Goal: Task Accomplishment & Management: Use online tool/utility

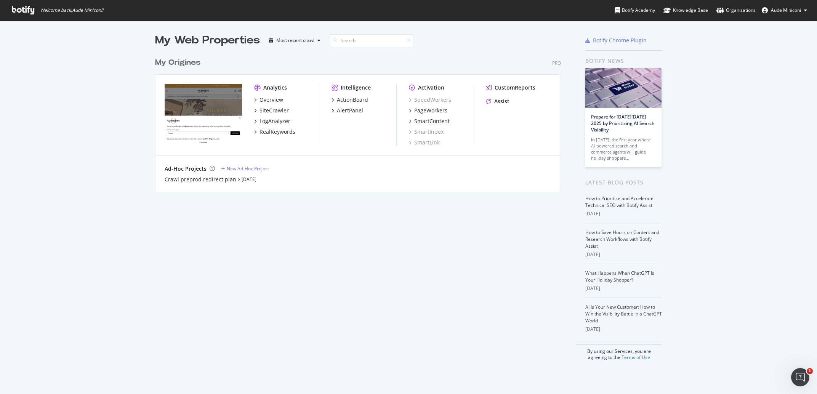
click at [344, 96] on div "Intelligence ActionBoard AlertPanel" at bounding box center [364, 115] width 65 height 62
click at [344, 98] on div "ActionBoard" at bounding box center [352, 100] width 31 height 8
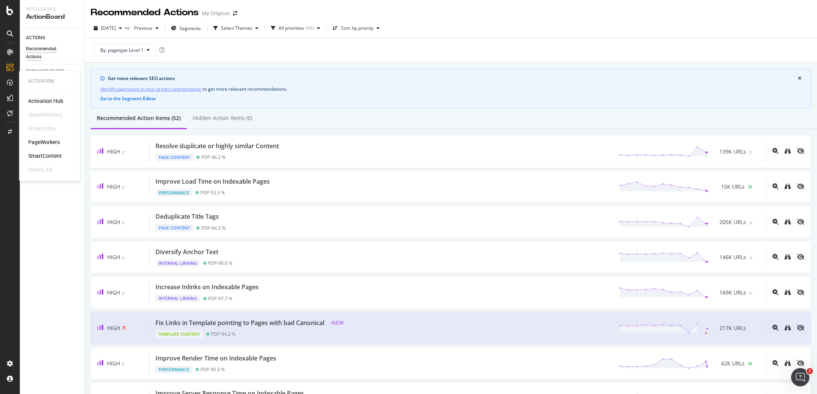
click at [44, 139] on div "PageWorkers" at bounding box center [44, 143] width 32 height 8
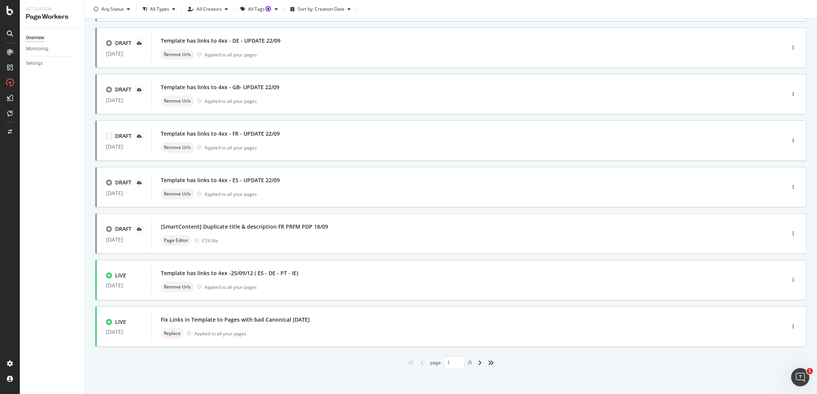
scroll to position [183, 0]
click at [380, 225] on div "[SmartContent] Duplicate title & description FR PRFM PDP 18/09" at bounding box center [457, 225] width 592 height 11
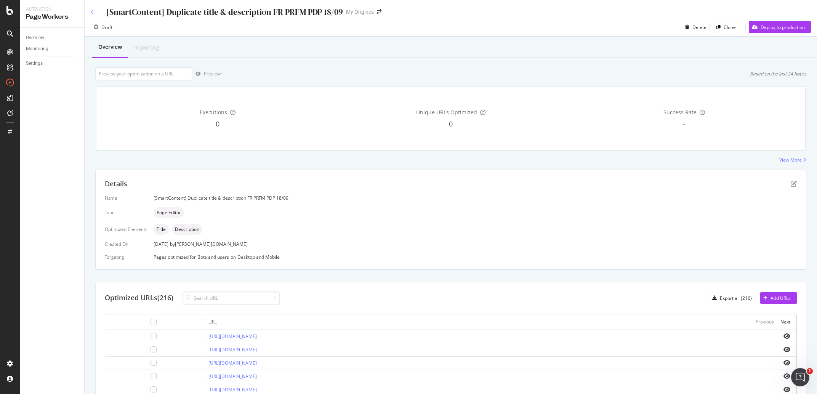
click at [93, 11] on icon at bounding box center [92, 12] width 3 height 5
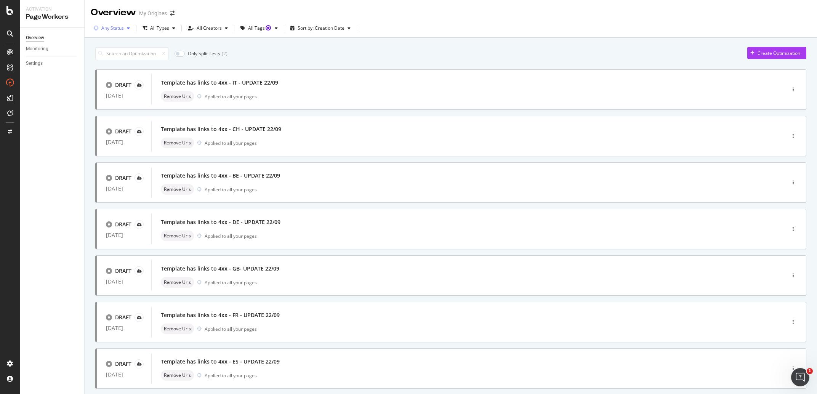
click at [113, 26] on div "Any Status" at bounding box center [112, 28] width 22 height 5
click at [100, 53] on div "Any Status Live ( 11 ) Paused ( 13 ) Draft ( 20 )" at bounding box center [114, 63] width 35 height 45
click at [101, 57] on div at bounding box center [100, 57] width 6 height 6
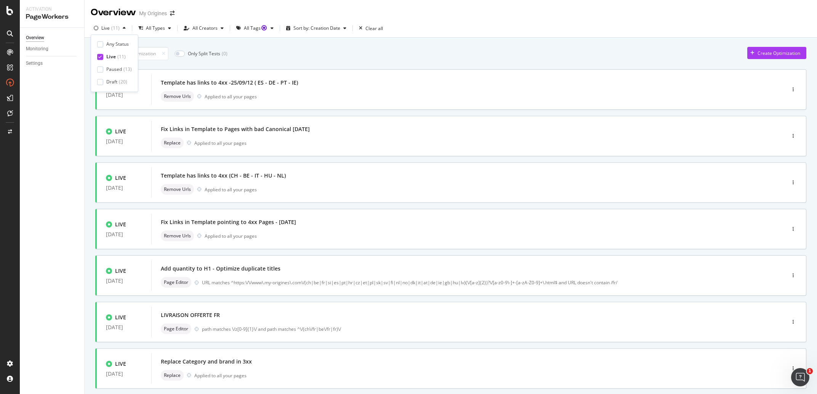
click at [268, 58] on div "Only Split Tests ( 0 ) Create Optimization" at bounding box center [450, 53] width 711 height 13
click at [272, 230] on div "Fix Links in Template pointing to 4xx Pages - 18/08/2025 Remove Urls Applied to…" at bounding box center [457, 229] width 592 height 24
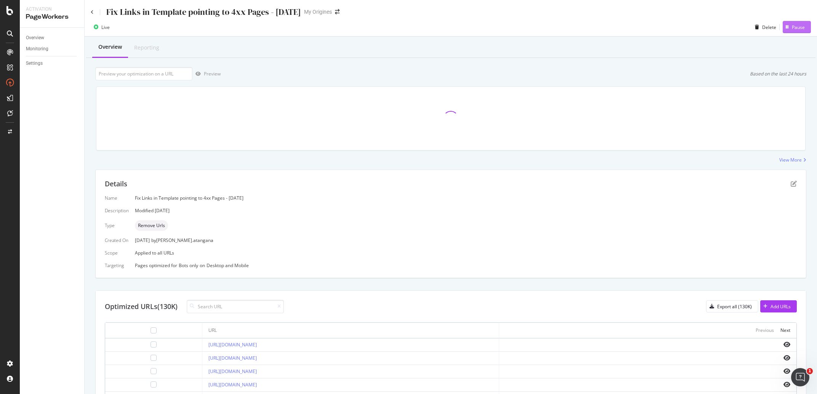
click at [795, 27] on div "Pause" at bounding box center [798, 27] width 13 height 6
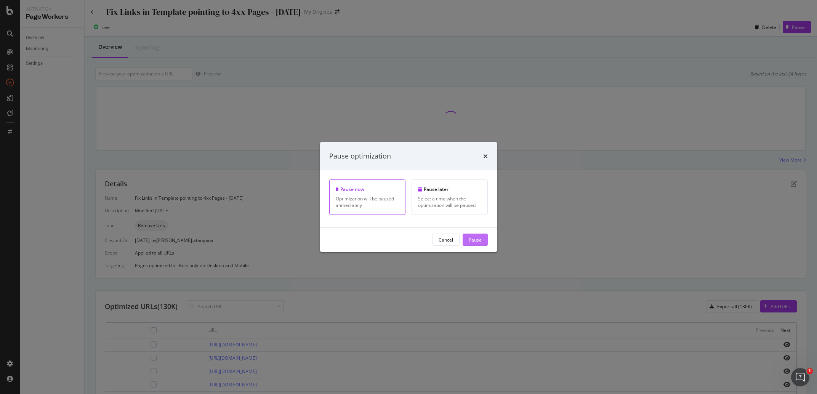
click at [471, 238] on div "Pause" at bounding box center [475, 239] width 13 height 6
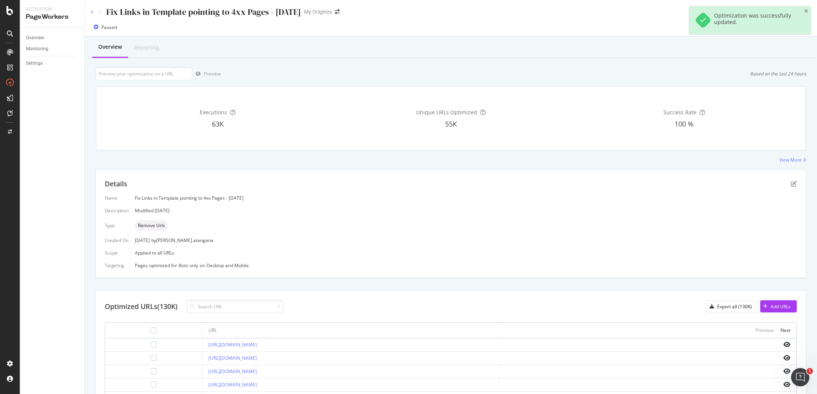
click at [92, 12] on icon at bounding box center [92, 12] width 3 height 5
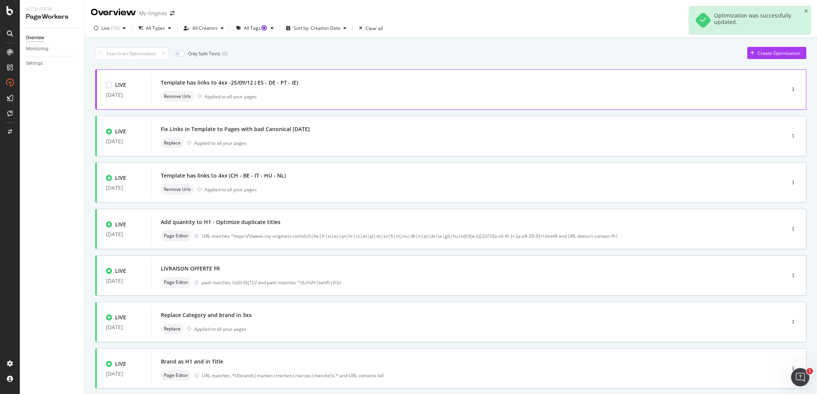
click at [301, 95] on div "Remove Urls Applied to all your pages" at bounding box center [457, 96] width 592 height 11
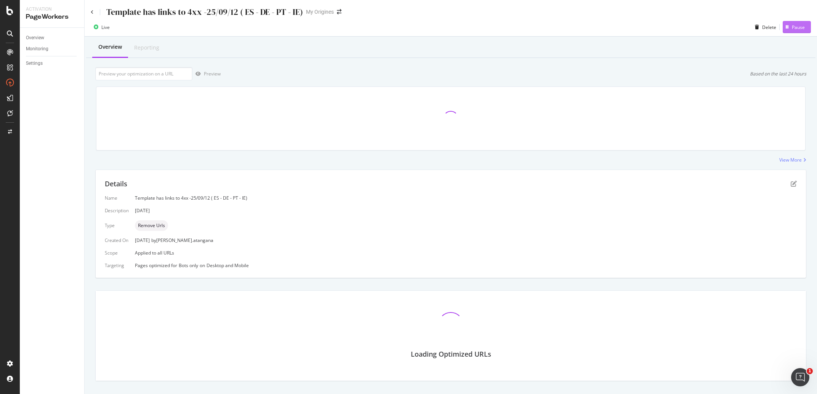
click at [792, 24] on div "Pause" at bounding box center [798, 27] width 13 height 6
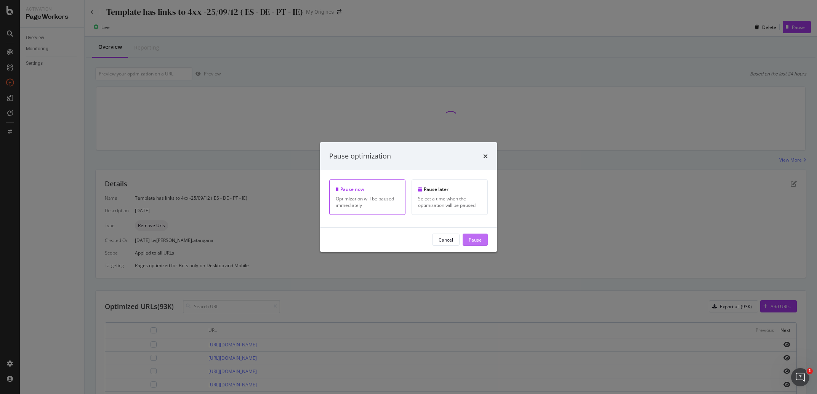
click at [479, 243] on div "Pause" at bounding box center [475, 239] width 13 height 6
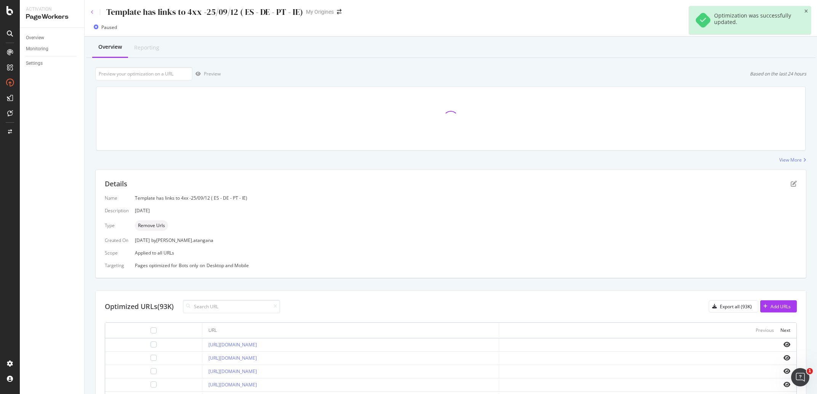
click at [91, 10] on icon at bounding box center [92, 12] width 3 height 5
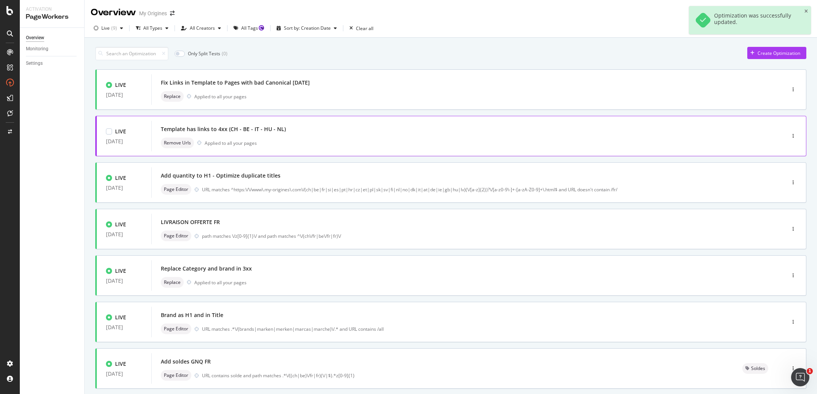
click at [329, 129] on div "Template has links to 4xx (CH - BE - IT - HU - NL)" at bounding box center [457, 129] width 592 height 11
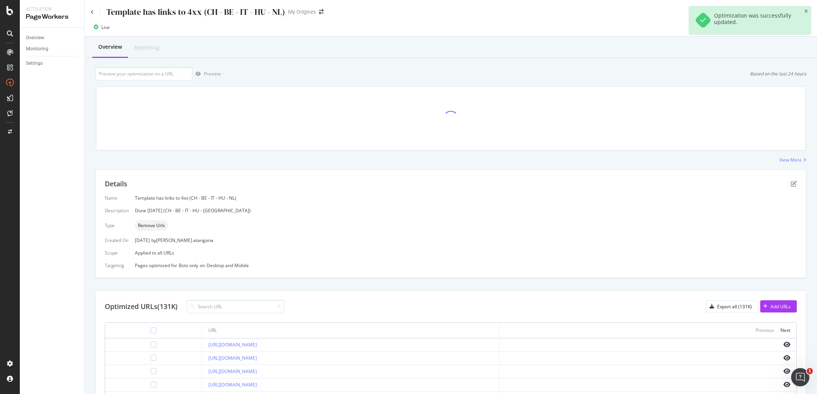
click at [803, 8] on div "Optimization was successfully updated." at bounding box center [750, 20] width 122 height 28
click at [808, 10] on icon "close toast" at bounding box center [805, 11] width 3 height 5
click at [795, 26] on div "Pause" at bounding box center [798, 27] width 13 height 6
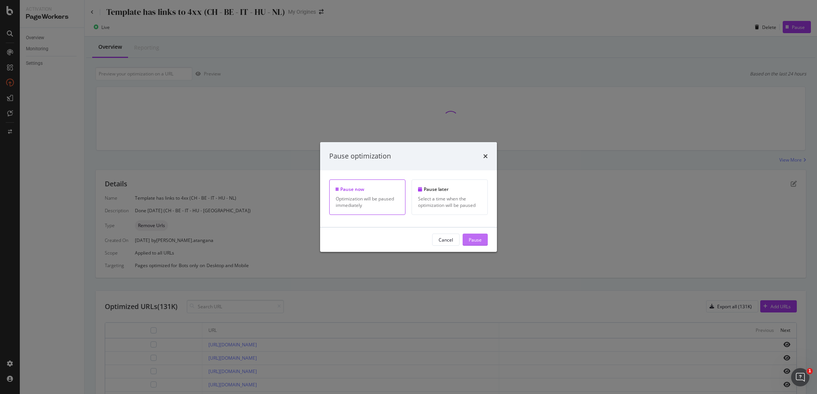
click at [478, 241] on div "Pause" at bounding box center [475, 239] width 13 height 6
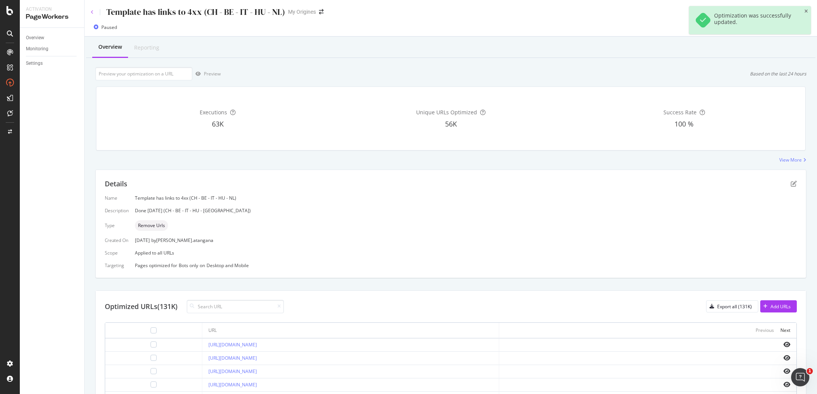
click at [93, 13] on icon at bounding box center [92, 12] width 3 height 5
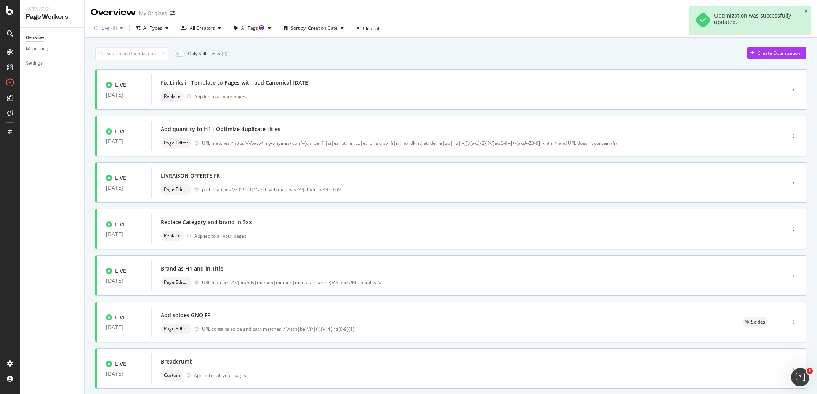
click at [115, 30] on div "( 8 )" at bounding box center [114, 28] width 6 height 5
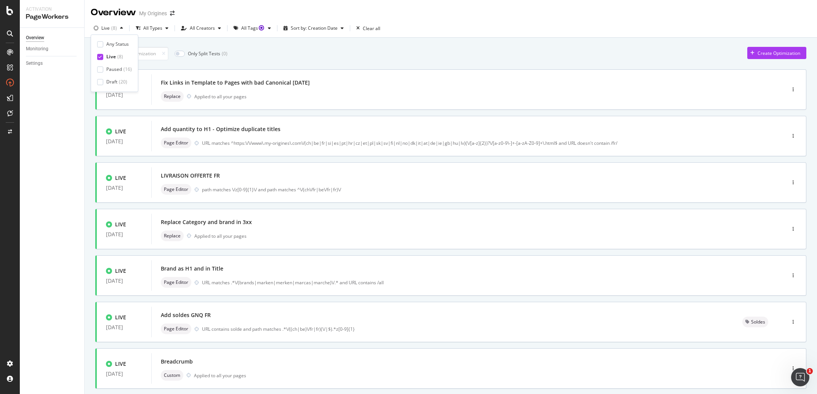
click at [101, 66] on div "Any Status Live ( 8 ) Paused ( 16 ) Draft ( 20 )" at bounding box center [114, 63] width 35 height 45
click at [100, 57] on icon at bounding box center [99, 57] width 3 height 4
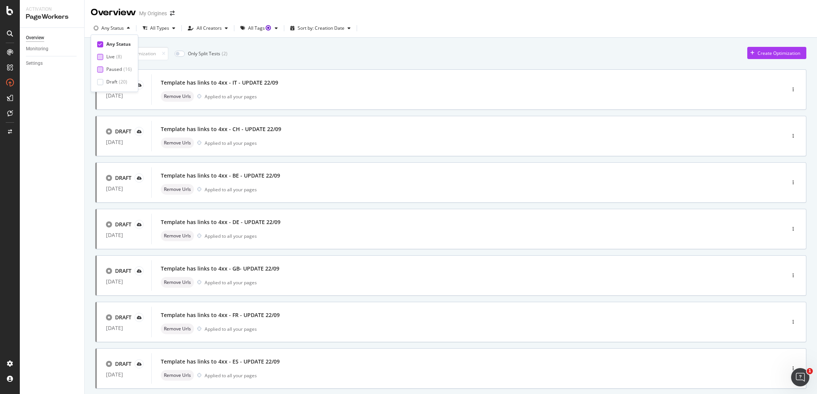
click at [102, 70] on div at bounding box center [100, 69] width 6 height 6
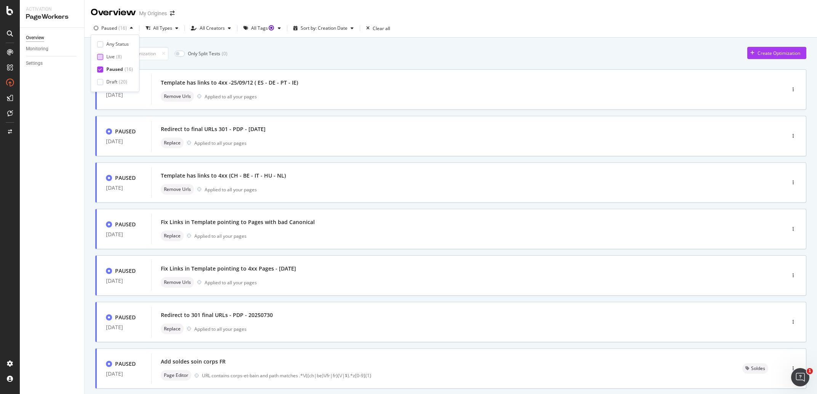
click at [449, 54] on div "Only Split Tests ( 0 ) Create Optimization" at bounding box center [450, 53] width 711 height 13
click at [330, 145] on div "Replace Applied to all your pages" at bounding box center [457, 143] width 592 height 11
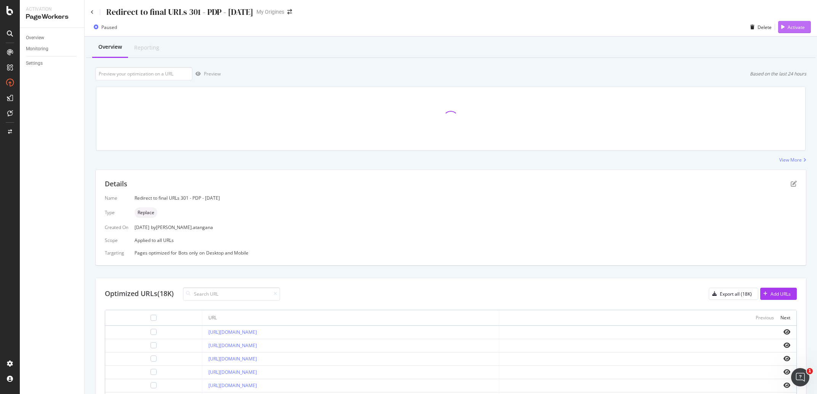
click at [778, 26] on div "button" at bounding box center [783, 27] width 10 height 5
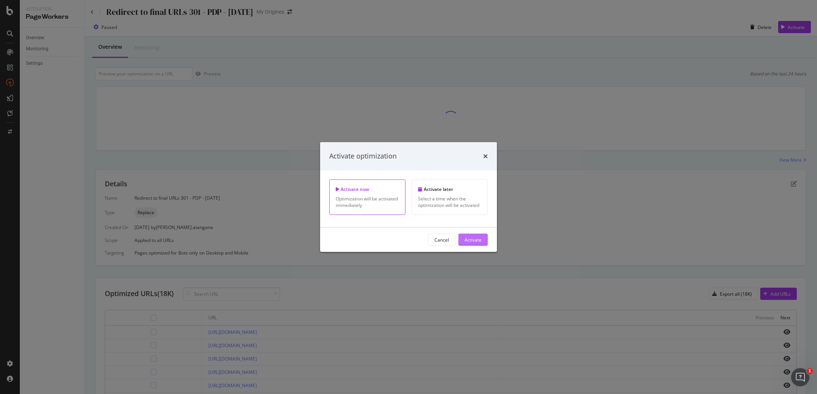
click at [475, 245] on div "Activate" at bounding box center [473, 239] width 17 height 11
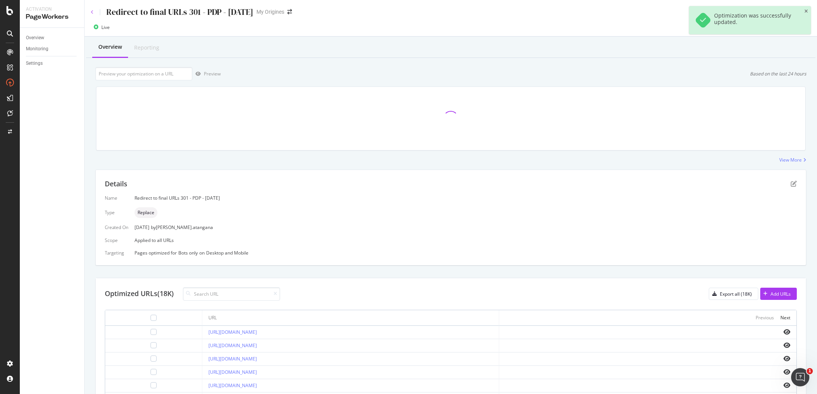
click at [93, 10] on icon at bounding box center [92, 12] width 3 height 5
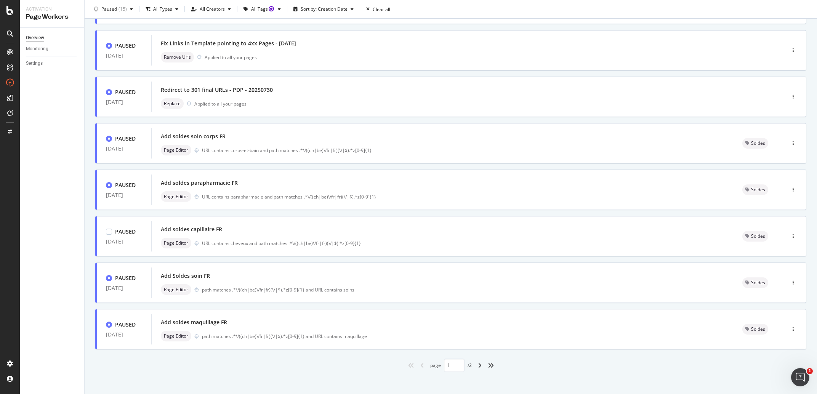
scroll to position [183, 0]
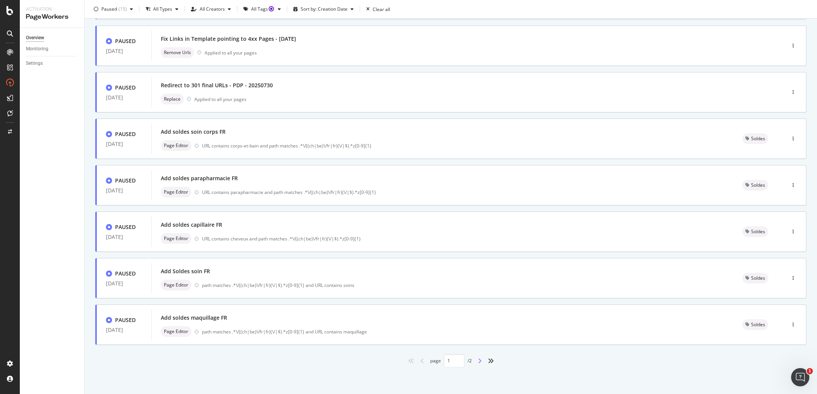
click at [478, 362] on icon "angle-right" at bounding box center [480, 361] width 4 height 6
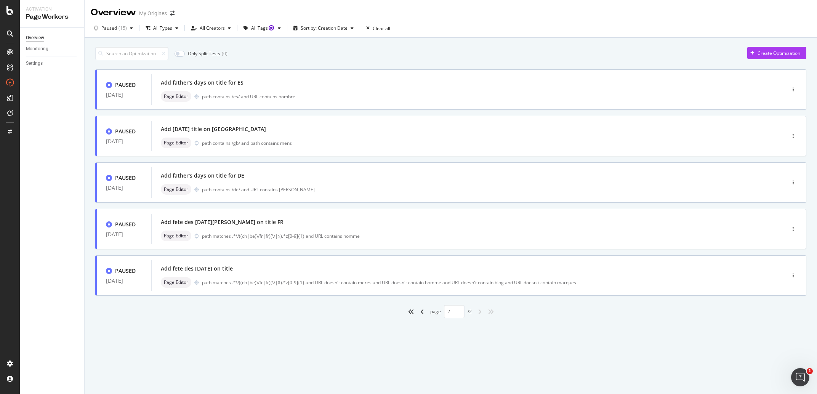
scroll to position [0, 0]
click at [422, 312] on icon "angle-left" at bounding box center [422, 312] width 4 height 6
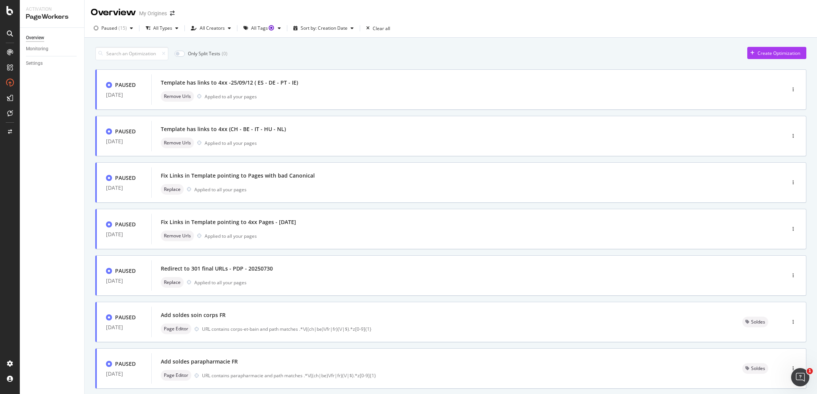
type input "1"
click at [109, 26] on div "Paused" at bounding box center [109, 28] width 16 height 5
click at [101, 71] on icon at bounding box center [99, 69] width 3 height 4
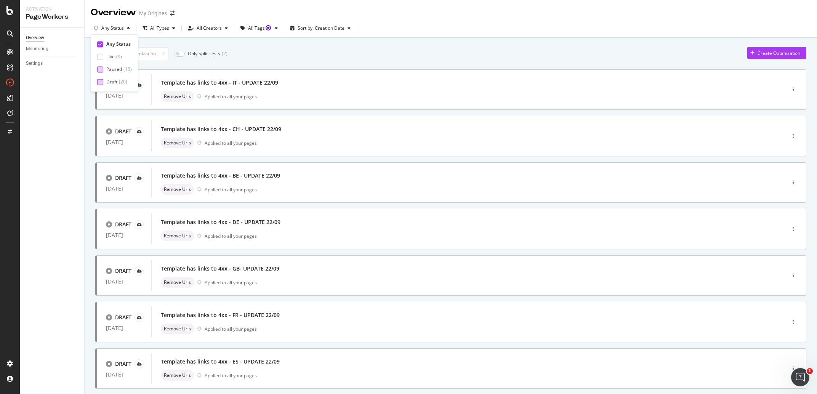
click at [101, 82] on div at bounding box center [100, 82] width 6 height 6
click at [295, 54] on div "Only Split Tests ( 2 ) Create Optimization" at bounding box center [450, 53] width 711 height 13
click at [353, 101] on div "Remove Urls Applied to all your pages" at bounding box center [457, 96] width 592 height 11
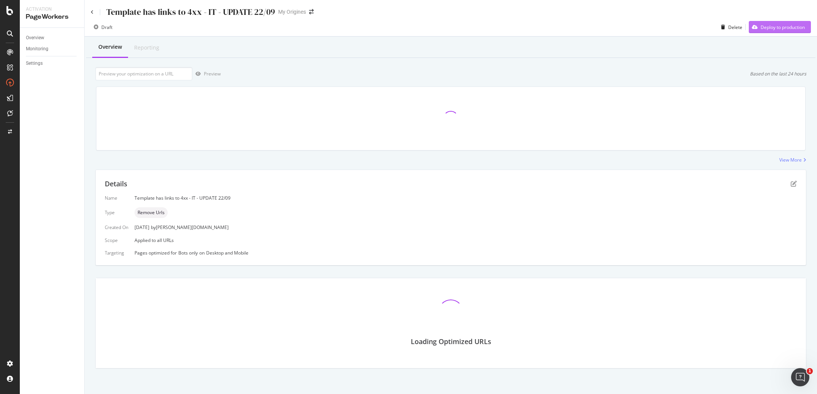
click at [771, 29] on div "Deploy to production" at bounding box center [783, 27] width 44 height 6
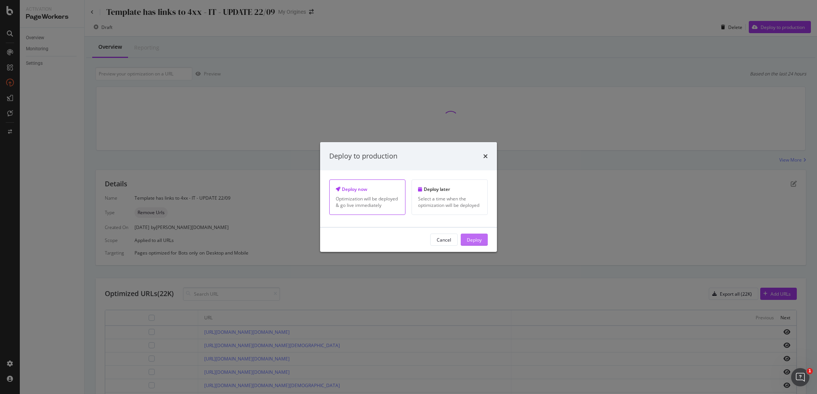
click at [466, 246] on button "Deploy" at bounding box center [474, 240] width 27 height 12
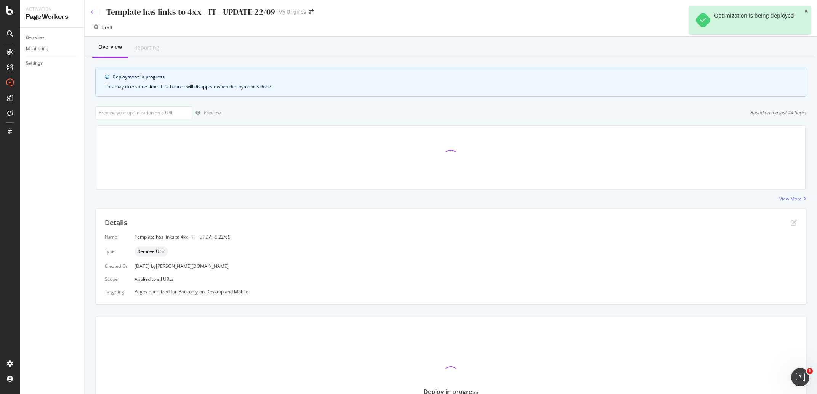
click at [93, 14] on icon at bounding box center [92, 12] width 3 height 5
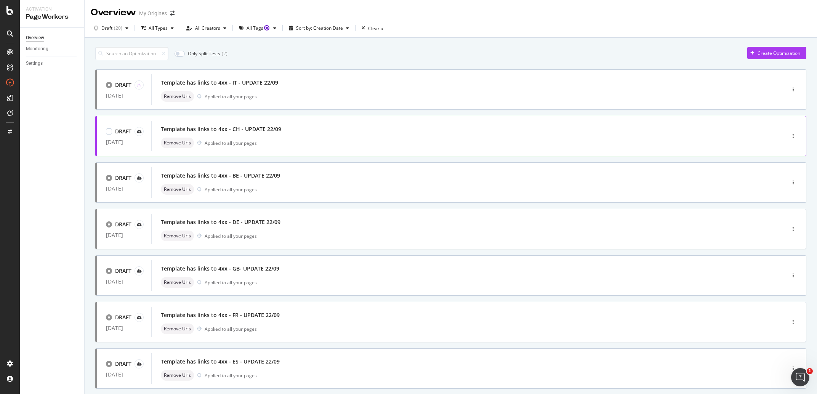
click at [343, 145] on div "Remove Urls Applied to all your pages" at bounding box center [457, 143] width 592 height 11
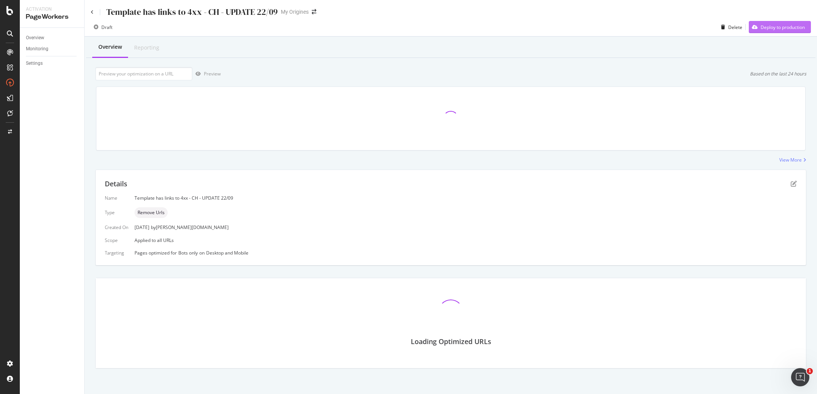
click at [776, 26] on div "Deploy to production" at bounding box center [783, 27] width 44 height 6
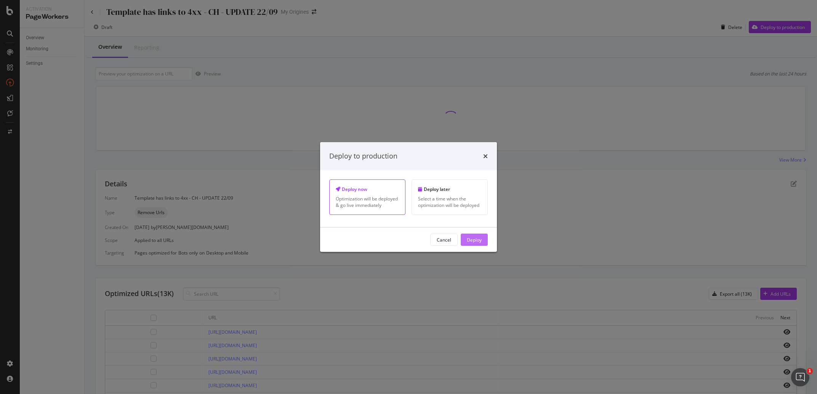
click at [481, 241] on div "Deploy" at bounding box center [474, 239] width 15 height 6
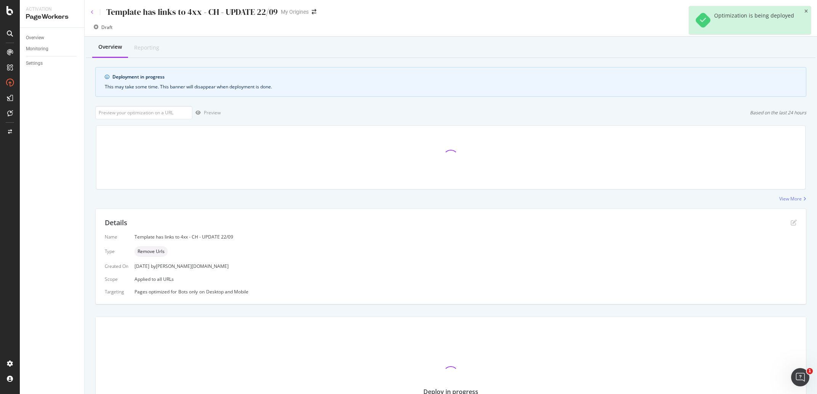
click at [91, 11] on icon at bounding box center [92, 12] width 3 height 5
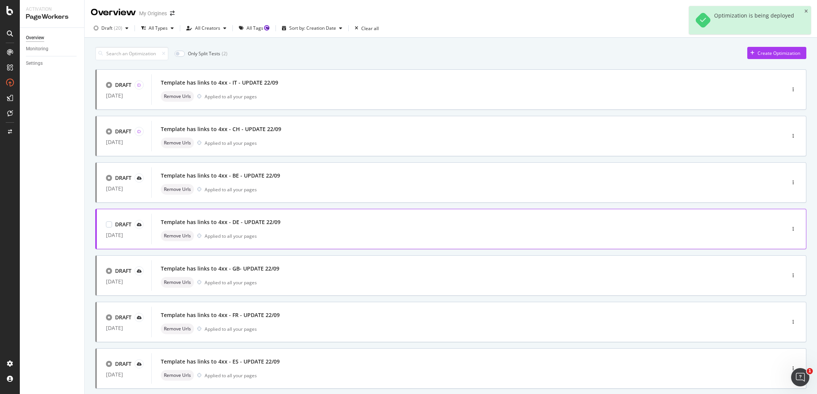
click at [279, 224] on div "Template has links to 4xx - DE - UPDATE 22/09" at bounding box center [457, 222] width 592 height 11
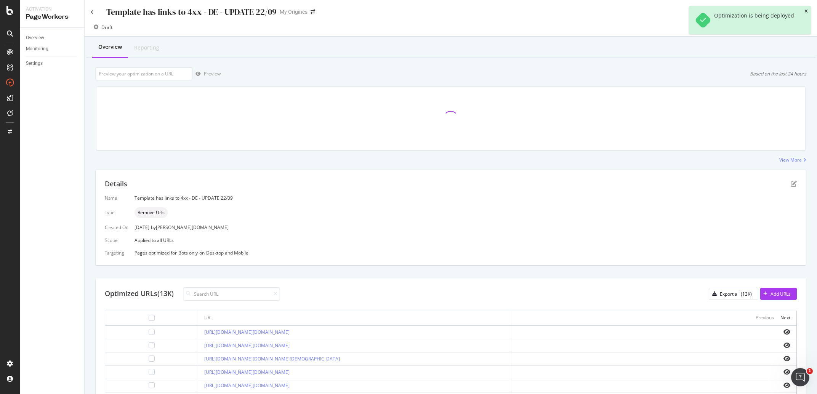
click at [806, 11] on icon "close toast" at bounding box center [805, 11] width 3 height 5
click at [765, 31] on div "Deploy to production" at bounding box center [777, 26] width 56 height 11
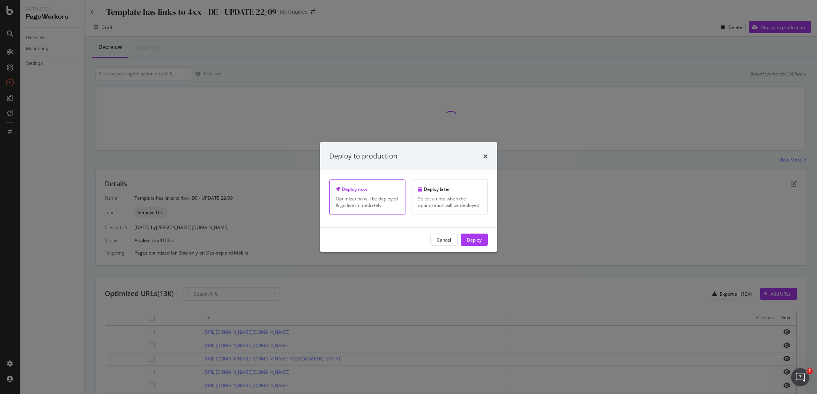
click at [482, 249] on div "Cancel Deploy" at bounding box center [408, 240] width 177 height 24
click at [482, 245] on button "Deploy" at bounding box center [474, 240] width 27 height 12
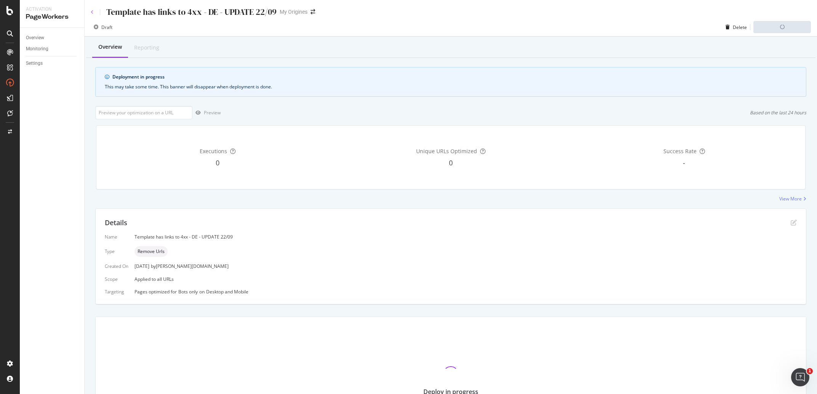
click at [92, 13] on icon at bounding box center [92, 12] width 3 height 5
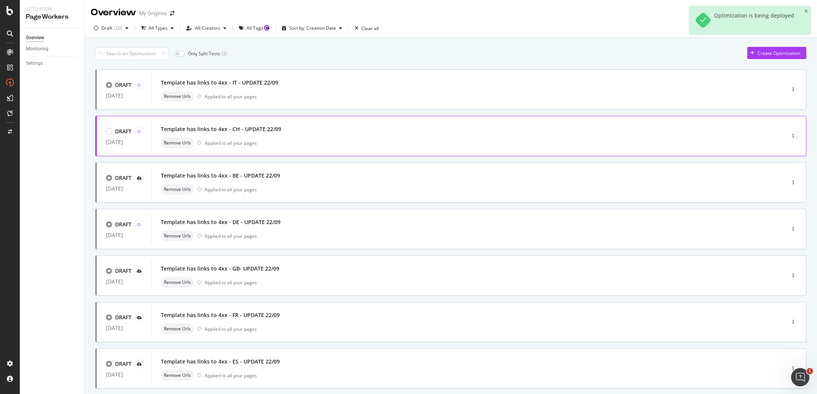
click at [338, 141] on div "Remove Urls Applied to all your pages" at bounding box center [457, 143] width 592 height 11
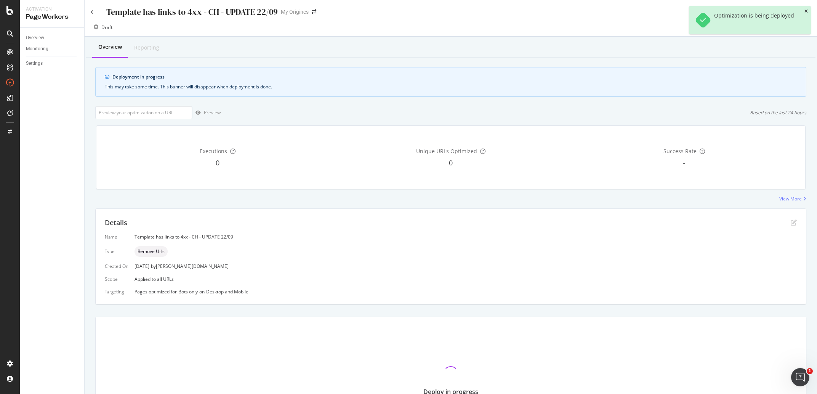
click at [807, 11] on icon "close toast" at bounding box center [805, 11] width 3 height 5
click at [94, 11] on div "Template has links to 4xx - CH - UPDATE 22/09" at bounding box center [184, 12] width 187 height 12
click at [92, 11] on icon at bounding box center [92, 12] width 3 height 5
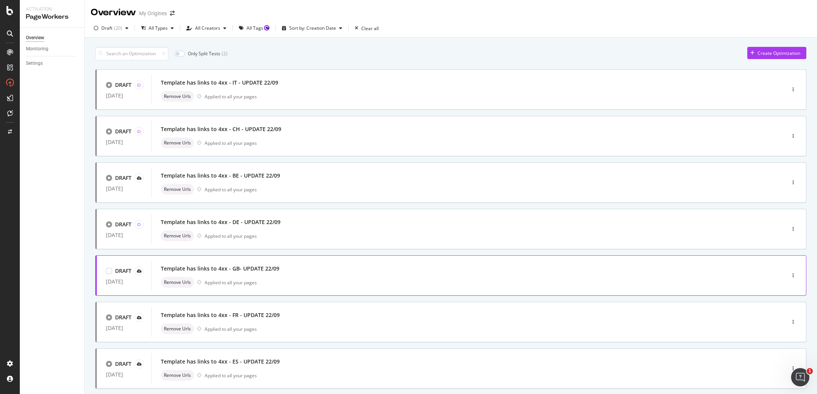
click at [353, 274] on div "Template has links to 4xx - GB- UPDATE 22/09" at bounding box center [457, 268] width 592 height 11
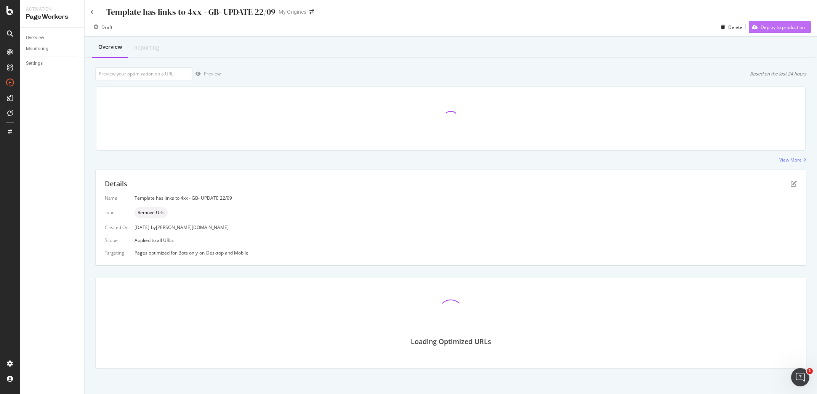
click at [769, 29] on div "Deploy to production" at bounding box center [783, 27] width 44 height 6
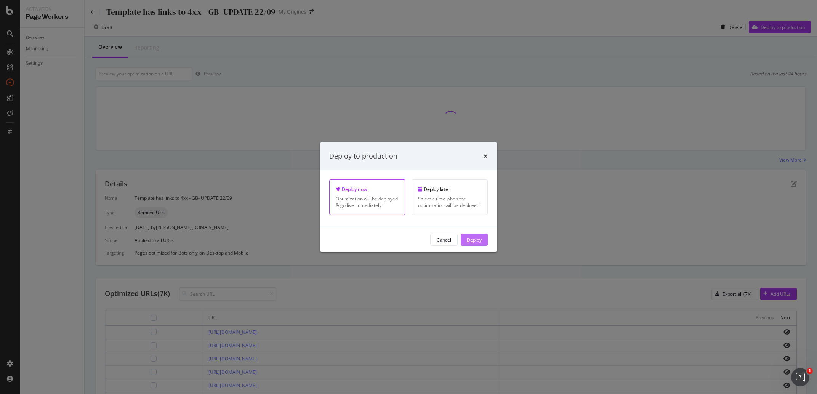
click at [477, 243] on div "Deploy" at bounding box center [474, 239] width 15 height 6
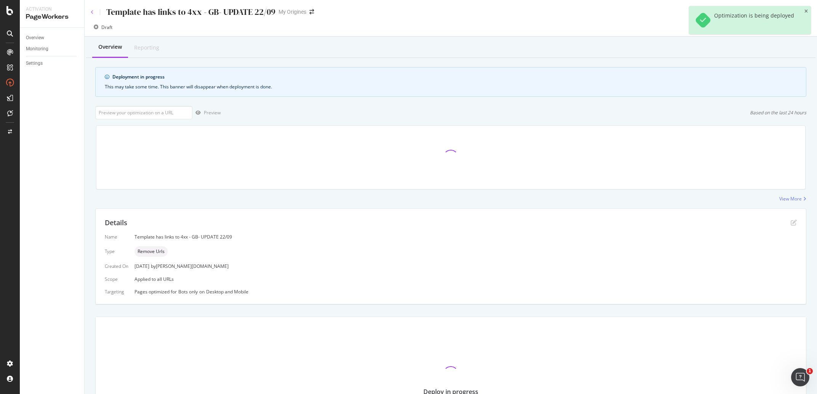
click at [91, 11] on icon at bounding box center [92, 12] width 3 height 5
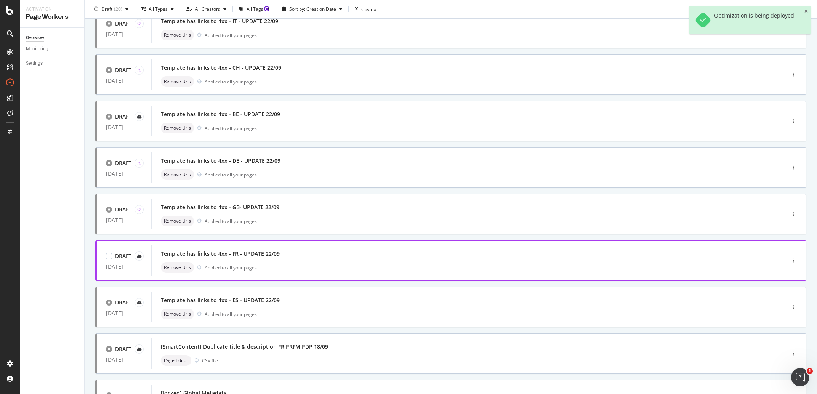
scroll to position [71, 0]
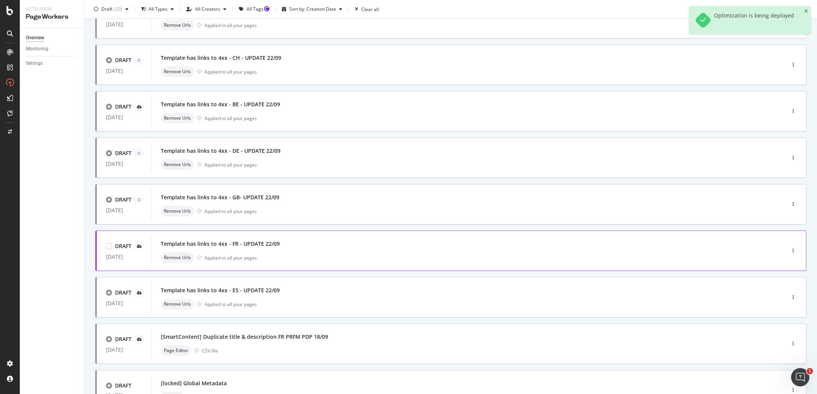
click at [315, 252] on div "Remove Urls Applied to all your pages" at bounding box center [457, 257] width 592 height 11
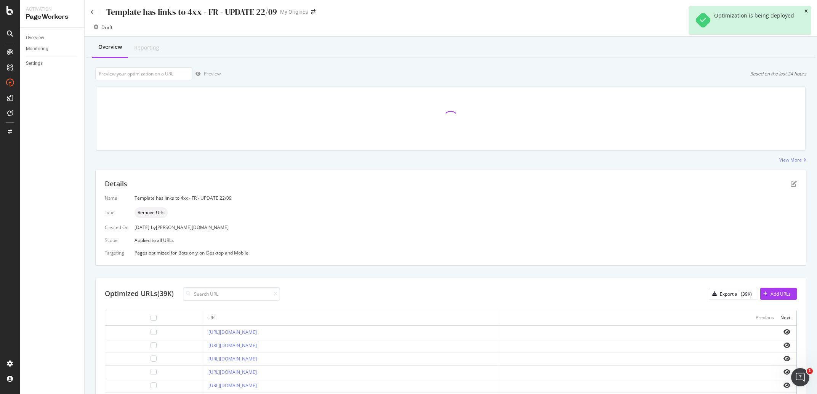
click at [808, 11] on icon "close toast" at bounding box center [805, 11] width 3 height 5
click at [770, 27] on div "Deploy to production" at bounding box center [783, 27] width 44 height 6
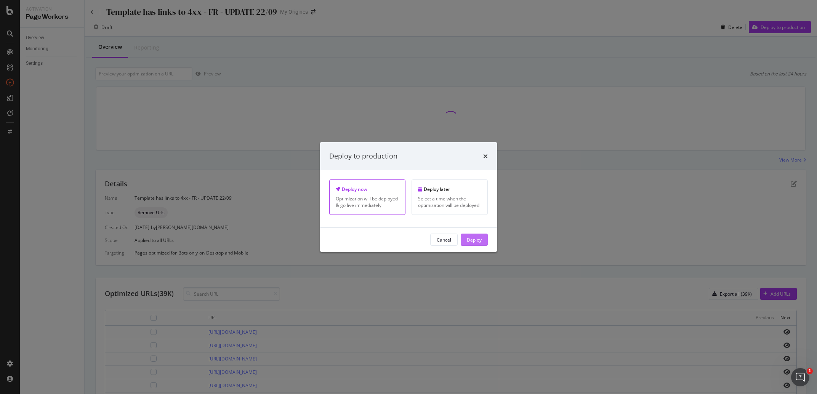
click at [476, 241] on div "Deploy" at bounding box center [474, 239] width 15 height 6
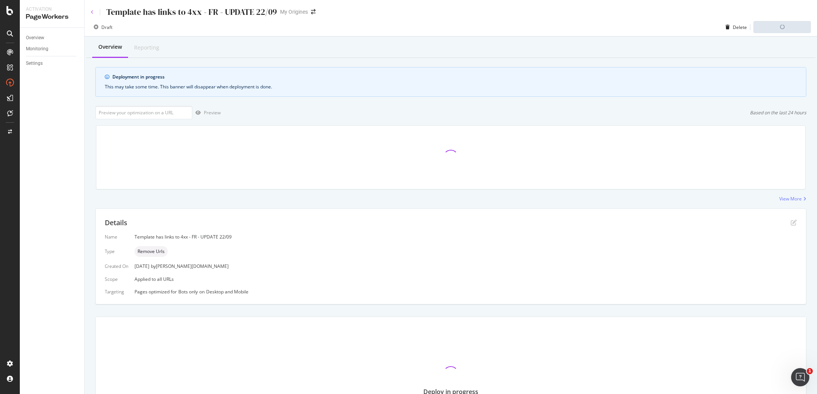
click at [93, 13] on icon at bounding box center [92, 12] width 3 height 5
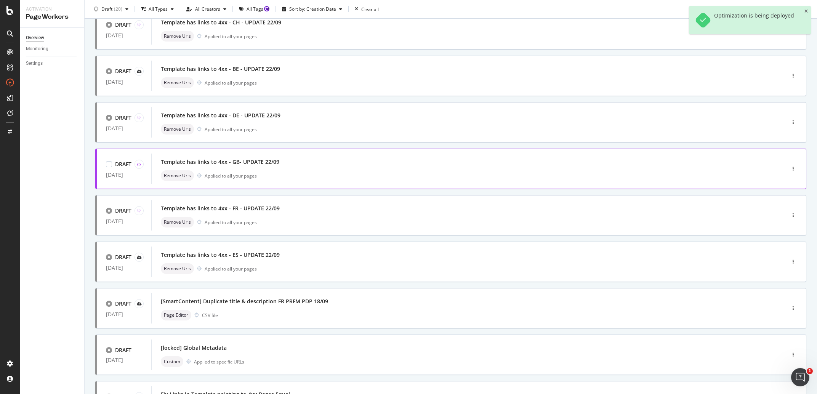
scroll to position [107, 0]
click at [360, 94] on div "DRAFT 22 Sep. 2025 Template has links to 4xx - BE - UPDATE 22/09 Remove Urls Ap…" at bounding box center [450, 75] width 711 height 40
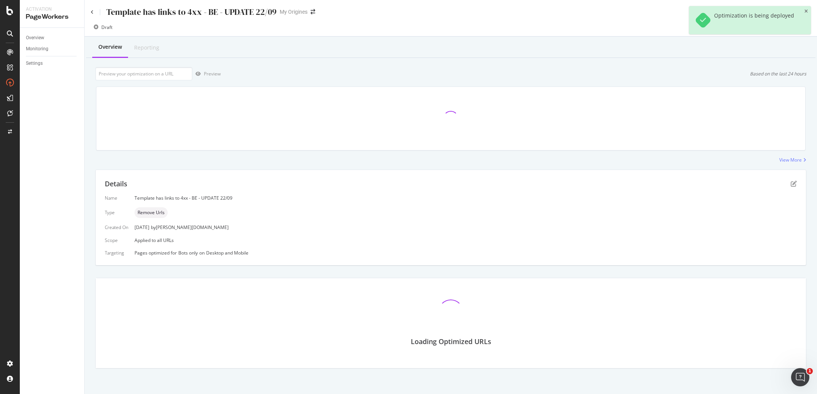
click at [804, 11] on div "Template has links to 4xx - BE - UPDATE 22/09 My Origines" at bounding box center [451, 9] width 732 height 18
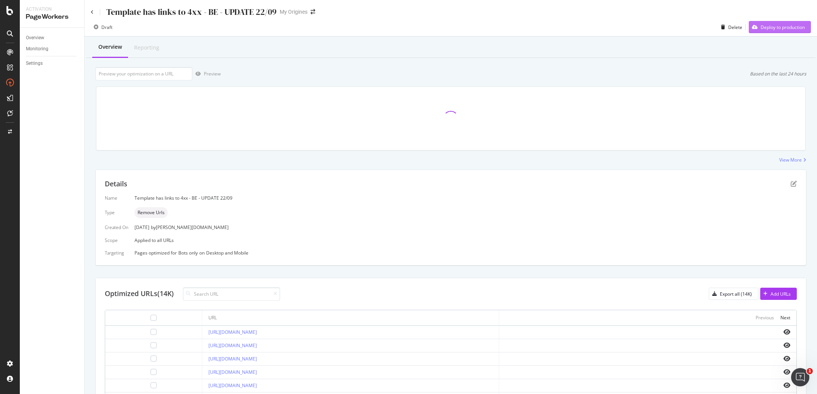
click at [791, 22] on div "Deploy to production" at bounding box center [777, 26] width 56 height 11
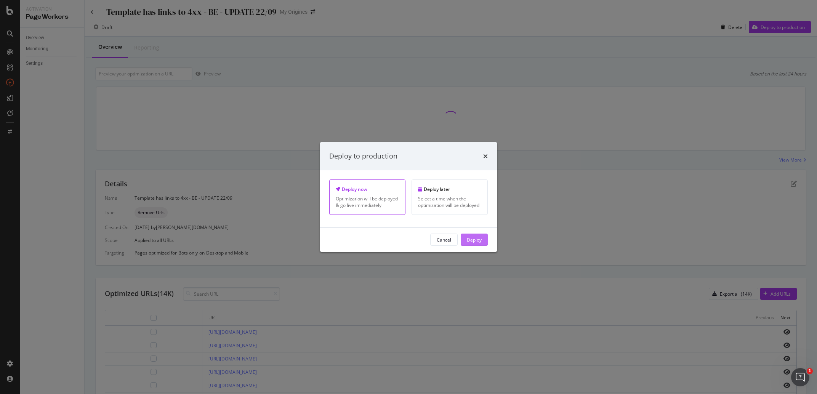
click at [473, 240] on div "Deploy" at bounding box center [474, 239] width 15 height 6
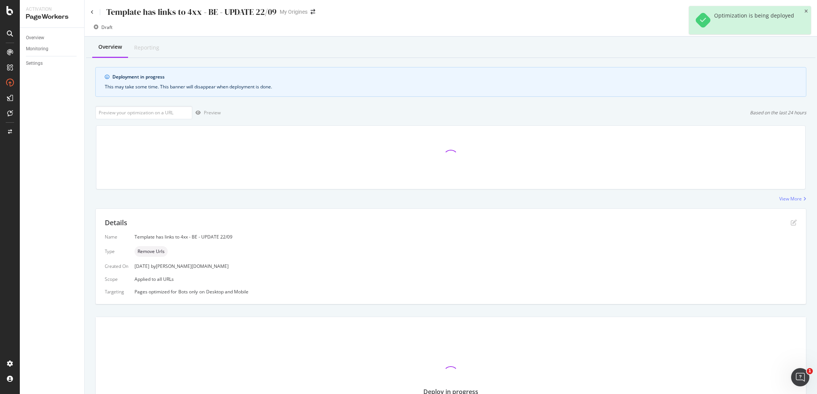
click at [91, 10] on div "Template has links to 4xx - BE - UPDATE 22/09 My Origines" at bounding box center [451, 9] width 732 height 18
click at [92, 11] on icon at bounding box center [92, 12] width 3 height 5
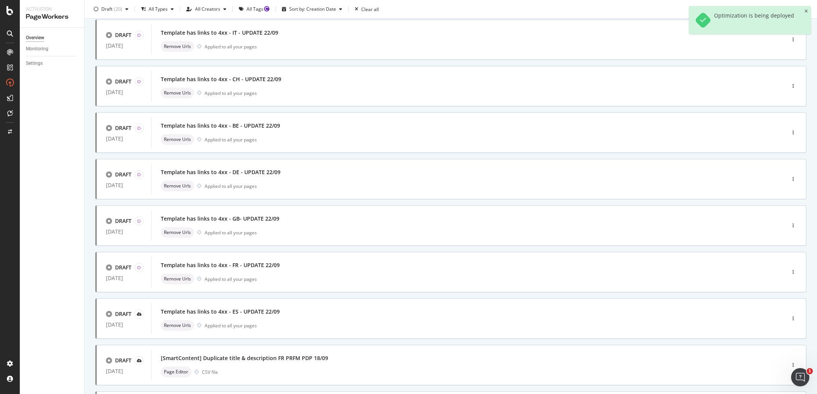
scroll to position [71, 0]
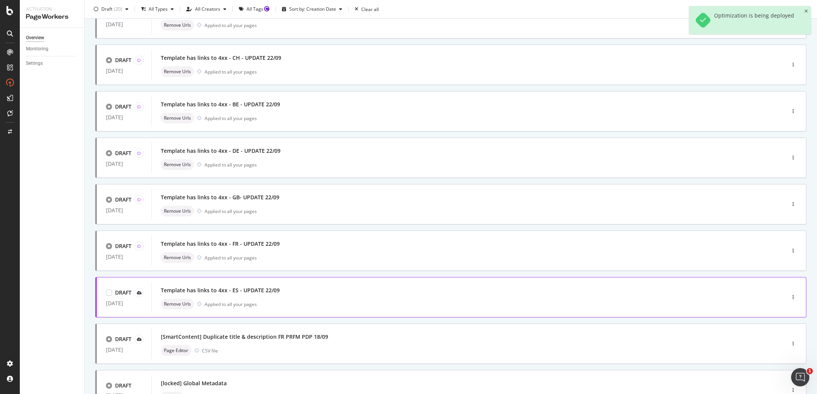
click at [329, 287] on div "Template has links to 4xx - ES - UPDATE 22/09" at bounding box center [457, 290] width 592 height 11
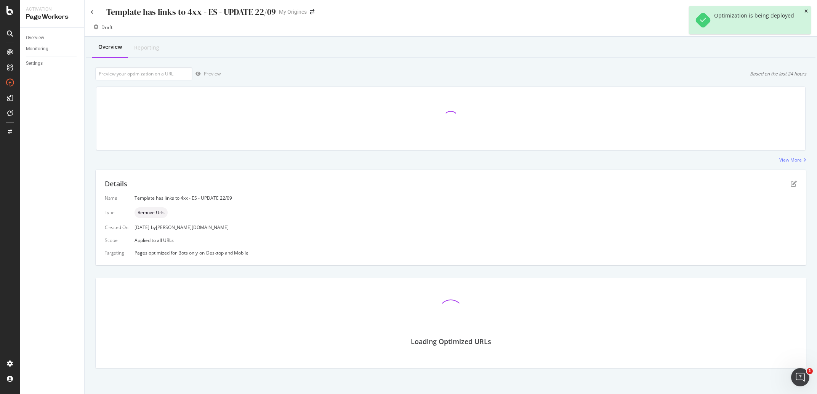
click at [806, 10] on icon "close toast" at bounding box center [805, 11] width 3 height 5
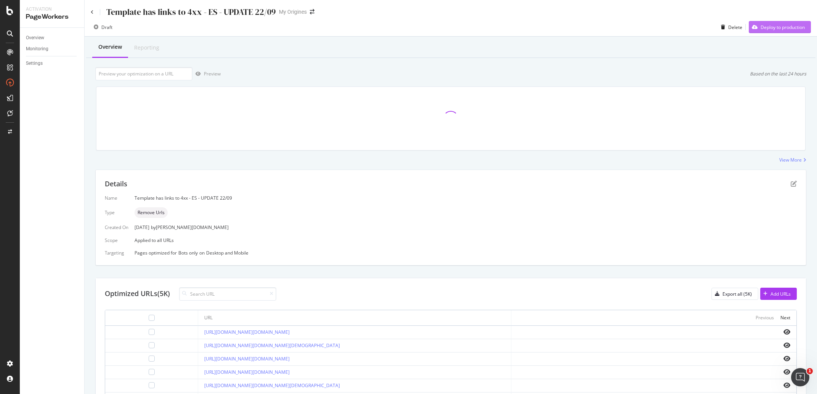
click at [774, 26] on div "Deploy to production" at bounding box center [783, 27] width 44 height 6
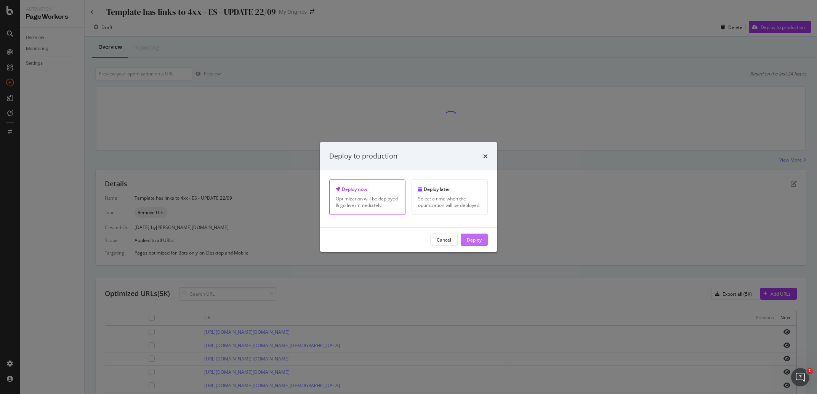
click at [469, 239] on div "Deploy" at bounding box center [474, 239] width 15 height 11
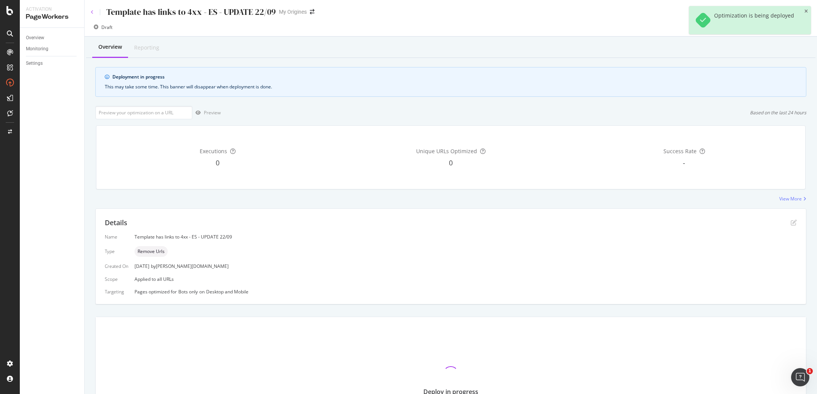
click at [91, 12] on icon at bounding box center [92, 12] width 3 height 5
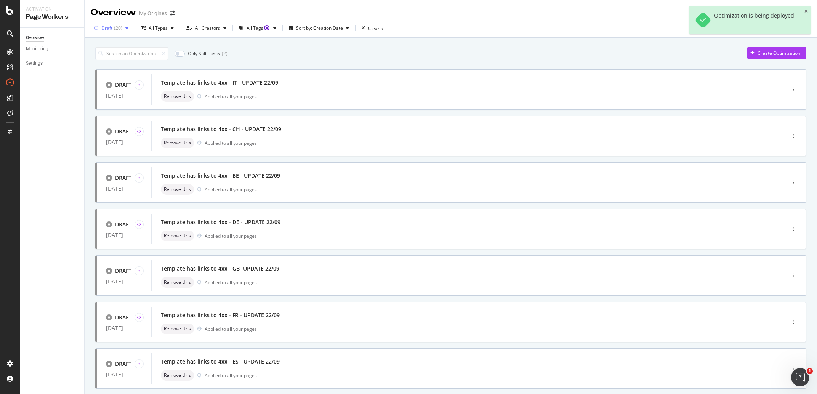
click at [114, 26] on div "( 20 )" at bounding box center [118, 28] width 8 height 5
click at [102, 80] on div at bounding box center [100, 82] width 6 height 6
click at [103, 58] on div at bounding box center [100, 57] width 6 height 6
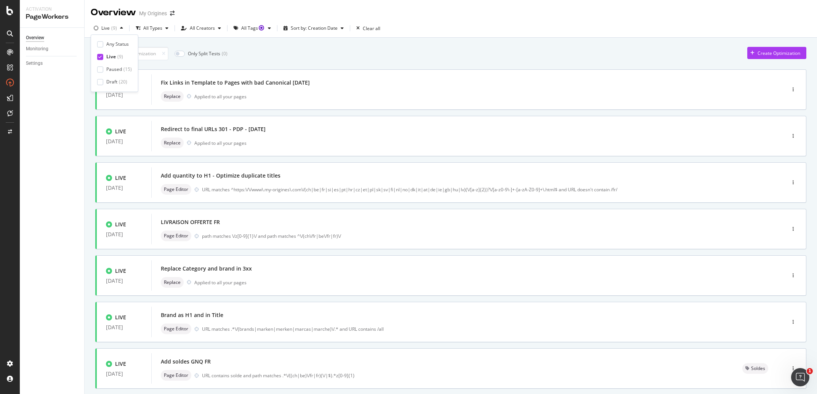
click at [347, 56] on div "Only Split Tests ( 0 ) Create Optimization" at bounding box center [450, 53] width 711 height 13
click at [107, 28] on div "Live" at bounding box center [105, 28] width 8 height 5
click at [103, 44] on div at bounding box center [100, 44] width 6 height 6
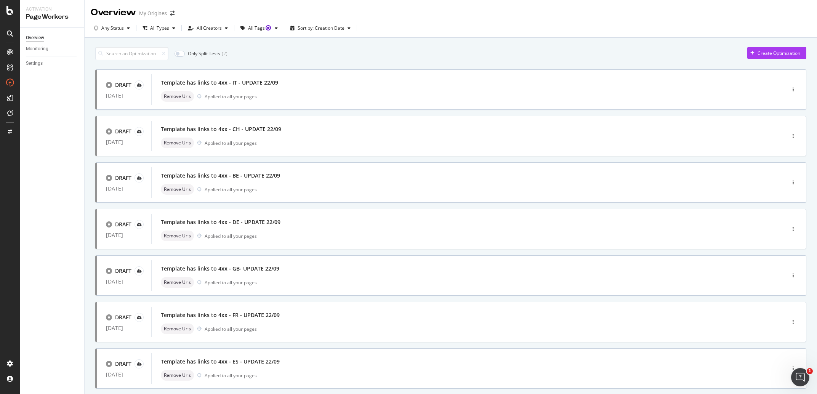
click at [307, 48] on div "Only Split Tests ( 2 ) Create Optimization" at bounding box center [450, 53] width 711 height 13
click at [111, 30] on div "Any Status" at bounding box center [112, 28] width 22 height 5
click at [100, 82] on div at bounding box center [100, 82] width 6 height 6
click at [340, 48] on div "Only Split Tests ( 2 ) Create Optimization" at bounding box center [450, 53] width 711 height 13
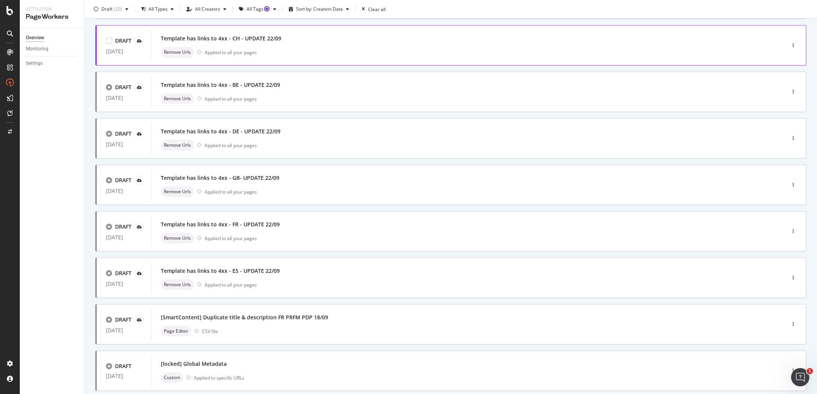
scroll to position [183, 0]
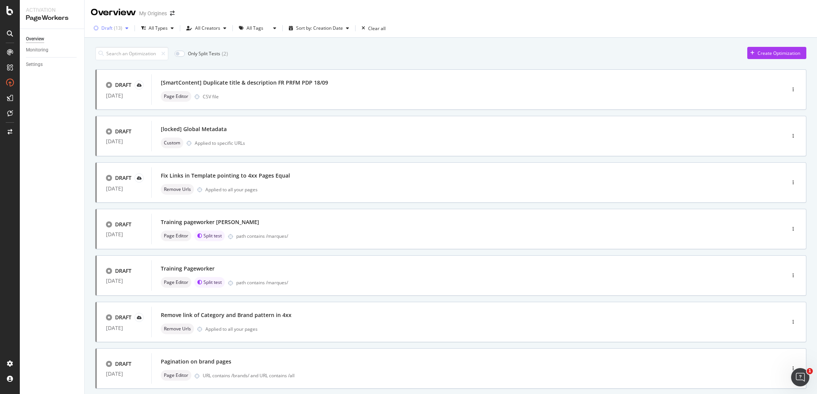
click at [120, 29] on div "( 13 )" at bounding box center [118, 28] width 8 height 5
click at [99, 55] on div at bounding box center [100, 57] width 6 height 6
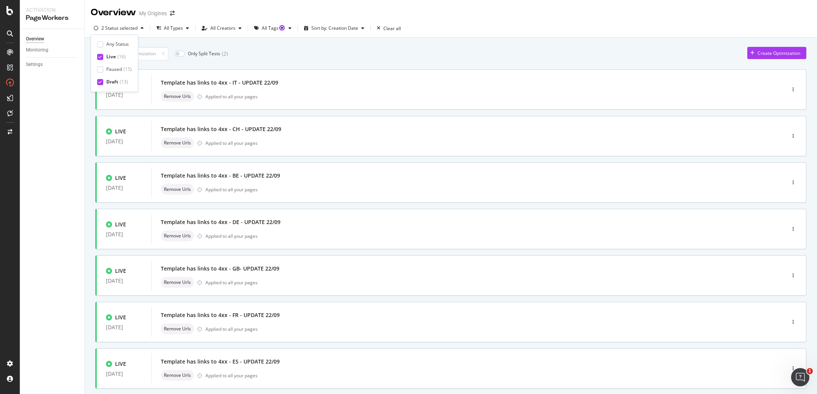
click at [98, 82] on div at bounding box center [100, 82] width 6 height 6
click at [369, 52] on div "Only Split Tests ( 0 ) Create Optimization" at bounding box center [450, 53] width 711 height 13
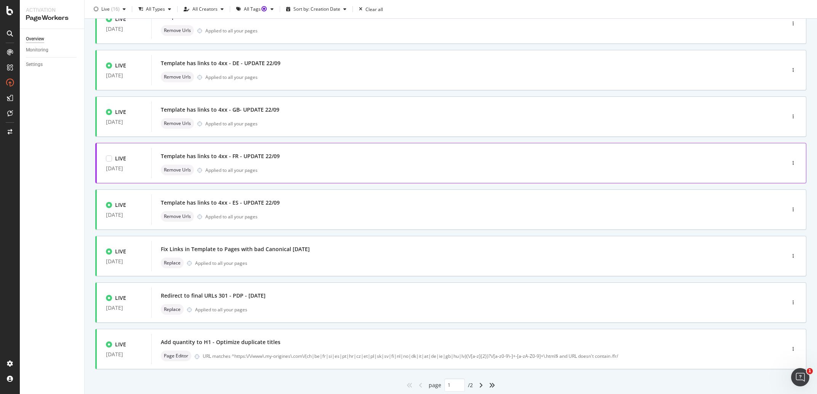
scroll to position [173, 0]
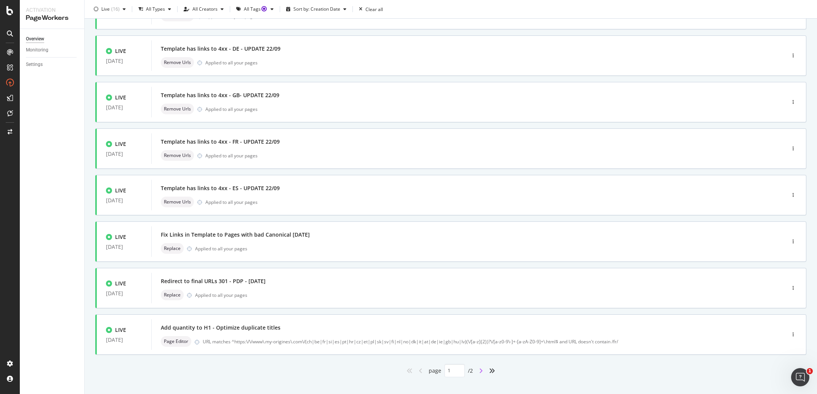
click at [479, 371] on icon "angle-right" at bounding box center [481, 371] width 4 height 6
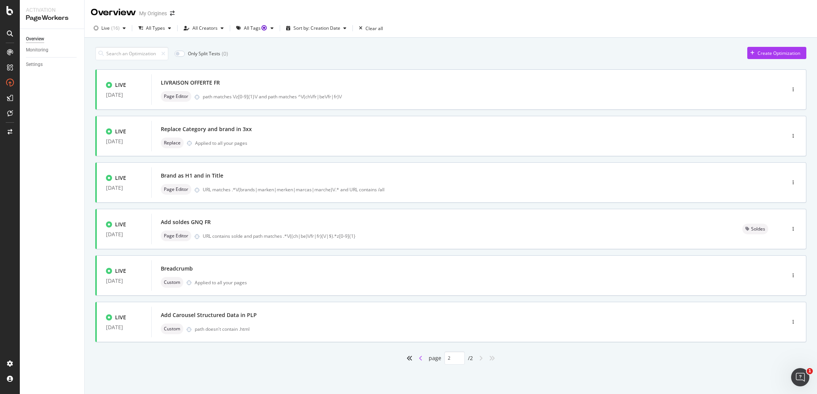
click at [420, 359] on icon "angle-left" at bounding box center [421, 358] width 4 height 6
type input "1"
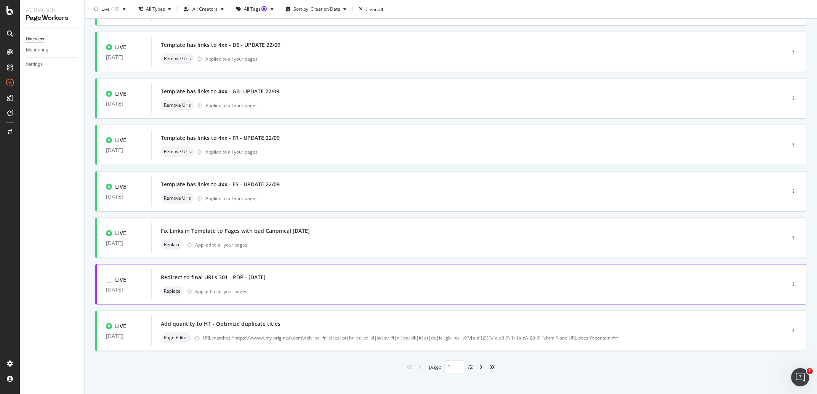
scroll to position [183, 0]
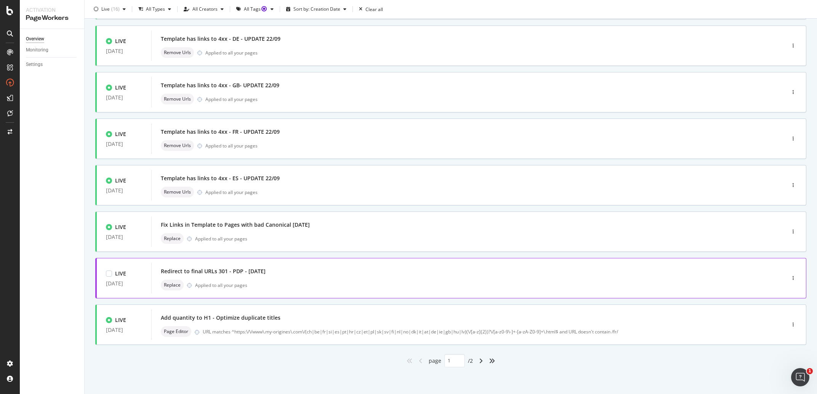
click at [332, 285] on div "Replace Applied to all your pages" at bounding box center [457, 285] width 592 height 11
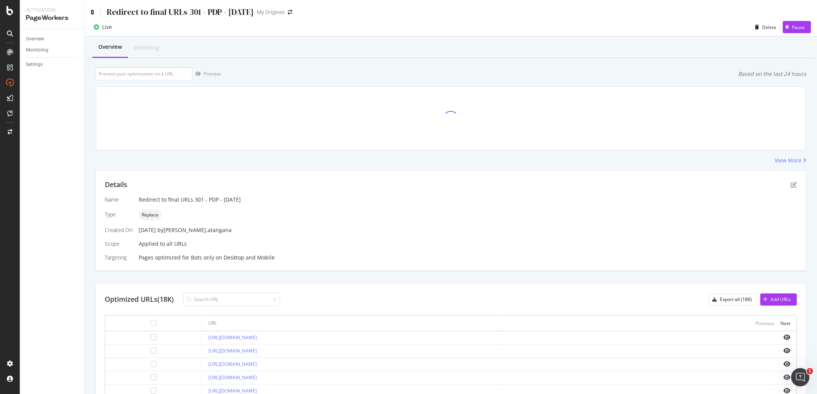
click at [92, 11] on icon at bounding box center [92, 12] width 3 height 5
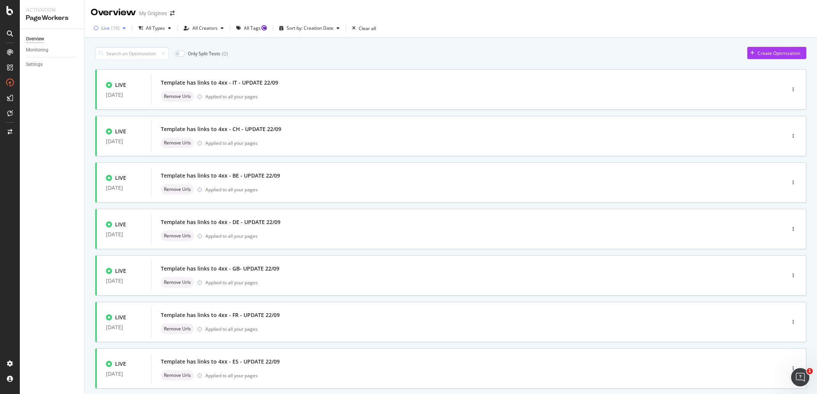
click at [115, 30] on div "( 16 )" at bounding box center [115, 28] width 8 height 5
click at [101, 56] on icon at bounding box center [99, 57] width 3 height 4
click at [101, 82] on div at bounding box center [100, 82] width 6 height 6
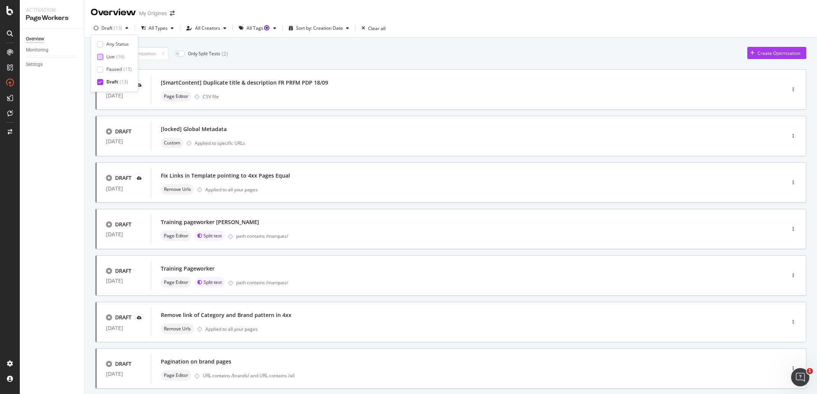
click at [324, 56] on div "Only Split Tests ( 2 ) Create Optimization" at bounding box center [450, 53] width 711 height 13
click at [120, 26] on div "( 13 )" at bounding box center [118, 28] width 8 height 5
click at [103, 45] on div at bounding box center [100, 44] width 6 height 6
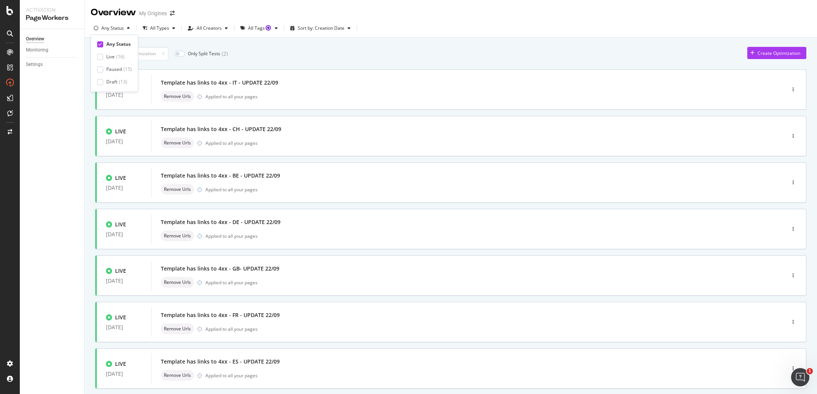
click at [282, 56] on div "Only Split Tests ( 2 ) Create Optimization" at bounding box center [450, 53] width 711 height 13
click at [202, 25] on div "All Creators" at bounding box center [208, 27] width 46 height 11
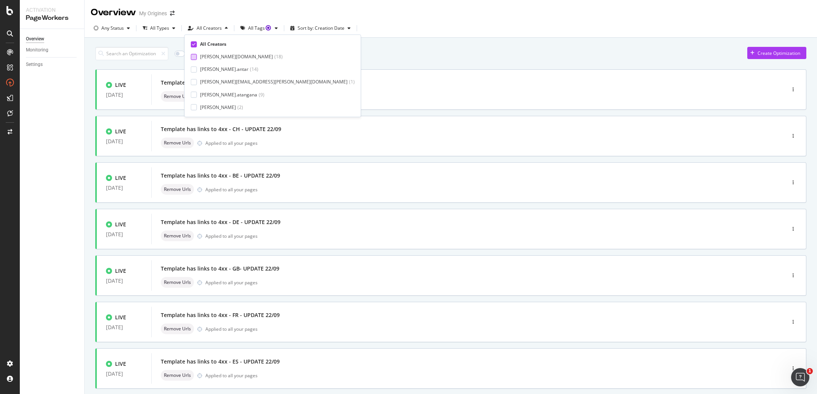
click at [197, 57] on div at bounding box center [194, 57] width 6 height 6
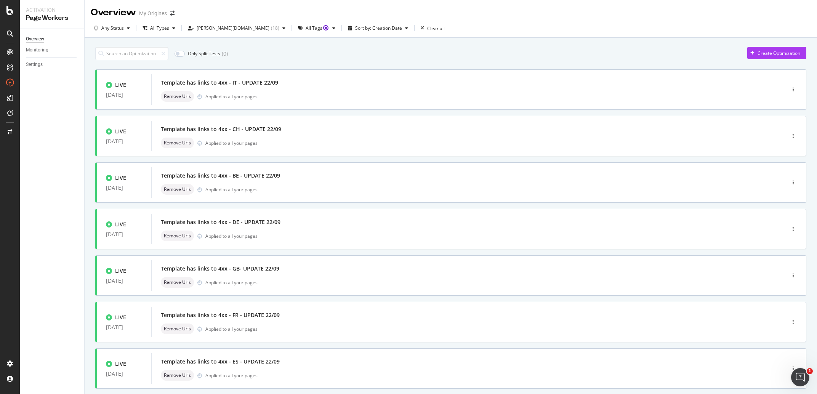
click at [358, 62] on div "Only Split Tests ( 0 ) Create Optimization LIVE 22 Sep. 2025 Template has links…" at bounding box center [450, 297] width 711 height 508
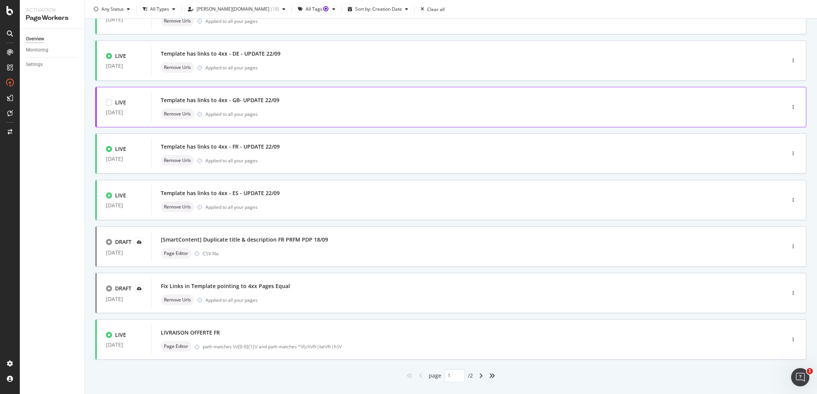
scroll to position [183, 0]
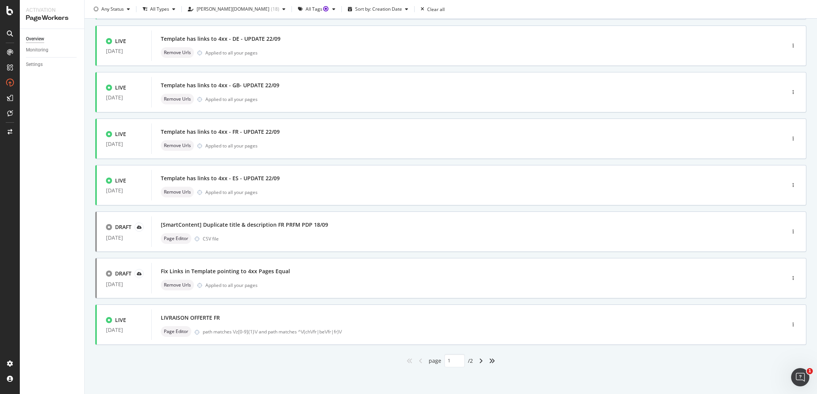
click at [476, 360] on div "angle-right" at bounding box center [481, 361] width 10 height 12
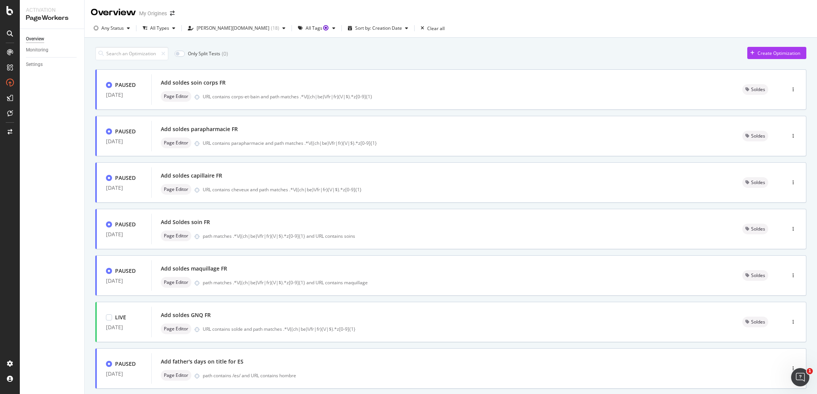
scroll to position [90, 0]
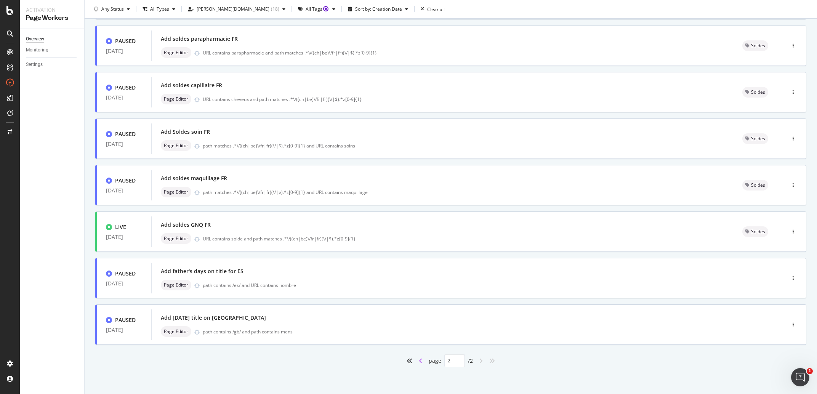
click at [419, 362] on icon "angle-left" at bounding box center [421, 361] width 4 height 6
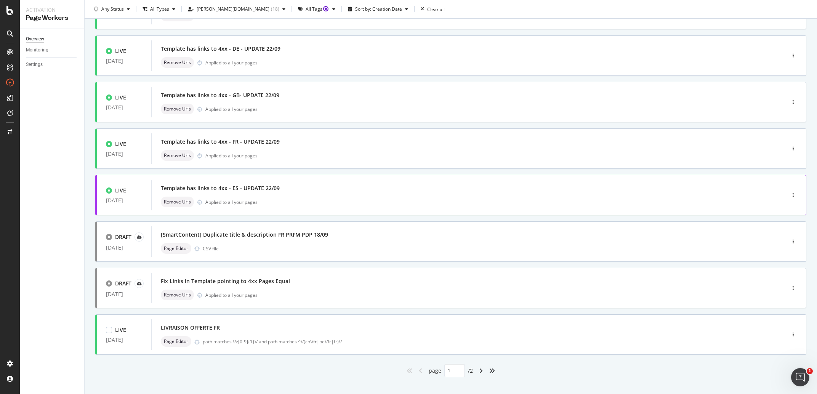
scroll to position [0, 0]
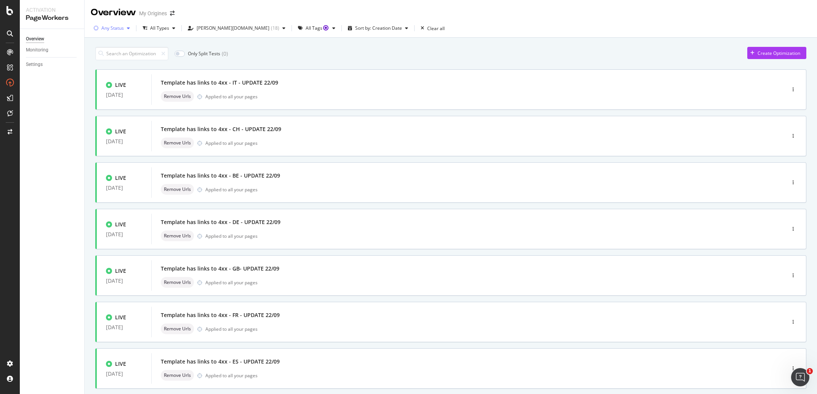
click at [120, 29] on div "Any Status" at bounding box center [112, 28] width 22 height 5
click at [101, 42] on div at bounding box center [100, 44] width 6 height 6
click at [99, 43] on icon at bounding box center [99, 44] width 3 height 4
click at [103, 79] on div "Draft ( 13 )" at bounding box center [114, 82] width 35 height 6
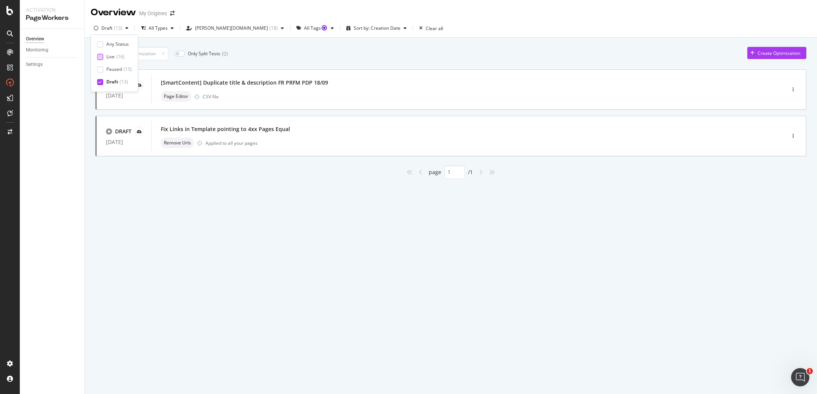
click at [102, 57] on div at bounding box center [100, 57] width 6 height 6
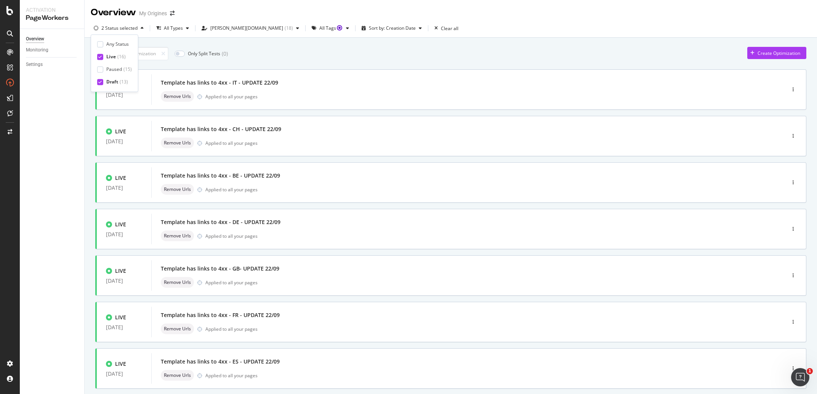
click at [102, 57] on div at bounding box center [100, 57] width 6 height 6
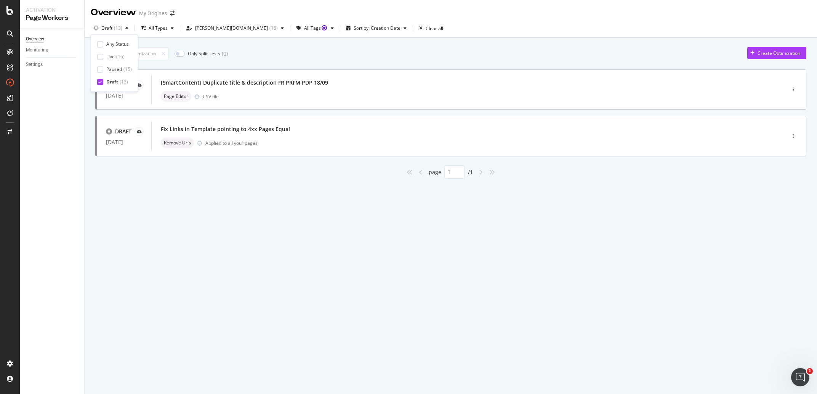
click at [103, 65] on div "Any Status Live ( 16 ) Paused ( 15 ) Draft ( 13 )" at bounding box center [114, 63] width 35 height 45
click at [103, 70] on div at bounding box center [100, 69] width 6 height 6
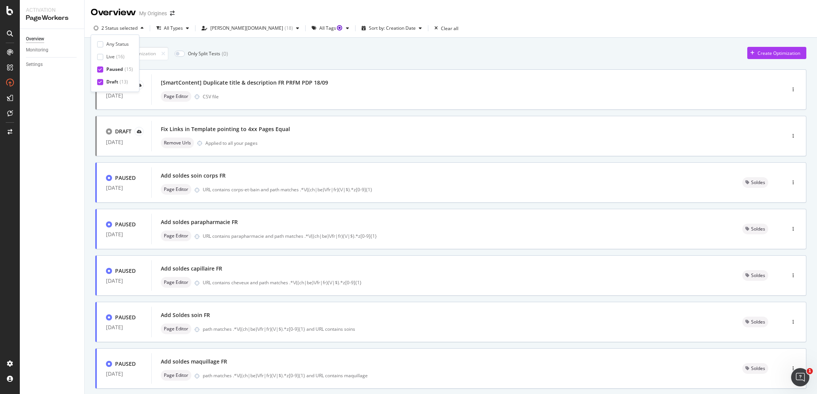
click at [104, 82] on div "Draft ( 13 )" at bounding box center [115, 82] width 36 height 6
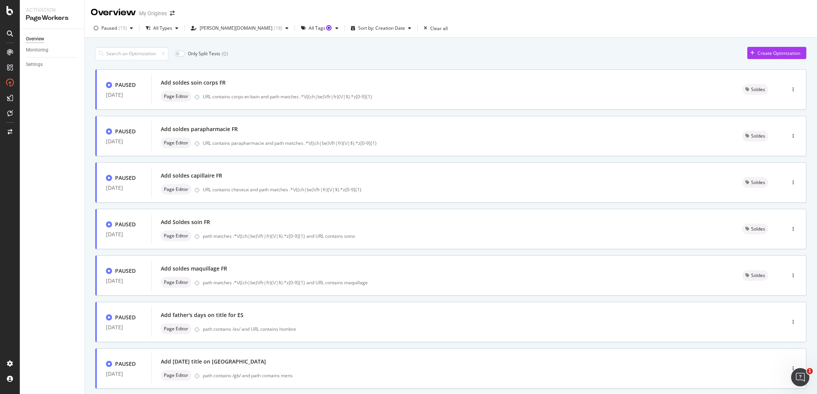
click at [329, 51] on div "Only Split Tests ( 0 ) Create Optimization" at bounding box center [450, 53] width 711 height 13
click at [114, 28] on div "Paused" at bounding box center [109, 28] width 16 height 5
click at [102, 69] on div at bounding box center [100, 69] width 6 height 6
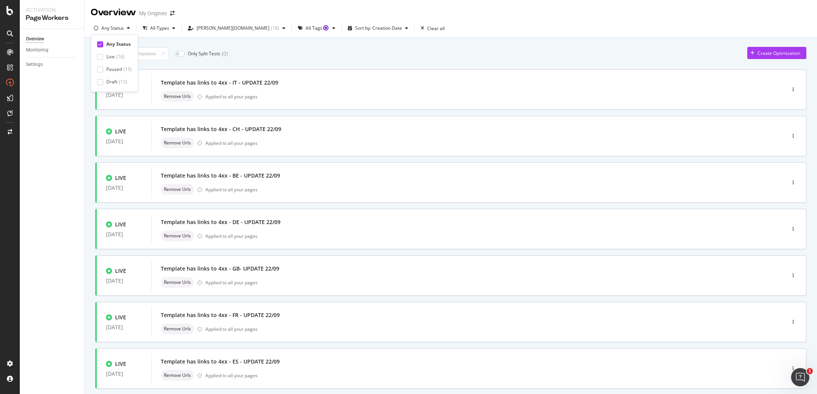
click at [352, 51] on div "Only Split Tests ( 0 ) Create Optimization" at bounding box center [450, 53] width 711 height 13
click at [123, 32] on div "Any Status" at bounding box center [112, 27] width 42 height 11
click at [106, 56] on div "Live ( 16 )" at bounding box center [114, 57] width 35 height 6
click at [204, 24] on div "alda.mini ( 18 )" at bounding box center [233, 27] width 104 height 11
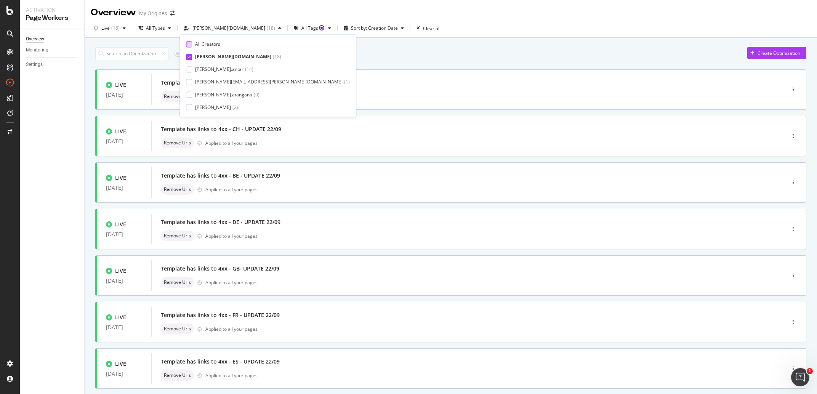
click at [190, 46] on div at bounding box center [189, 44] width 6 height 6
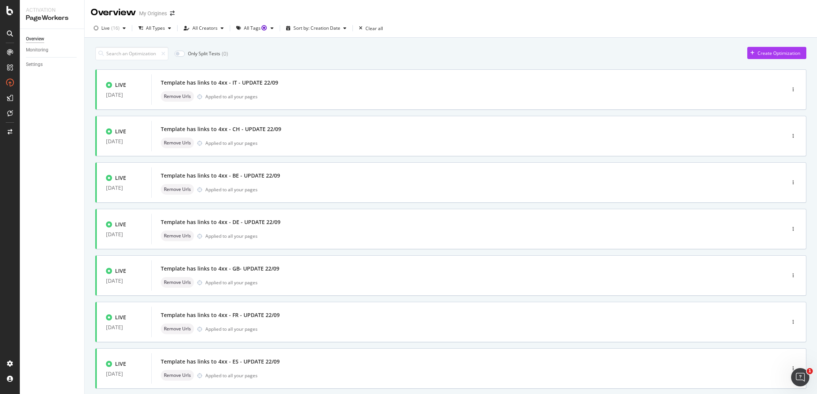
click at [329, 48] on div "Only Split Tests ( 0 ) Create Optimization" at bounding box center [450, 53] width 711 height 13
click at [326, 29] on div "Sort by: Creation Date" at bounding box center [316, 28] width 47 height 5
click at [398, 53] on div "Only Split Tests ( 0 ) Create Optimization" at bounding box center [450, 53] width 711 height 13
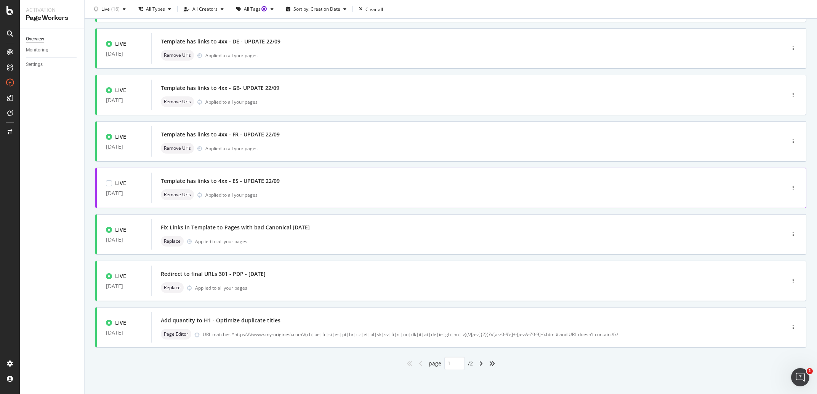
scroll to position [183, 0]
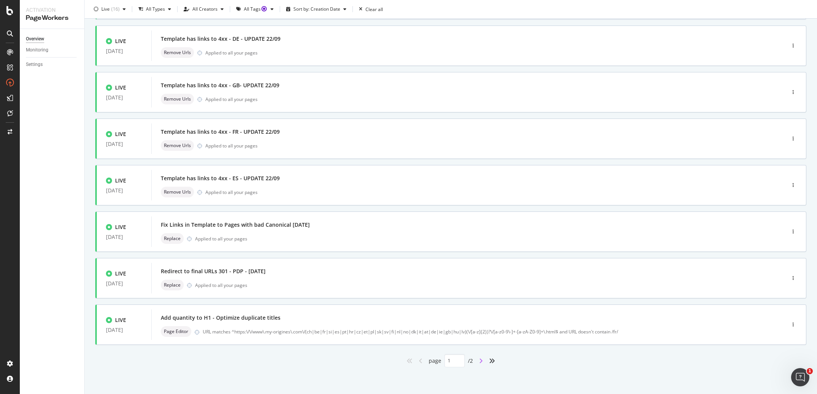
click at [479, 361] on icon "angle-right" at bounding box center [481, 361] width 4 height 6
type input "2"
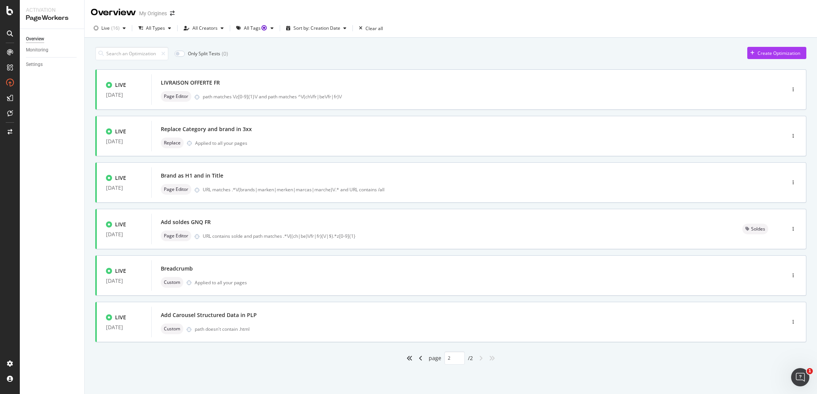
scroll to position [0, 0]
click at [361, 215] on div "Add soldes GNQ FR Page Editor URL contains solde and path matches .*\/((ch|be)\…" at bounding box center [442, 229] width 582 height 30
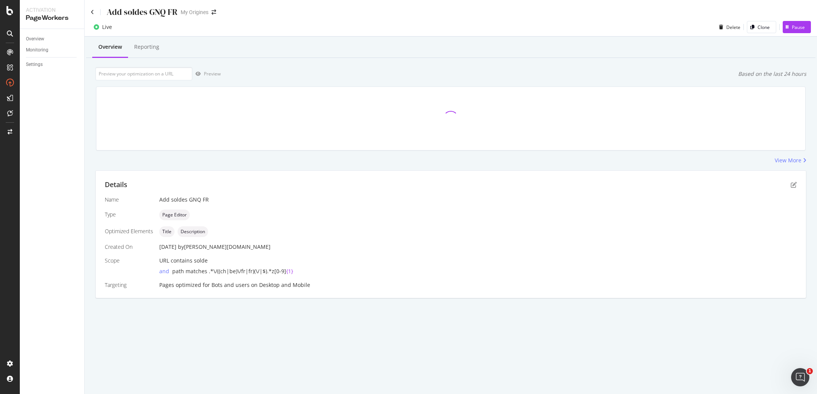
click at [88, 13] on div "Add soldes GNQ FR My Origines" at bounding box center [451, 9] width 732 height 18
click at [90, 12] on div "Add soldes GNQ FR My Origines" at bounding box center [451, 9] width 732 height 18
click at [91, 12] on icon at bounding box center [92, 12] width 3 height 5
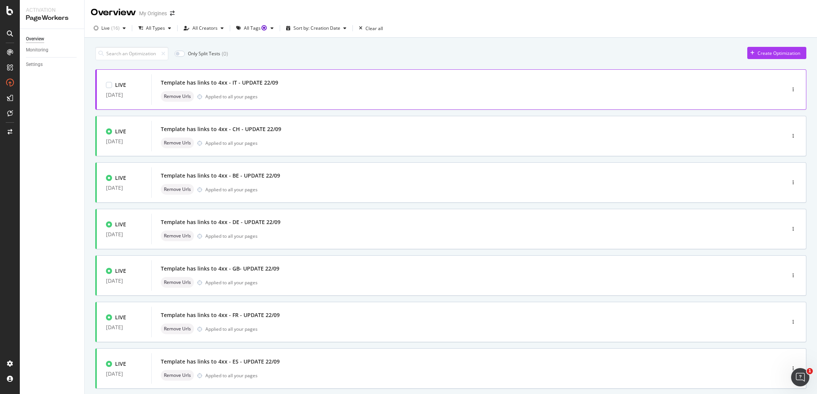
click at [265, 81] on div "Template has links to 4xx - IT - UPDATE 22/09" at bounding box center [219, 83] width 117 height 8
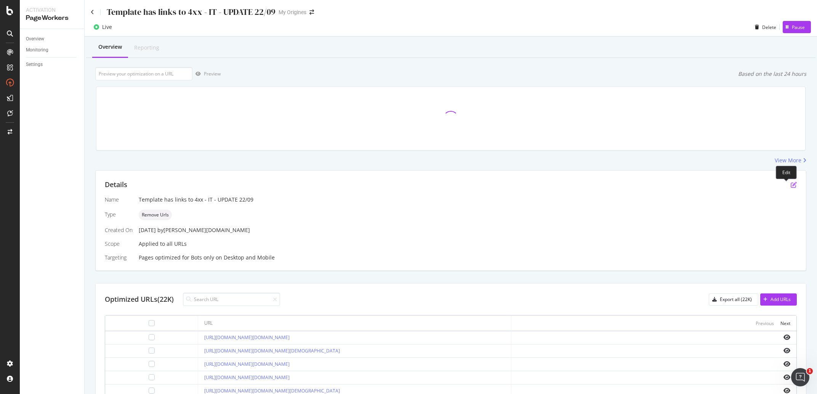
click at [791, 184] on icon "pen-to-square" at bounding box center [794, 185] width 6 height 6
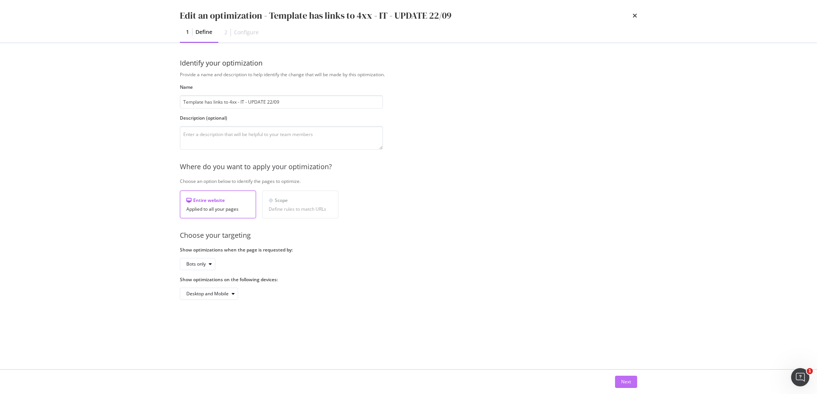
click at [620, 378] on button "Next" at bounding box center [626, 382] width 22 height 12
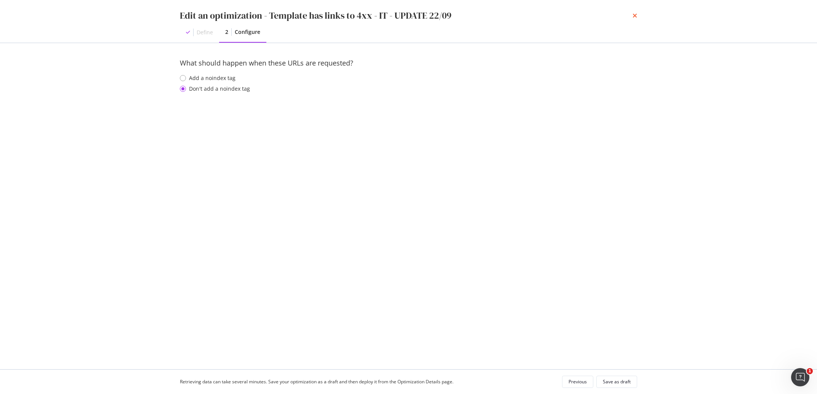
click at [635, 16] on icon "times" at bounding box center [635, 16] width 5 height 6
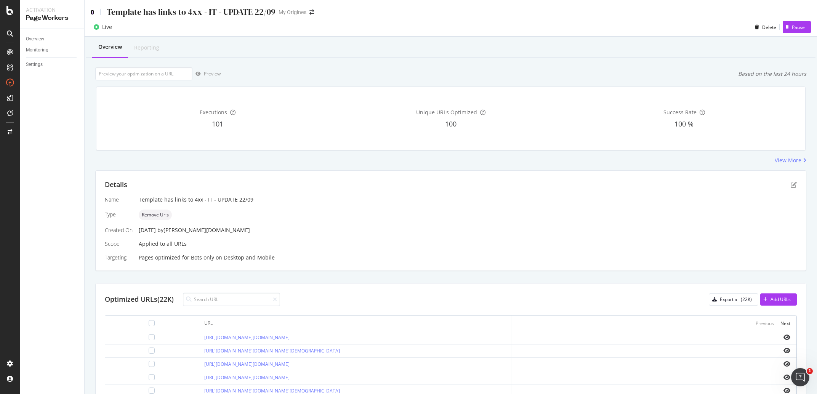
click at [94, 12] on icon at bounding box center [92, 12] width 3 height 5
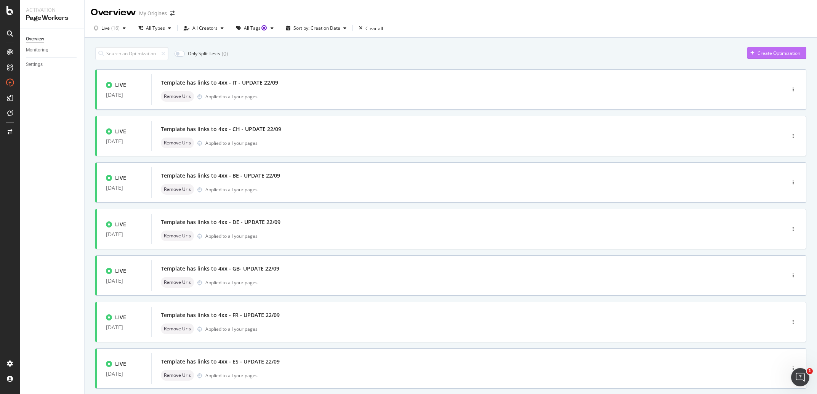
click at [785, 52] on div "Create Optimization" at bounding box center [779, 53] width 43 height 6
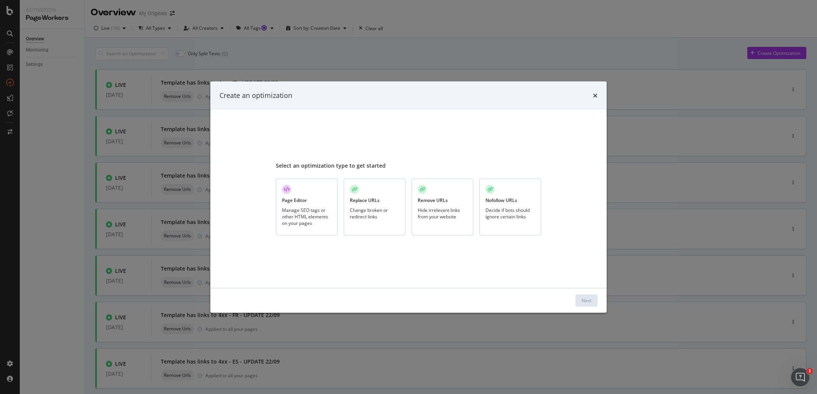
click at [452, 214] on div "Hide irrelevant links from your website" at bounding box center [443, 213] width 50 height 13
click at [599, 300] on div "Next" at bounding box center [408, 300] width 396 height 24
click at [592, 300] on button "Next" at bounding box center [586, 300] width 22 height 12
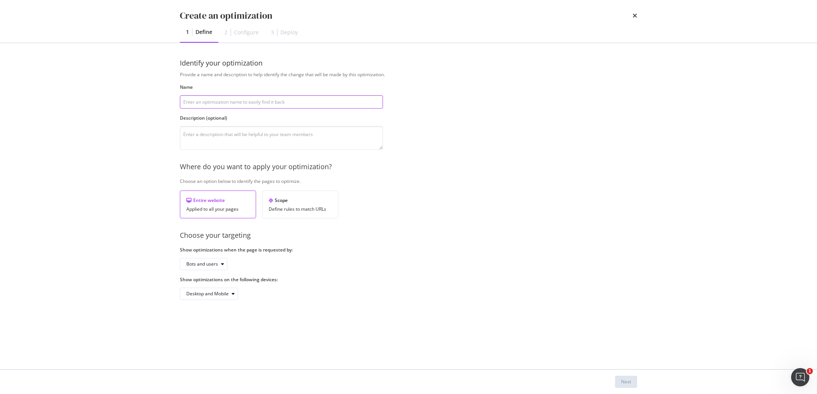
click at [234, 101] on input "modal" at bounding box center [281, 101] width 203 height 13
click at [224, 103] on input "modal" at bounding box center [281, 101] width 203 height 13
paste input "Template has links to 4xx - IT - UPDATE 22/09"
click at [275, 103] on input "Template has links to 4xx - IT - UPDATE 22/09" at bounding box center [281, 101] width 203 height 13
click at [271, 102] on input "Template has links to 4xx - IT - UPDATE 22/09" at bounding box center [281, 101] width 203 height 13
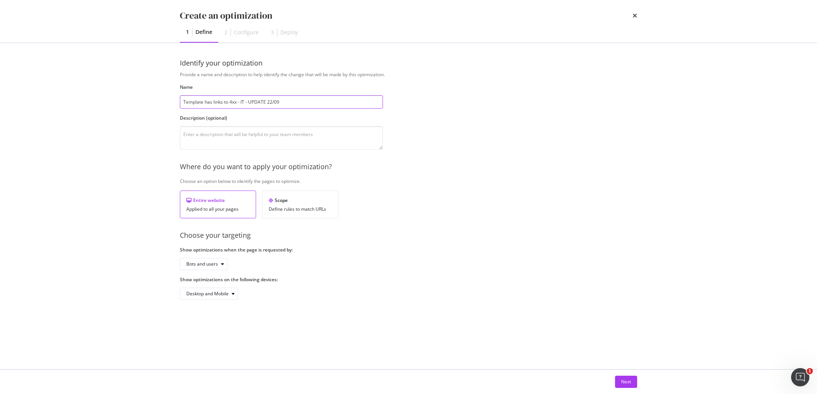
click at [271, 102] on input "Template has links to 4xx - IT - UPDATE 22/09" at bounding box center [281, 101] width 203 height 13
click at [244, 102] on input "Template has links to 4xx - IT - UPDATE 22/09" at bounding box center [281, 101] width 203 height 13
type input "Template has links to 4xx - BE - UPDATE 22/09"
click at [229, 139] on textarea "modal" at bounding box center [281, 138] width 203 height 24
click at [204, 269] on div "Bots and users" at bounding box center [206, 264] width 41 height 11
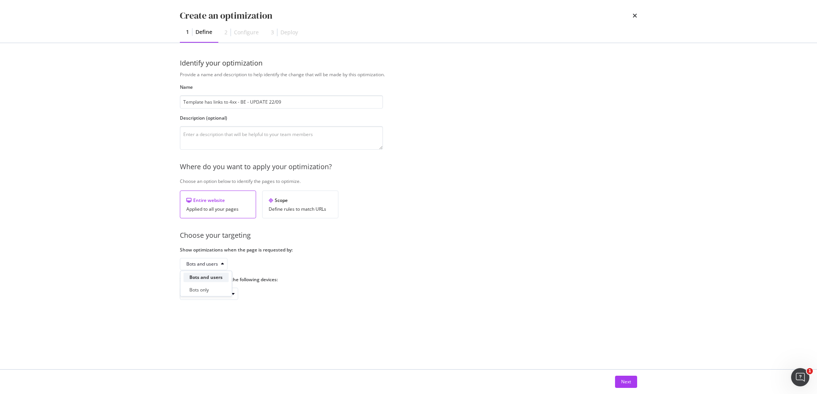
click at [204, 277] on div "Bots and users" at bounding box center [205, 277] width 33 height 6
click at [207, 263] on div "Bots and users" at bounding box center [202, 264] width 32 height 5
click at [208, 266] on div "Bots and users" at bounding box center [202, 264] width 32 height 5
click at [204, 292] on div "Bots only" at bounding box center [198, 290] width 19 height 6
click at [621, 375] on div "Next" at bounding box center [409, 382] width 488 height 24
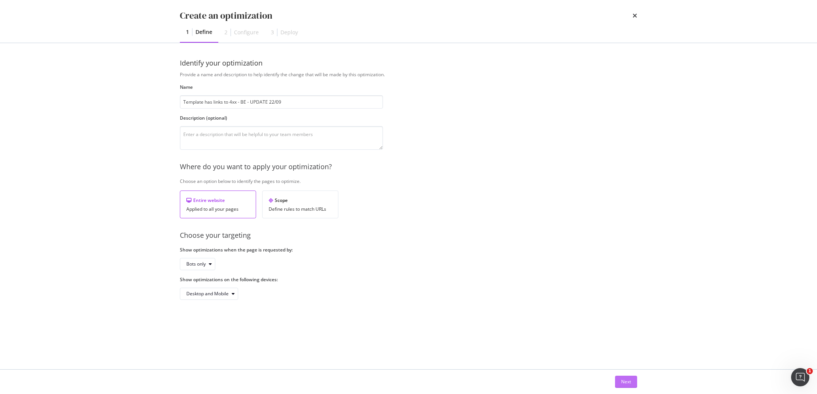
click at [621, 376] on div "Next" at bounding box center [626, 381] width 10 height 11
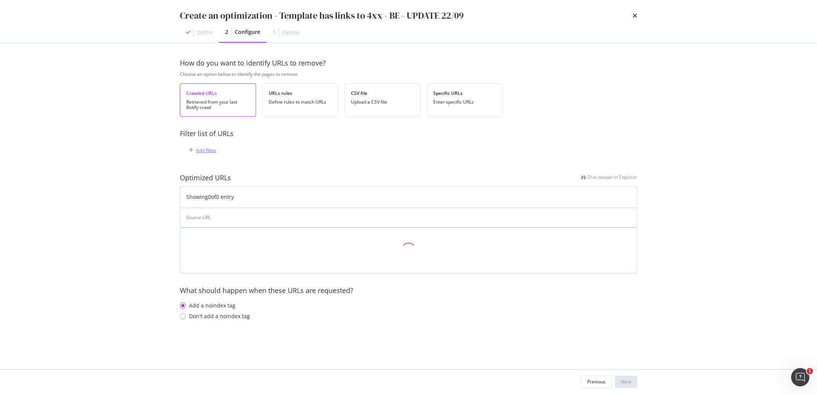
click at [211, 149] on div "Add Filter" at bounding box center [206, 150] width 20 height 6
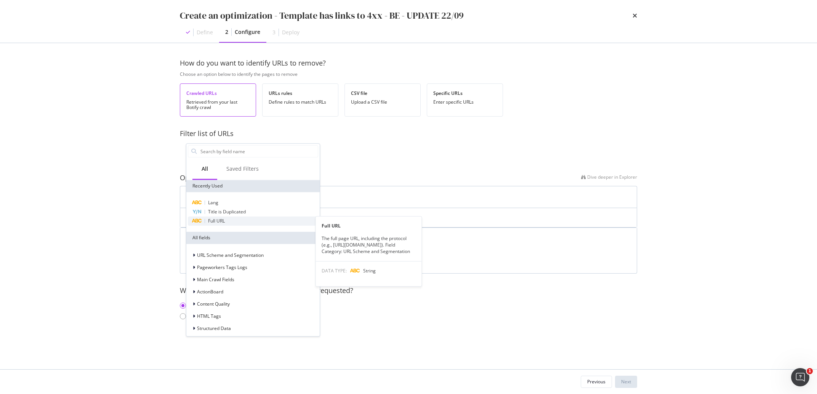
click at [231, 223] on div "Full URL" at bounding box center [253, 220] width 130 height 9
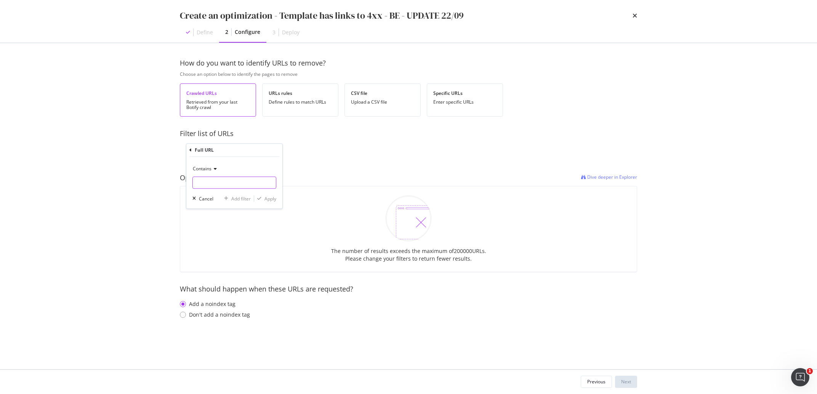
click at [230, 181] on input "modal" at bounding box center [234, 182] width 83 height 12
type input "/be/"
click at [269, 200] on div "Apply" at bounding box center [270, 199] width 12 height 6
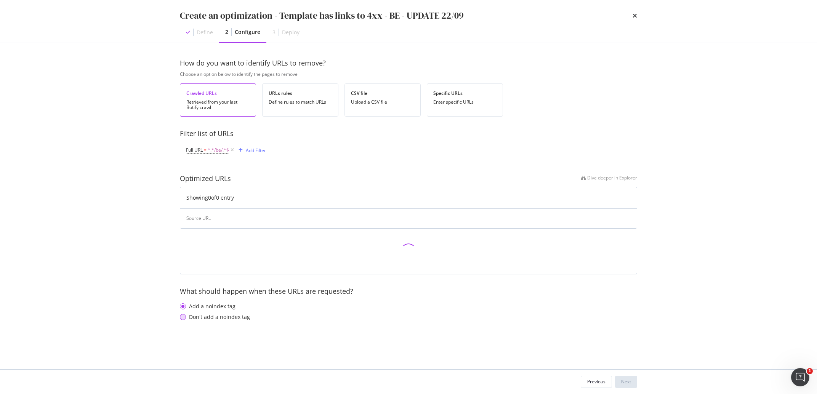
click at [237, 319] on div "Don't add a noindex tag" at bounding box center [219, 317] width 61 height 8
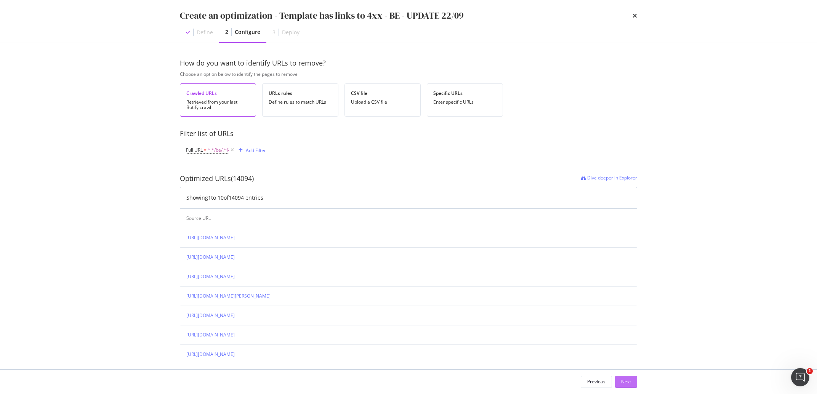
click at [624, 381] on div "Next" at bounding box center [626, 381] width 10 height 6
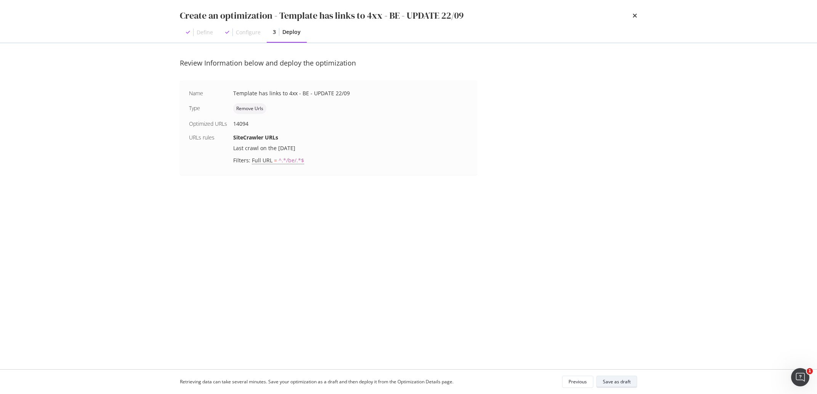
click at [631, 381] on button "Save as draft" at bounding box center [616, 382] width 41 height 12
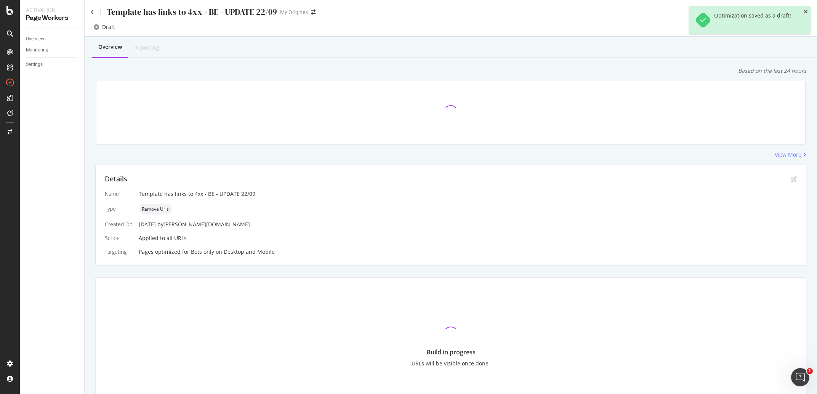
click at [806, 10] on icon "close toast" at bounding box center [806, 11] width 4 height 5
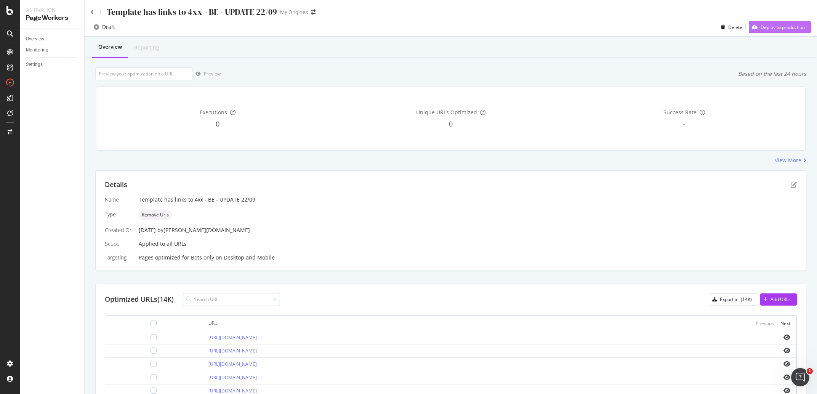
click at [771, 26] on div "Deploy to production" at bounding box center [783, 27] width 44 height 6
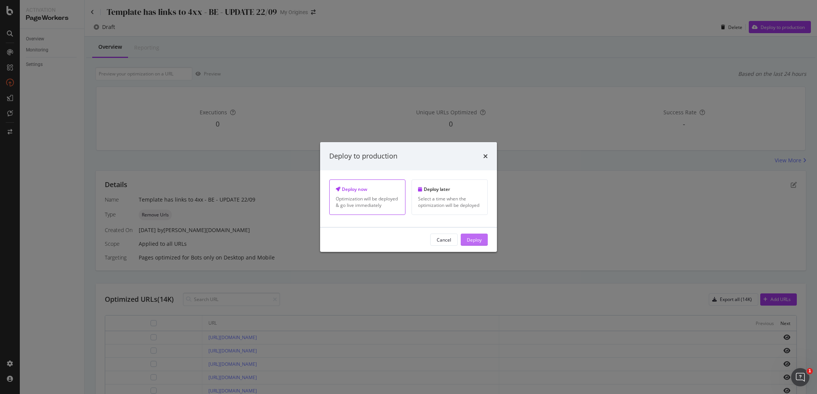
click at [468, 243] on div "Deploy" at bounding box center [474, 239] width 15 height 6
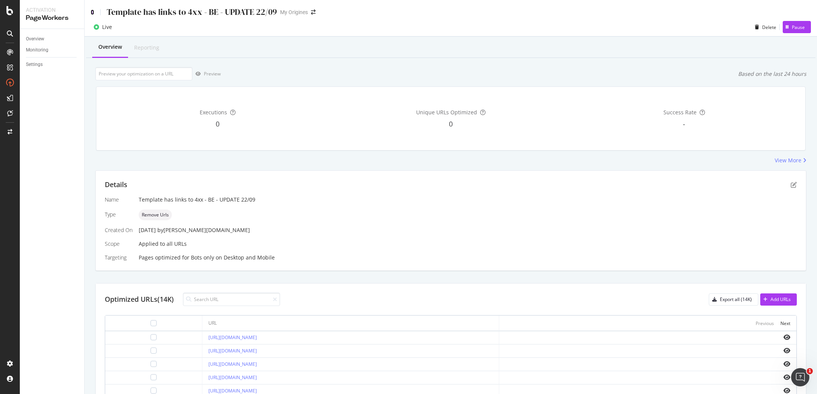
click at [92, 12] on icon at bounding box center [92, 12] width 3 height 5
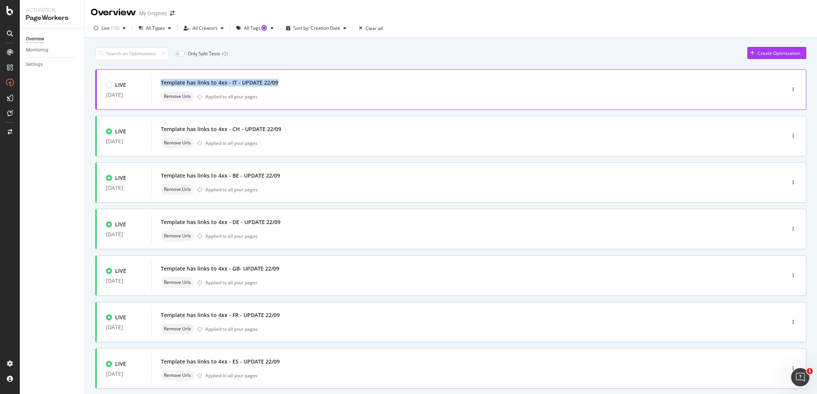
drag, startPoint x: 272, startPoint y: 81, endPoint x: 157, endPoint y: 80, distance: 114.7
click at [157, 80] on div "Template has links to 4xx - IT - UPDATE 22/09 Remove Urls Applied to all your p…" at bounding box center [456, 89] width 611 height 30
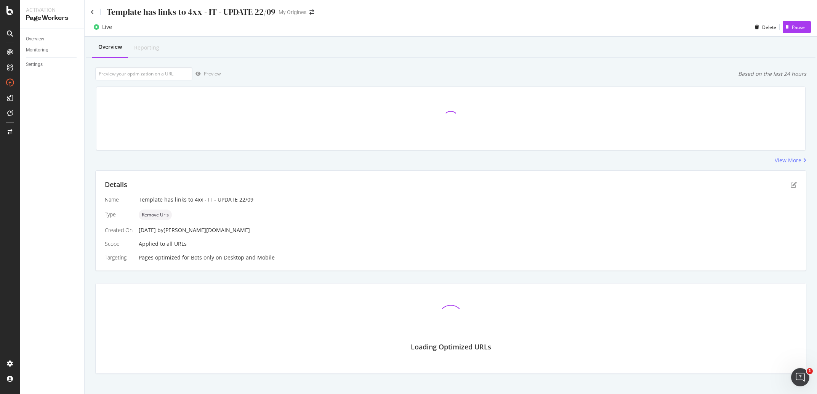
click at [183, 12] on div "Template has links to 4xx - IT - UPDATE 22/09" at bounding box center [191, 12] width 169 height 12
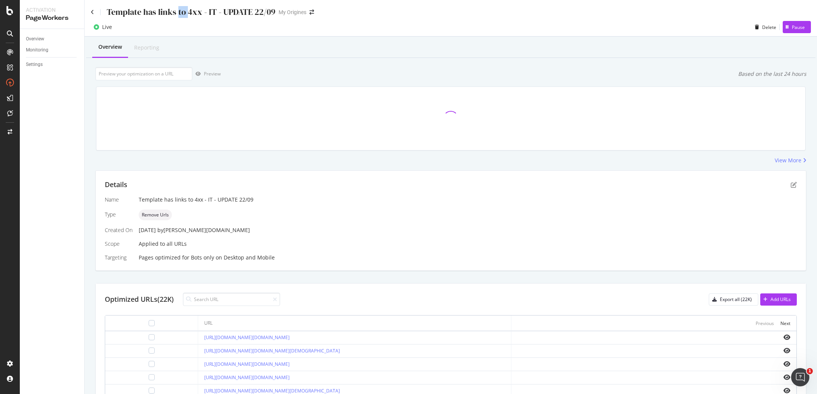
click at [183, 12] on div "Template has links to 4xx - IT - UPDATE 22/09" at bounding box center [191, 12] width 169 height 12
click at [288, 59] on div "Overview Reporting Preview Based on the last 24 hours Executions 164 Unique URL…" at bounding box center [451, 302] width 732 height 531
click at [95, 13] on div "Template has links to 4xx - IT - UPDATE 22/09" at bounding box center [183, 12] width 185 height 12
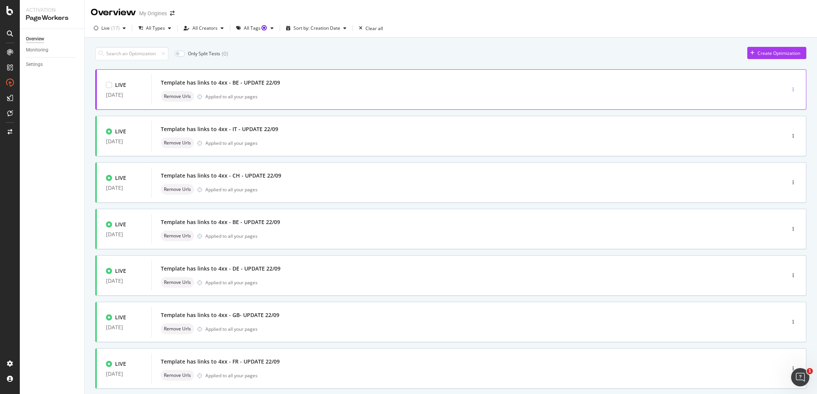
click at [790, 92] on div "button" at bounding box center [793, 89] width 7 height 5
click at [777, 139] on div "Delete" at bounding box center [778, 142] width 14 height 6
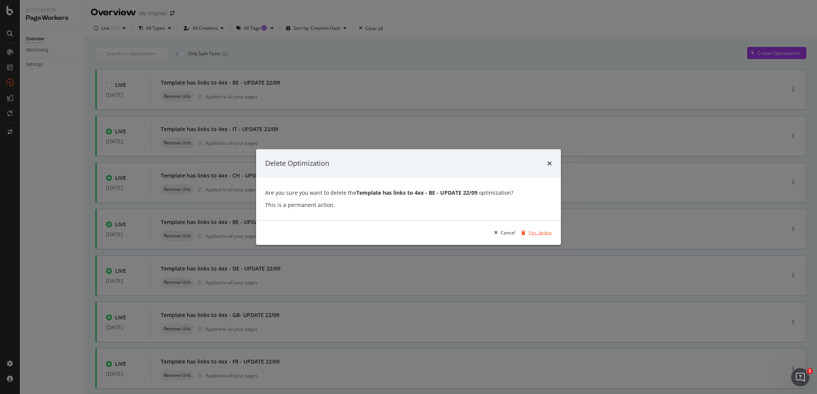
click at [534, 236] on div "Yes, delete" at bounding box center [535, 232] width 34 height 11
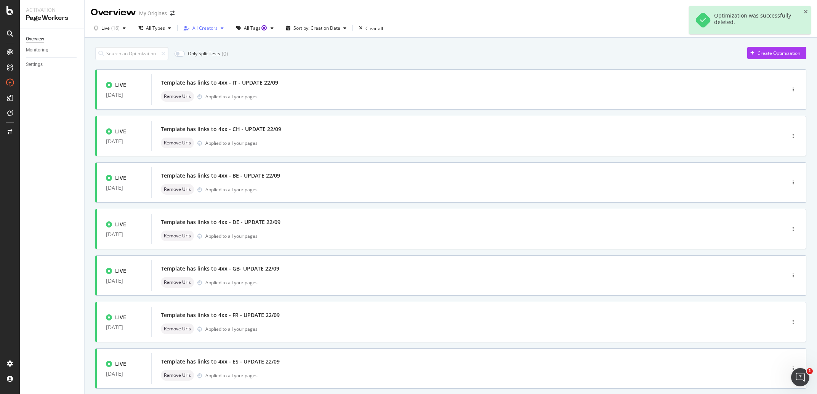
click at [209, 30] on div "All Creators" at bounding box center [204, 28] width 25 height 5
click at [208, 58] on div "[PERSON_NAME][DOMAIN_NAME]" at bounding box center [213, 57] width 37 height 6
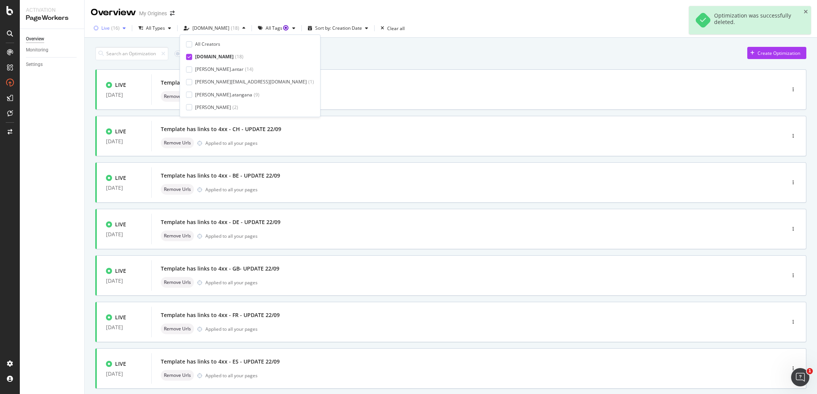
click at [114, 29] on div "( 16 )" at bounding box center [115, 28] width 8 height 5
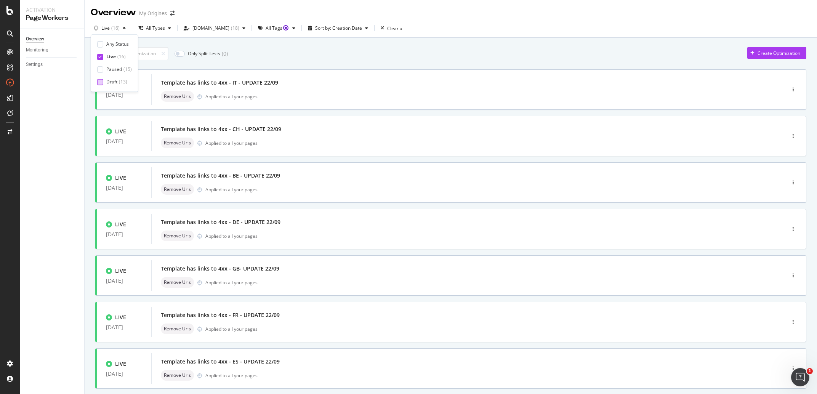
click at [100, 80] on div at bounding box center [100, 82] width 6 height 6
click at [98, 56] on div at bounding box center [100, 57] width 6 height 6
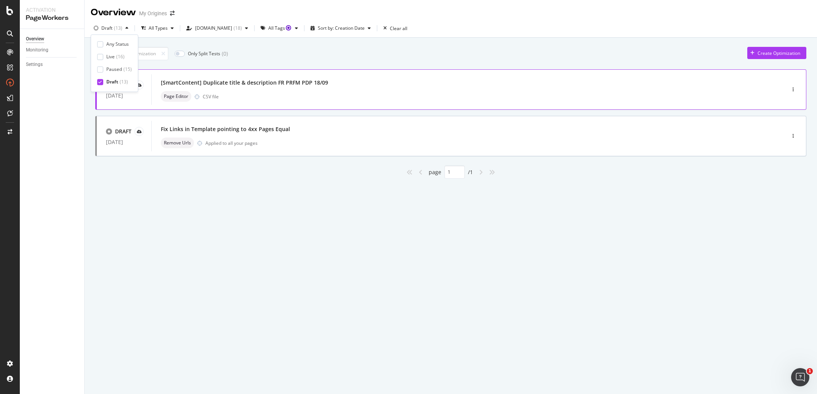
click at [348, 70] on div "DRAFT 19 Sep. 2025 [SmartContent] Duplicate title & description FR PRFM PDP 18/…" at bounding box center [450, 89] width 711 height 40
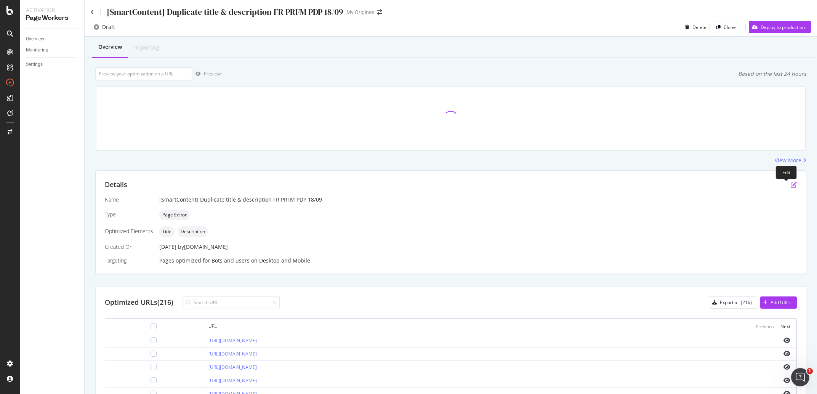
click at [791, 187] on icon "pen-to-square" at bounding box center [794, 185] width 6 height 6
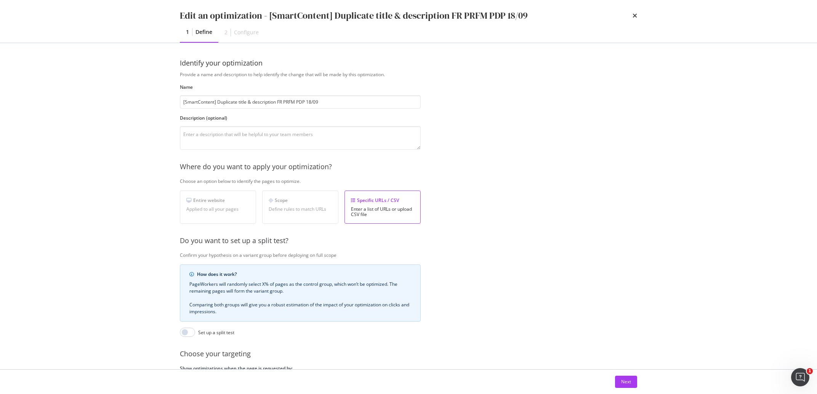
scroll to position [72, 0]
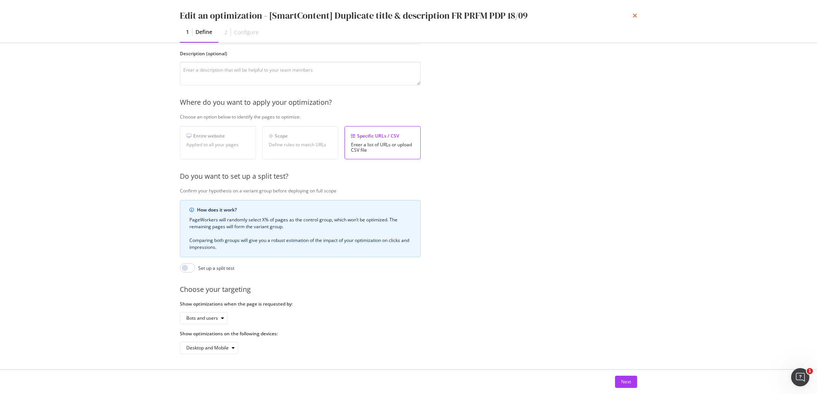
click at [634, 14] on icon "times" at bounding box center [635, 16] width 5 height 6
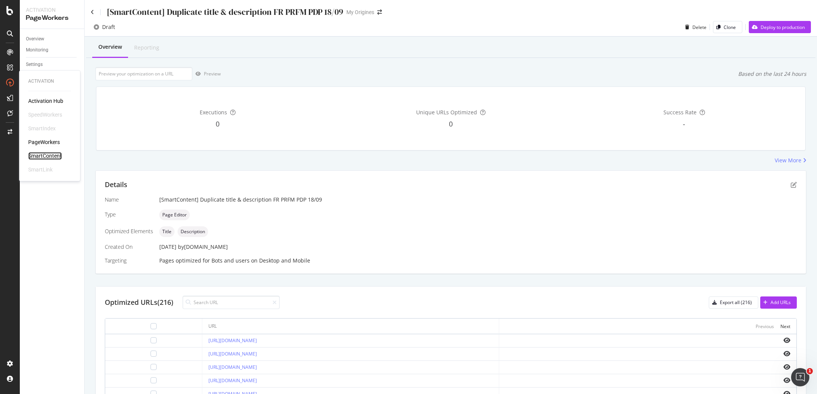
click at [46, 155] on div "SmartContent" at bounding box center [45, 156] width 34 height 8
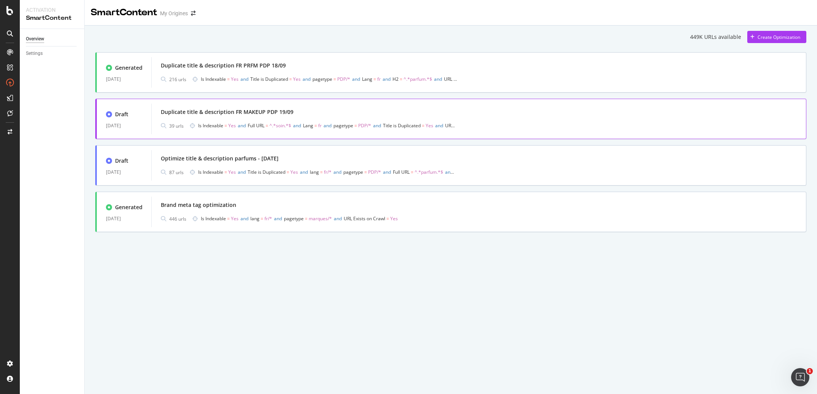
click at [277, 109] on div "Duplicate title & description FR MAKEUP PDP 19/09" at bounding box center [227, 112] width 133 height 8
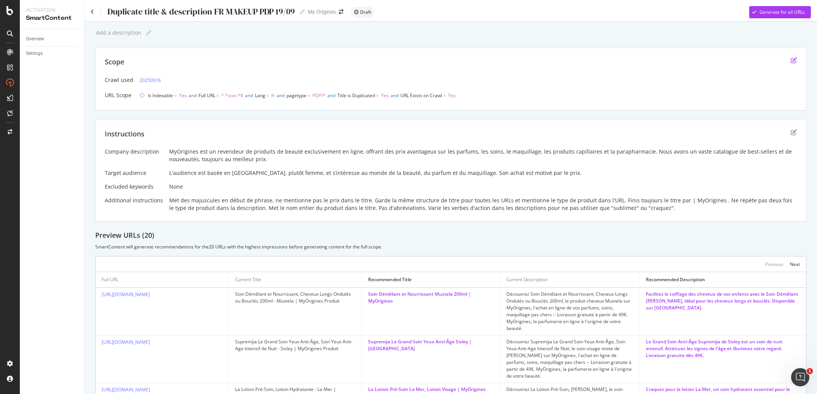
click at [791, 58] on icon "edit" at bounding box center [794, 60] width 6 height 6
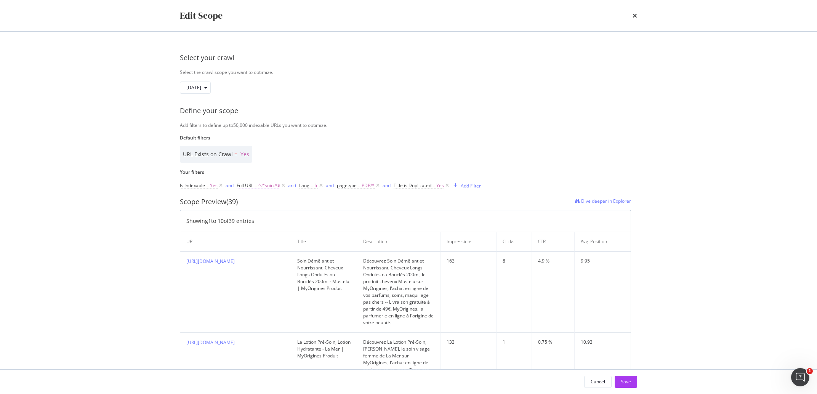
click at [258, 185] on span "Full URL = ^.*soin.*$" at bounding box center [258, 185] width 43 height 7
click at [468, 147] on div "URL Exists on Crawl = Yes" at bounding box center [405, 154] width 451 height 17
click at [284, 185] on icon "modal" at bounding box center [283, 186] width 6 height 8
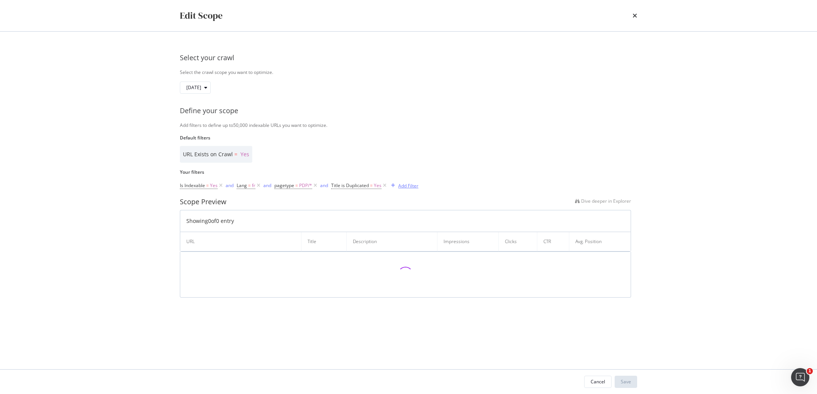
click at [411, 186] on div "Add Filter" at bounding box center [408, 186] width 20 height 6
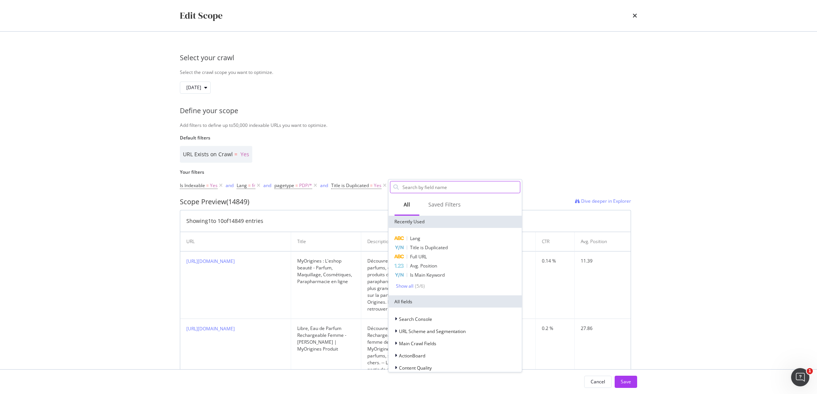
click at [415, 189] on input "Default filters" at bounding box center [461, 186] width 118 height 11
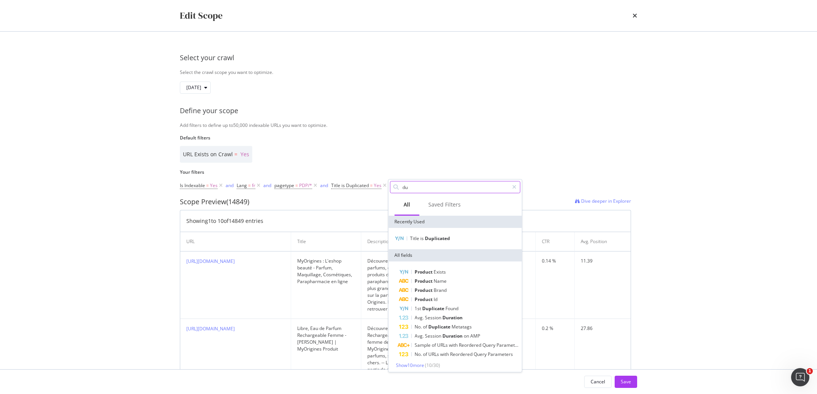
type input "d"
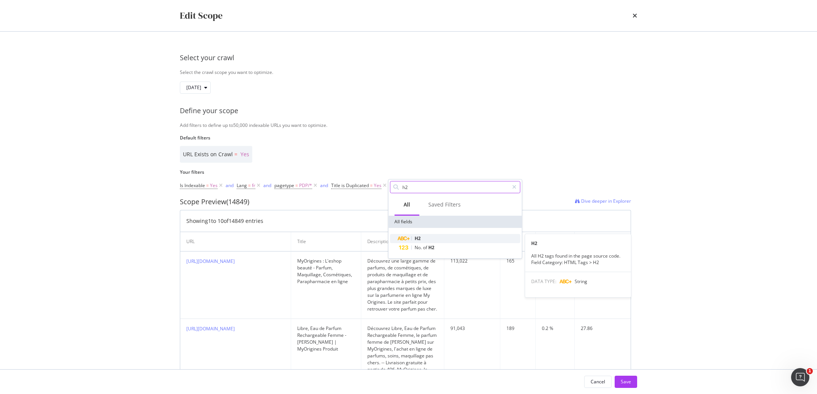
type input "h2"
click at [422, 239] on div "H2" at bounding box center [459, 238] width 121 height 9
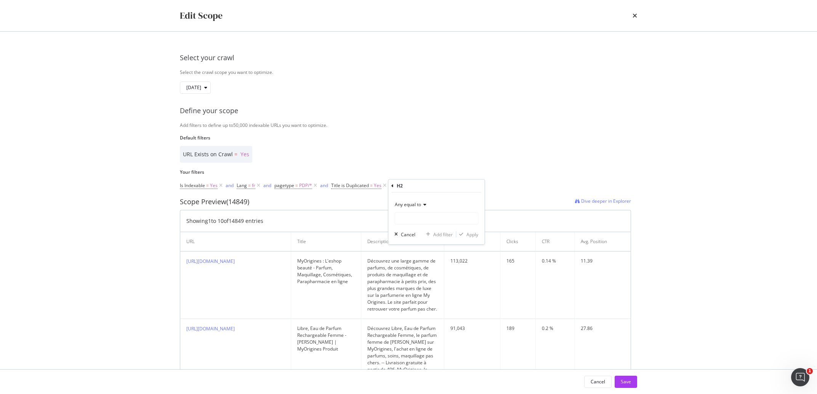
click at [413, 208] on div "Any equal to" at bounding box center [436, 205] width 84 height 12
click at [427, 279] on div "Any contains" at bounding box center [437, 280] width 82 height 10
click at [422, 210] on div "Any contains" at bounding box center [436, 205] width 84 height 12
click at [434, 207] on div "Any contains" at bounding box center [436, 205] width 84 height 12
click at [424, 226] on div "Any contains Cancel Add filter Apply" at bounding box center [436, 218] width 96 height 52
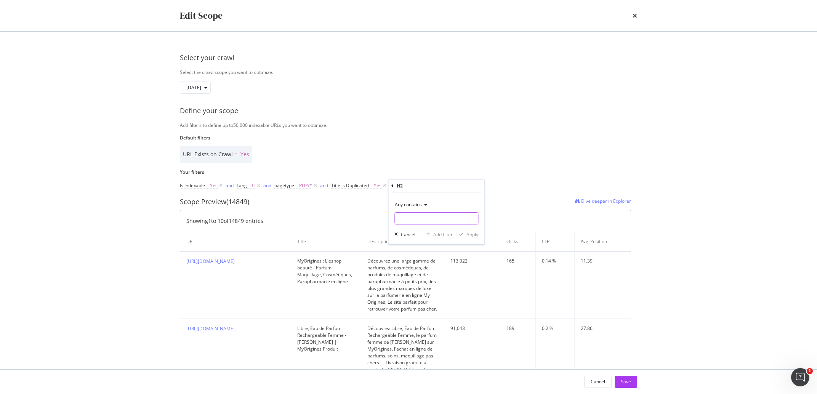
click at [422, 223] on input "Default filters" at bounding box center [436, 218] width 83 height 12
type input "maquillage"
click at [467, 234] on div "Apply" at bounding box center [472, 234] width 12 height 6
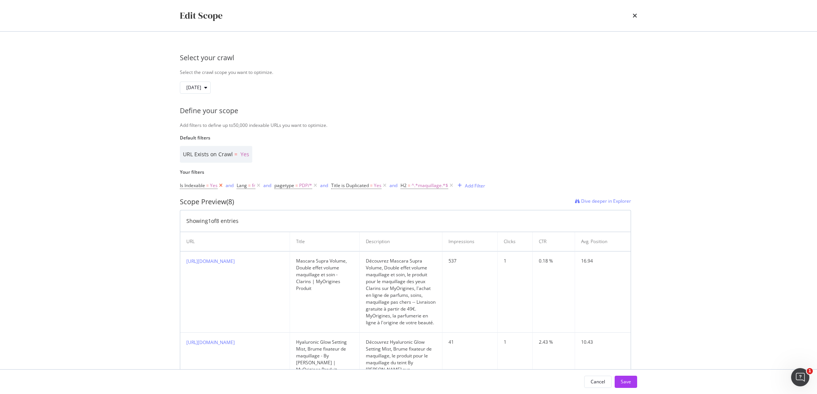
click at [220, 187] on icon "modal" at bounding box center [221, 186] width 6 height 8
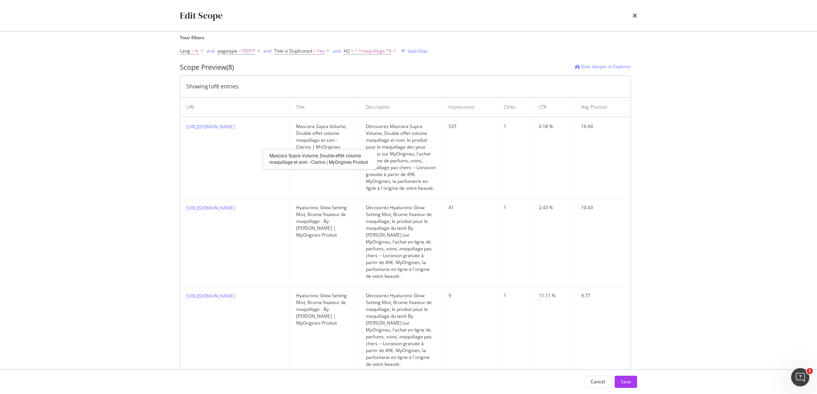
scroll to position [173, 0]
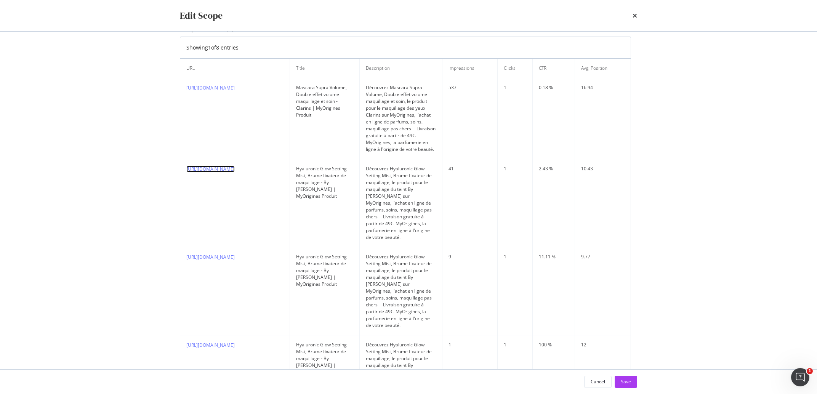
click at [235, 169] on link "https://www.my-origines.com/fr/hyaluronic-glow-setting-mist-11T45X04.html" at bounding box center [210, 169] width 48 height 6
click at [235, 255] on link "https://www.my-origines.com/fr/hyaluronic-glow-setting-mist-11T45248.html" at bounding box center [210, 257] width 48 height 6
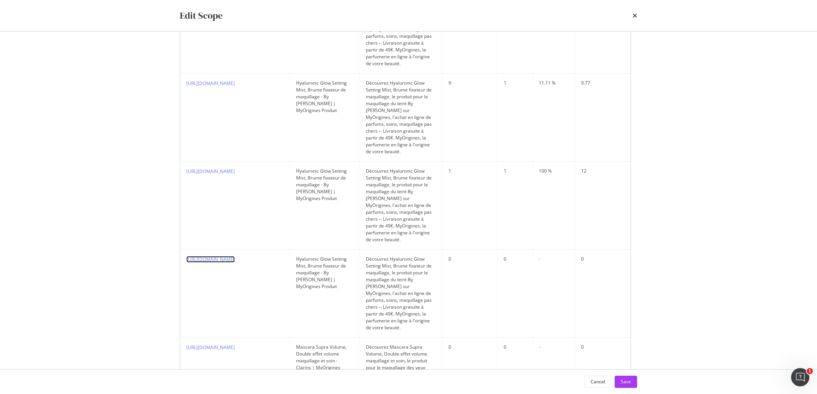
click at [235, 256] on link "https://www.my-origines.com/be/fr/hyaluronic-glow-setting-mist-11T45X04.html" at bounding box center [210, 259] width 48 height 6
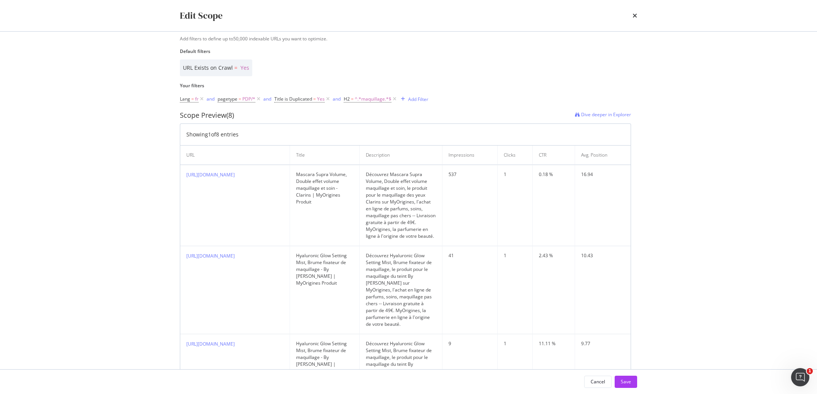
scroll to position [0, 0]
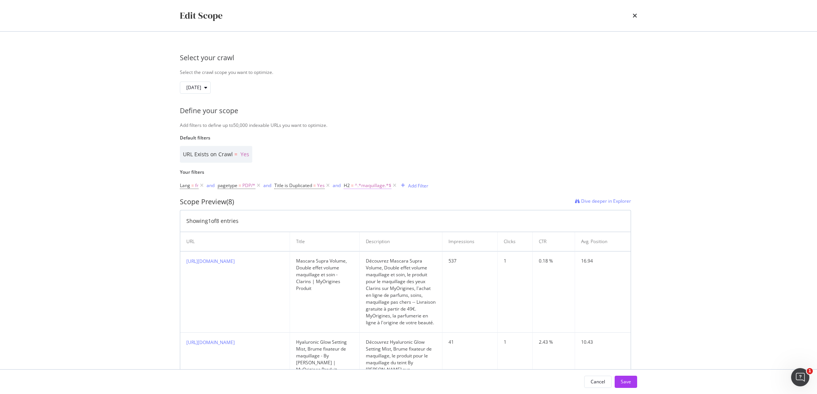
click at [362, 184] on span "^.*maquillage.*$" at bounding box center [373, 185] width 37 height 11
click at [459, 169] on label "Your filters" at bounding box center [405, 172] width 451 height 6
click at [393, 186] on icon "modal" at bounding box center [394, 186] width 6 height 8
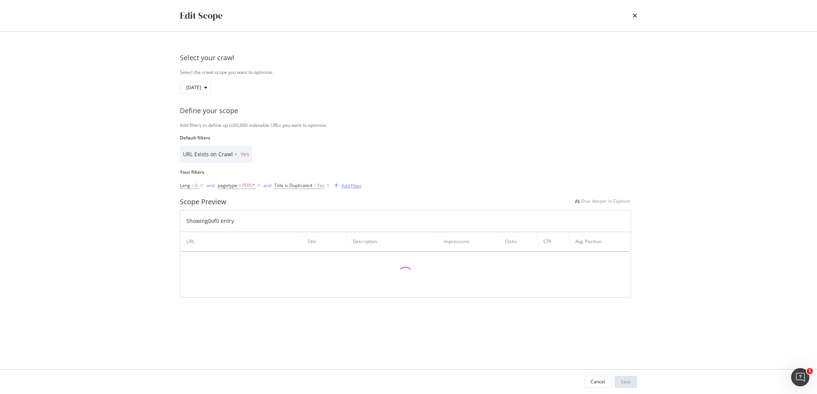
click at [356, 189] on div "Add Filter" at bounding box center [346, 185] width 30 height 8
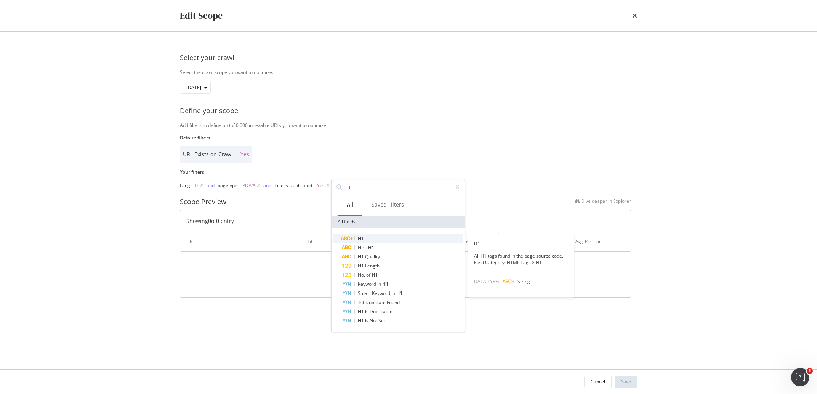
type input "h1"
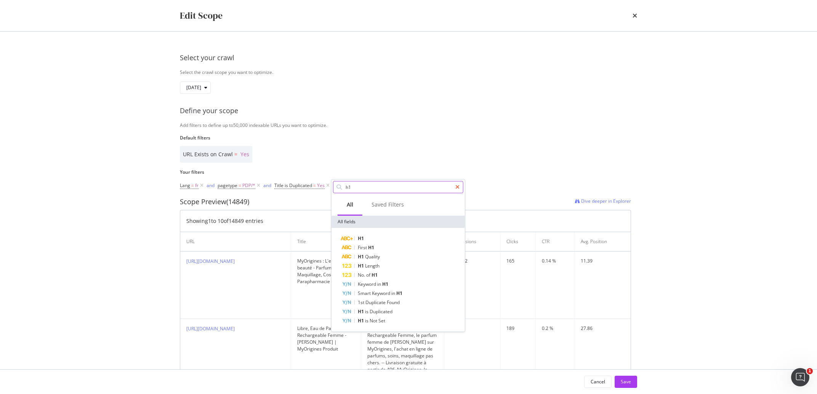
click at [457, 186] on icon "modal" at bounding box center [457, 186] width 4 height 5
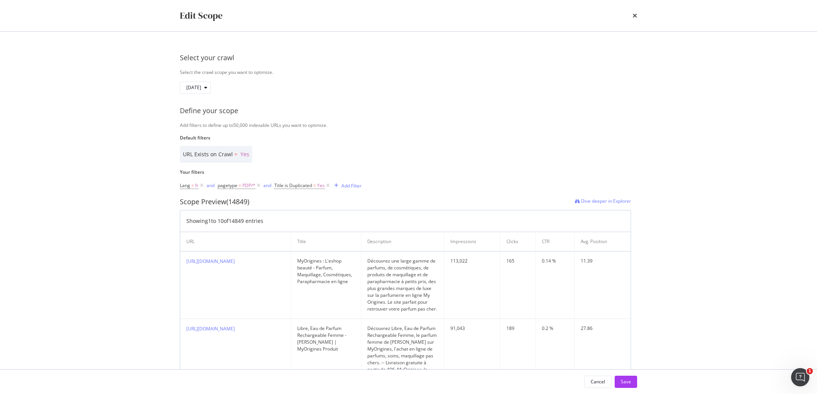
scroll to position [87, 0]
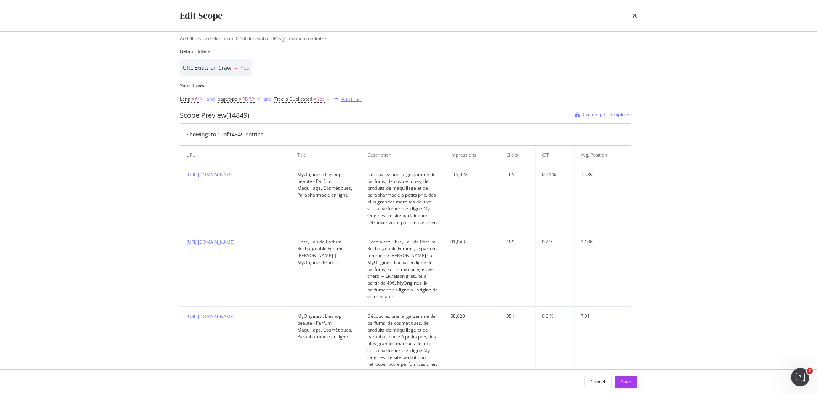
click at [339, 99] on div "modal" at bounding box center [336, 99] width 10 height 5
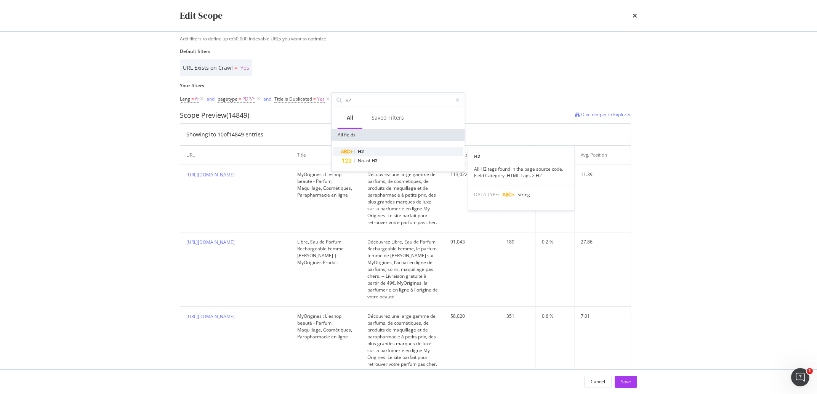
type input "h2"
click at [354, 150] on div "modal" at bounding box center [354, 151] width 0 height 4
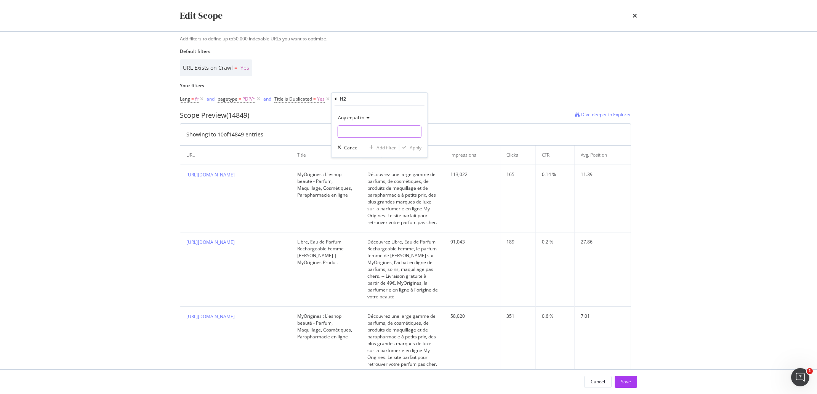
click at [364, 127] on input "Default filters" at bounding box center [379, 131] width 83 height 12
type input "crème"
click at [363, 117] on span "Any equal to" at bounding box center [351, 117] width 26 height 6
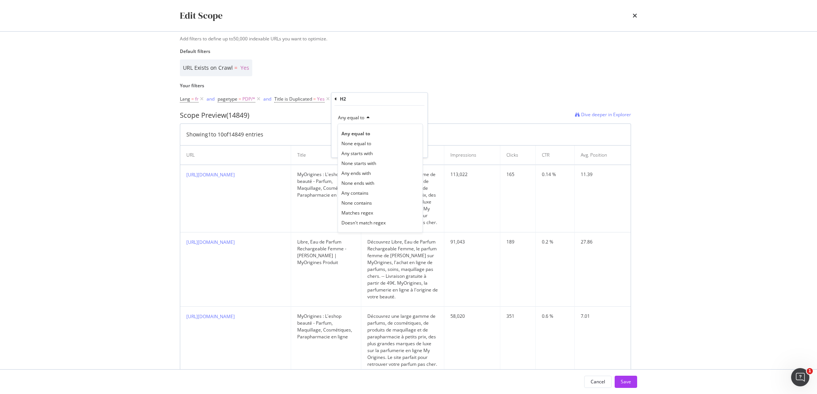
click at [364, 113] on div "Any equal to" at bounding box center [380, 118] width 84 height 12
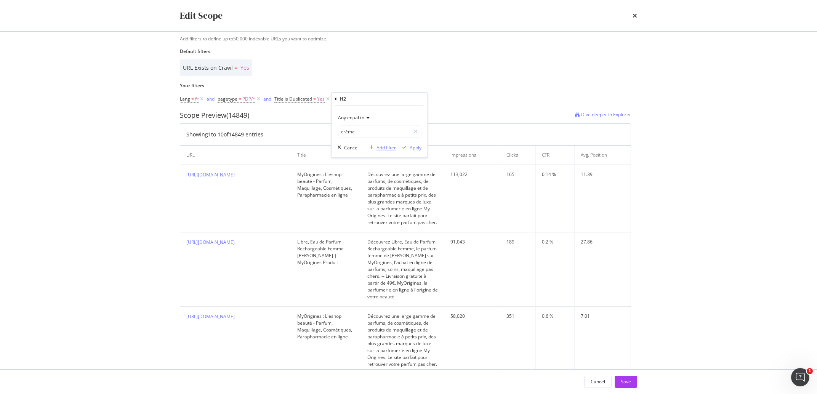
click at [380, 147] on div "Add filter" at bounding box center [386, 147] width 19 height 6
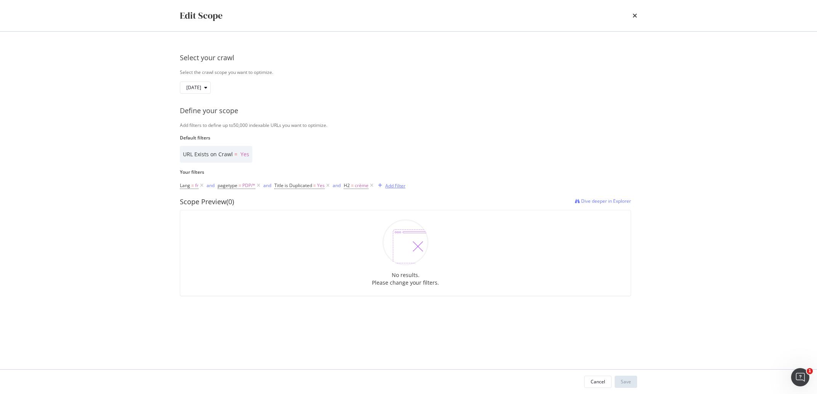
click at [393, 186] on div "Add Filter" at bounding box center [395, 186] width 20 height 6
click at [393, 232] on div "H2 No. of H2" at bounding box center [441, 243] width 133 height 30
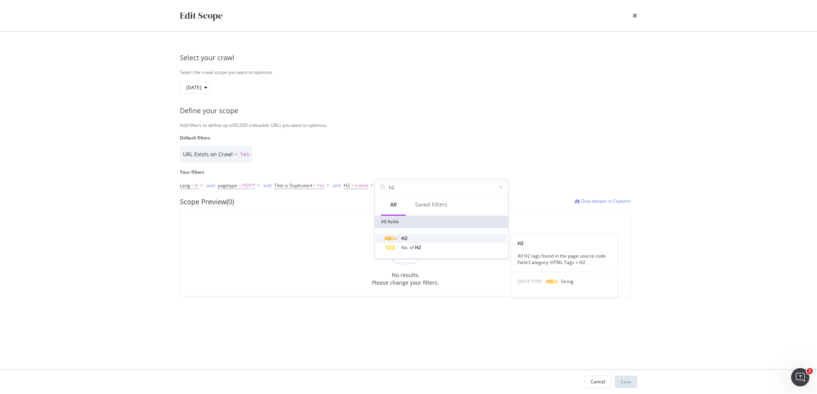
click at [398, 236] on div "H2" at bounding box center [446, 238] width 121 height 9
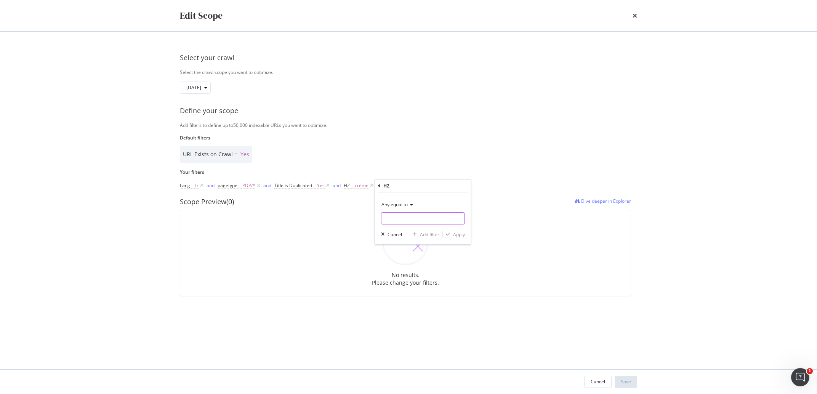
click at [391, 214] on input "Default filters" at bounding box center [422, 218] width 83 height 12
click at [394, 205] on span "Any equal to" at bounding box center [394, 204] width 26 height 6
click at [397, 278] on span "Any contains" at bounding box center [398, 280] width 27 height 6
click at [395, 220] on input "Default filters" at bounding box center [422, 218] width 83 height 12
type input "serum"
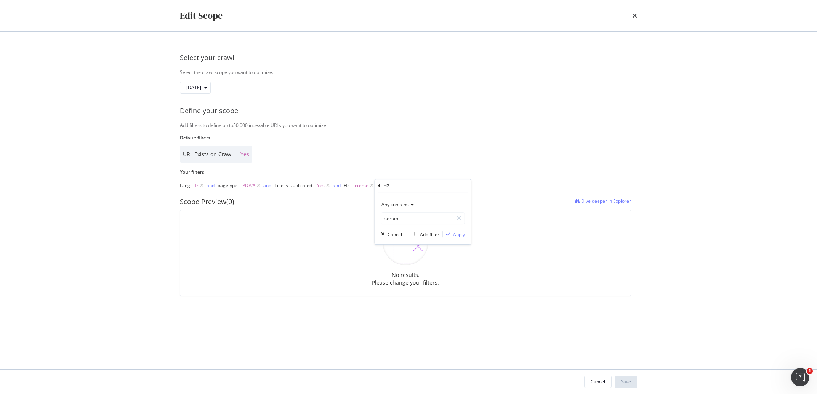
click at [456, 237] on div "Apply" at bounding box center [459, 234] width 12 height 6
click at [381, 184] on div "and" at bounding box center [381, 185] width 8 height 6
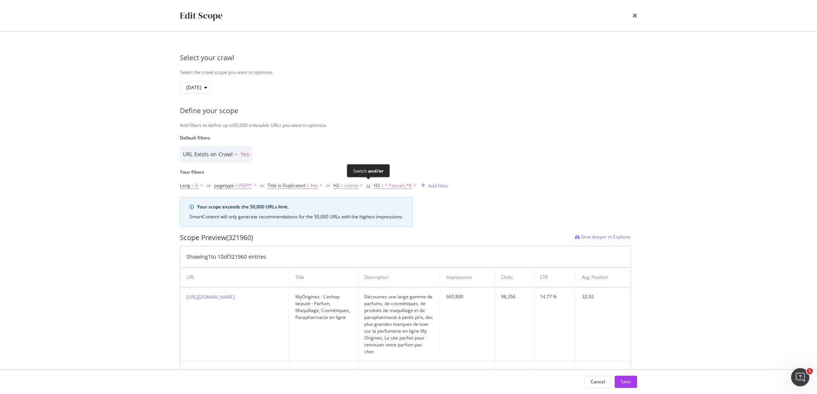
click at [368, 182] on button "or" at bounding box center [368, 185] width 5 height 7
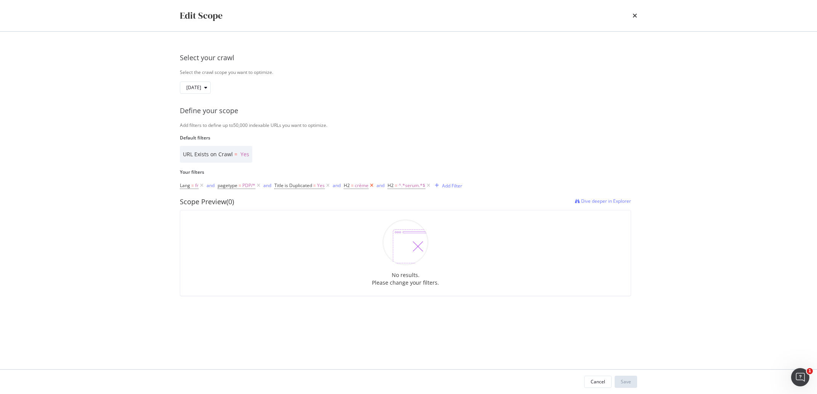
click at [370, 187] on icon "modal" at bounding box center [372, 186] width 6 height 8
click at [384, 184] on icon "modal" at bounding box center [384, 186] width 6 height 8
click at [356, 186] on div "Add Filter" at bounding box center [351, 186] width 20 height 6
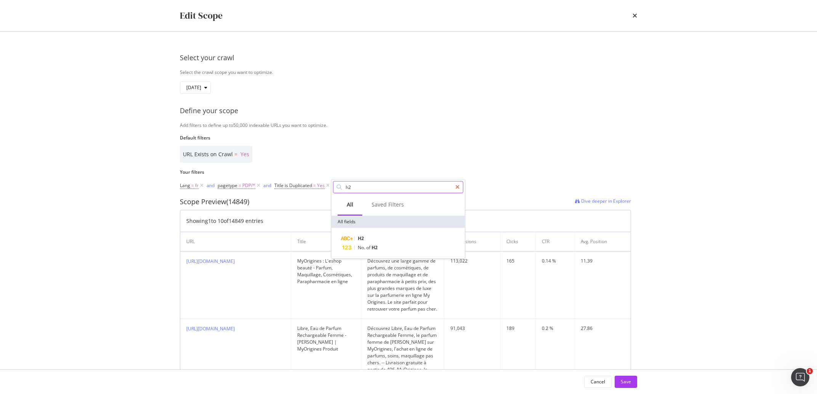
click at [457, 186] on icon "modal" at bounding box center [457, 186] width 4 height 5
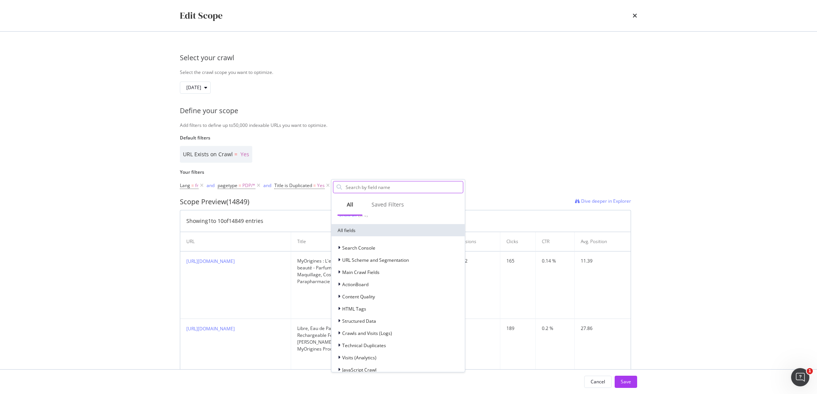
scroll to position [107, 0]
click at [340, 247] on div "modal" at bounding box center [340, 249] width 5 height 8
click at [340, 247] on icon "modal" at bounding box center [339, 248] width 3 height 5
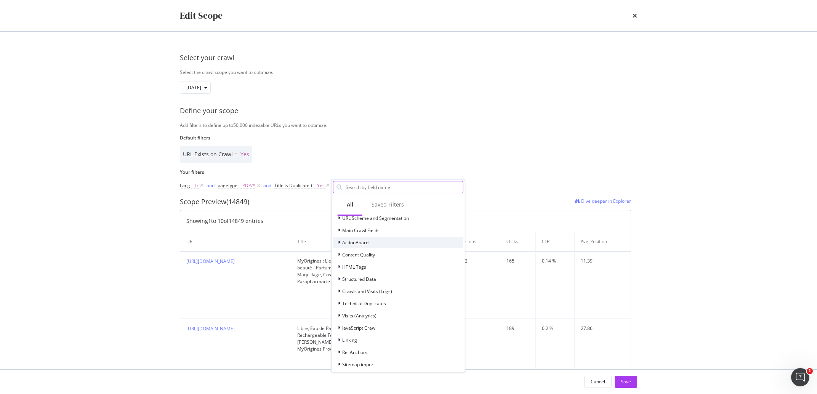
scroll to position [117, 0]
click at [448, 139] on label "Default filters" at bounding box center [405, 138] width 451 height 6
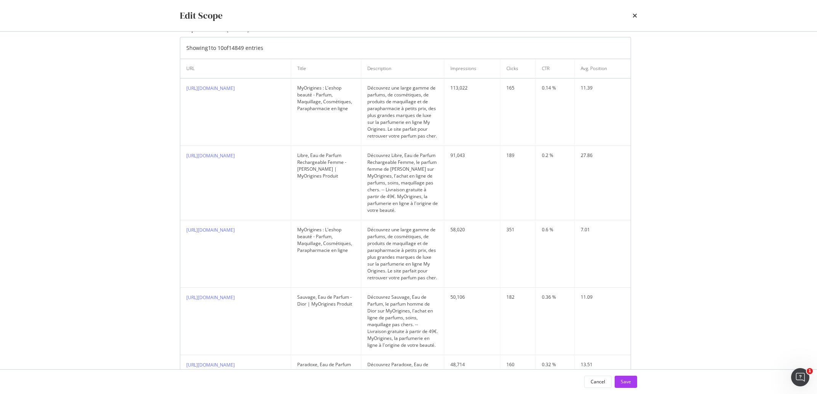
scroll to position [173, 0]
click at [235, 157] on link "https://www.my-origines.com/fr/libre-81413X16.html" at bounding box center [210, 155] width 48 height 6
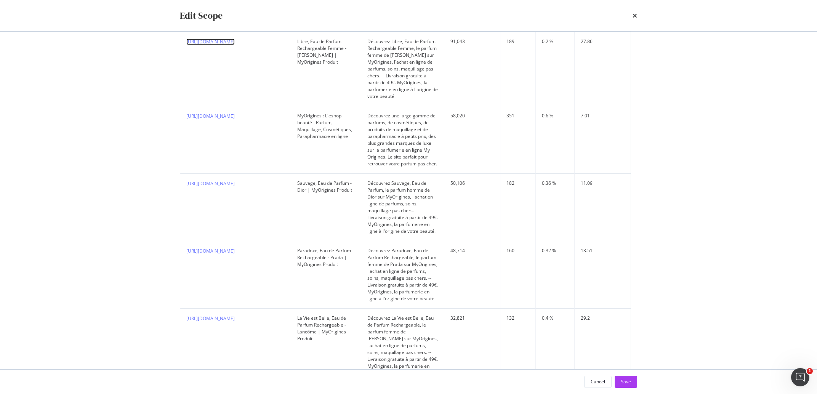
scroll to position [0, 0]
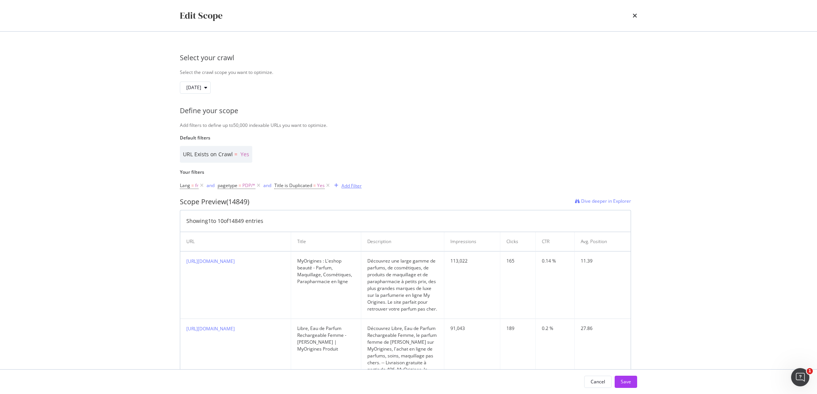
click at [347, 183] on div "Add Filter" at bounding box center [351, 186] width 20 height 6
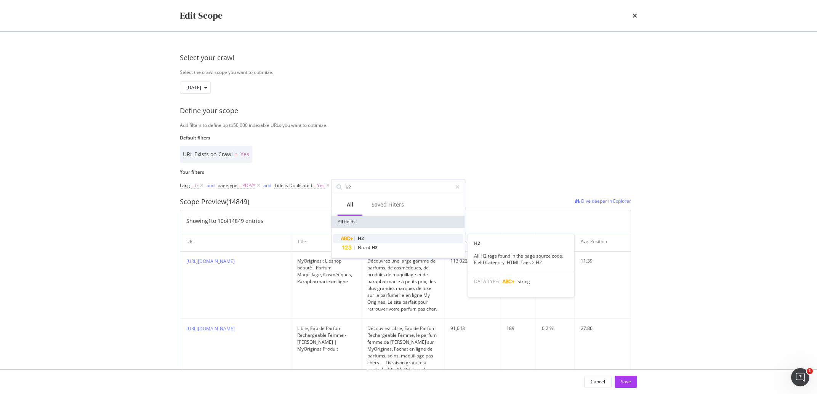
type input "h2"
click at [370, 239] on div "H2" at bounding box center [402, 238] width 121 height 9
click at [359, 215] on input "Default filters" at bounding box center [379, 218] width 83 height 12
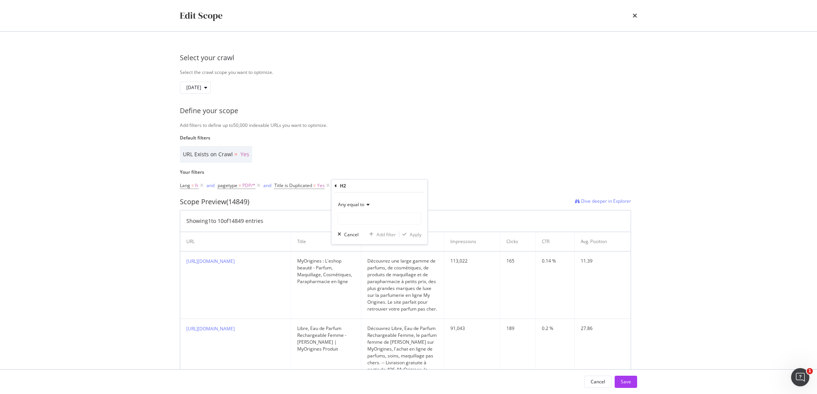
click at [361, 208] on span "Any equal to" at bounding box center [351, 204] width 26 height 6
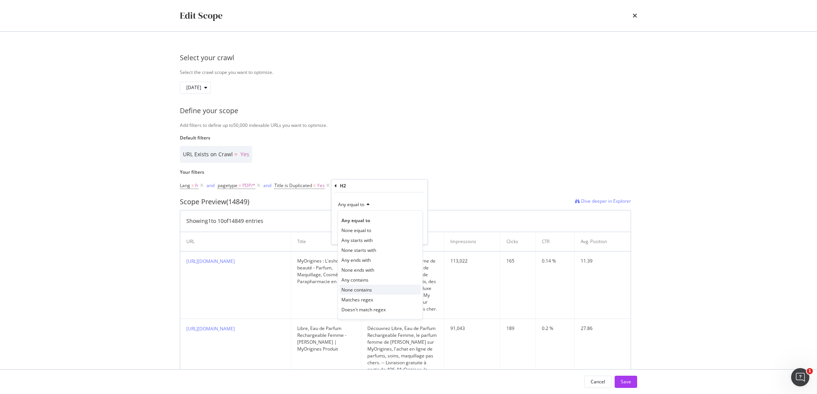
click at [369, 287] on div "None contains" at bounding box center [381, 290] width 82 height 10
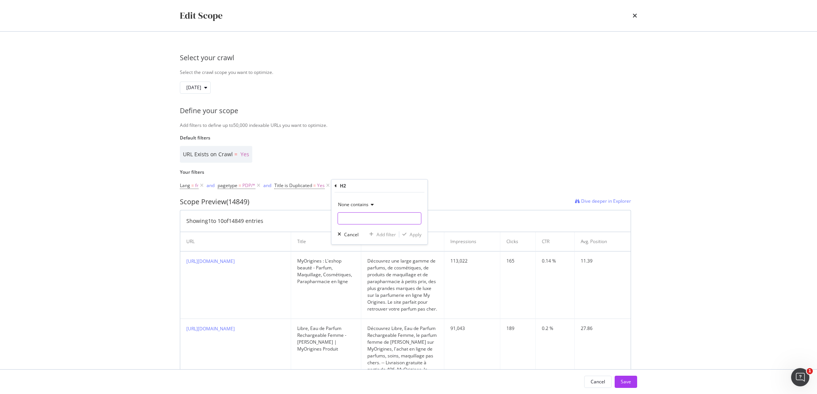
click at [361, 220] on input "Default filters" at bounding box center [379, 218] width 83 height 12
type input "parfum"
click at [409, 234] on div "modal" at bounding box center [404, 234] width 10 height 5
click at [410, 183] on div "Add Filter" at bounding box center [410, 186] width 20 height 6
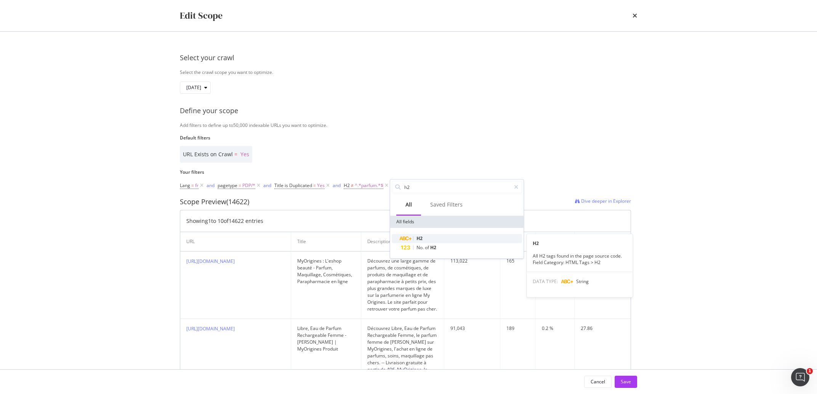
click at [418, 236] on span "H2" at bounding box center [420, 238] width 6 height 6
click at [421, 204] on span "Any equal to" at bounding box center [410, 204] width 26 height 6
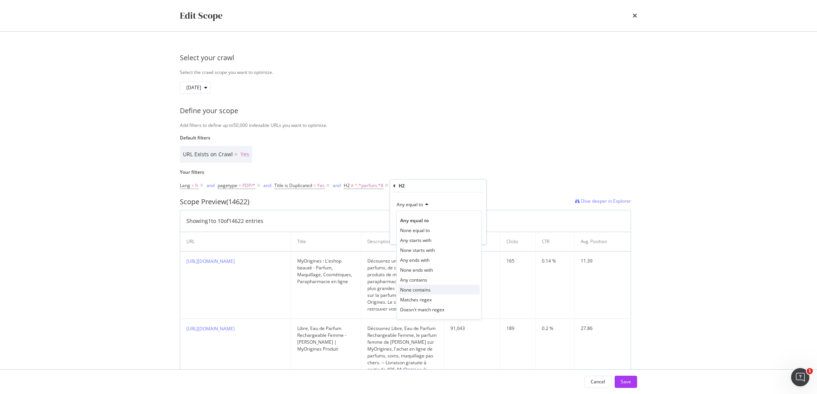
click at [422, 288] on span "None contains" at bounding box center [415, 290] width 30 height 6
click at [415, 220] on input "Default filters" at bounding box center [438, 218] width 83 height 12
click at [413, 190] on div "H2" at bounding box center [438, 185] width 90 height 13
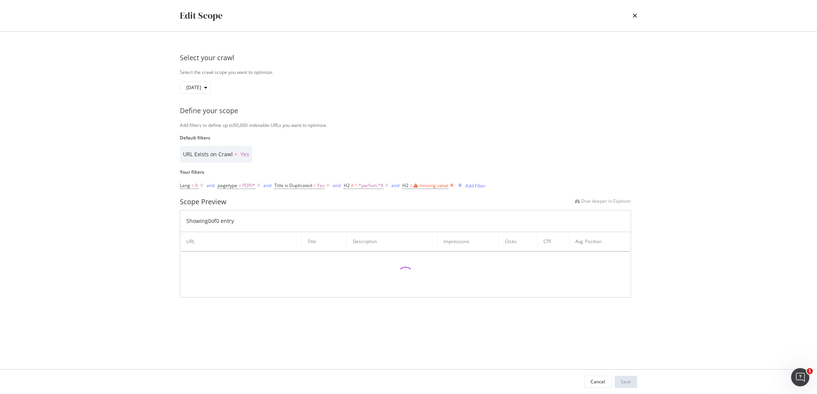
click at [452, 185] on icon "modal" at bounding box center [452, 186] width 6 height 8
click at [398, 185] on div "modal" at bounding box center [395, 185] width 10 height 5
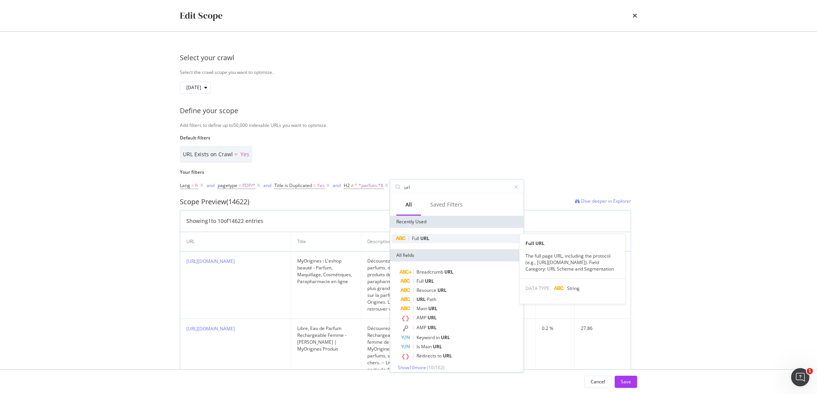
type input "url"
click at [419, 236] on span "Full" at bounding box center [416, 238] width 8 height 6
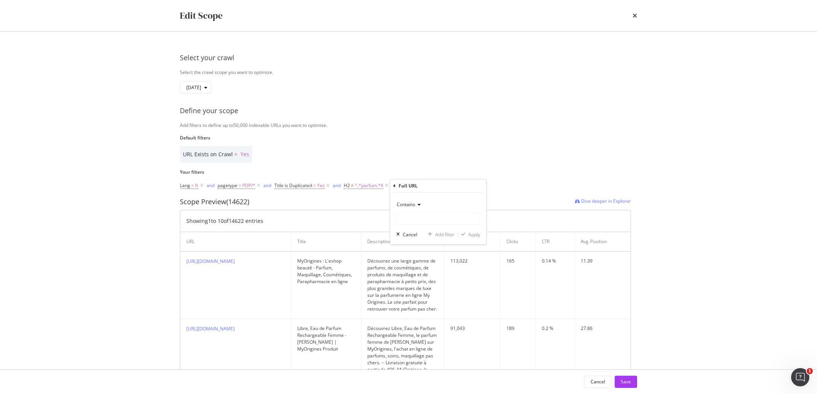
click at [423, 212] on div "Contains" at bounding box center [438, 212] width 84 height 26
drag, startPoint x: 423, startPoint y: 210, endPoint x: 422, endPoint y: 205, distance: 5.3
click at [423, 208] on div "Contains" at bounding box center [438, 205] width 84 height 12
click at [424, 289] on span "Doesn't contain" at bounding box center [416, 290] width 33 height 6
click at [412, 219] on input "Default filters" at bounding box center [438, 218] width 83 height 12
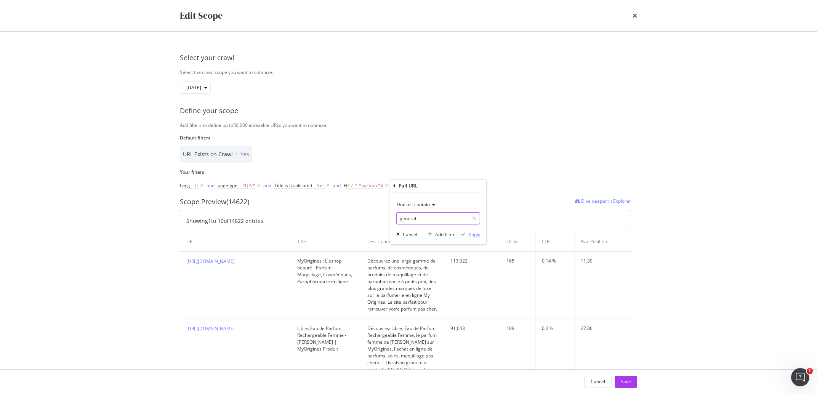
type input "general"
click at [471, 236] on div "Apply" at bounding box center [474, 234] width 12 height 6
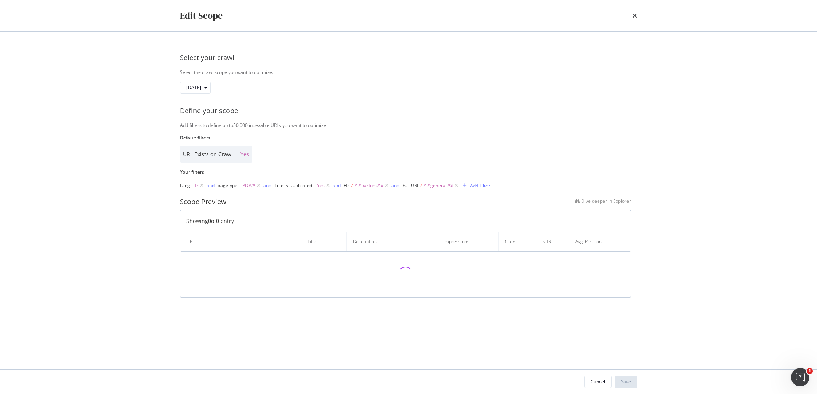
click at [475, 187] on div "Add Filter" at bounding box center [480, 186] width 20 height 6
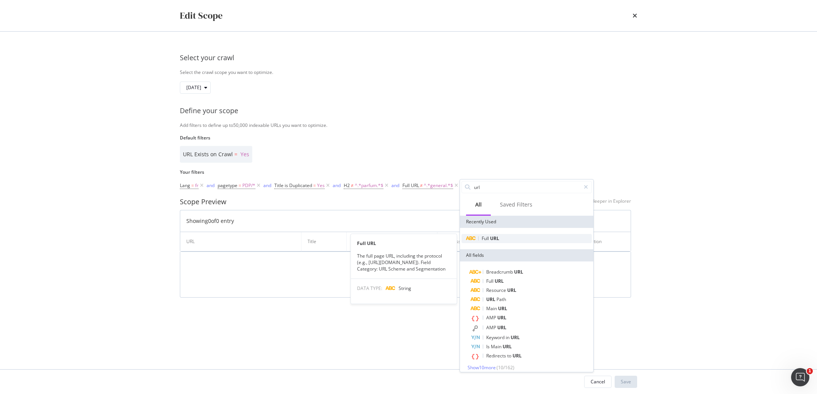
click at [488, 239] on span "Full" at bounding box center [486, 238] width 8 height 6
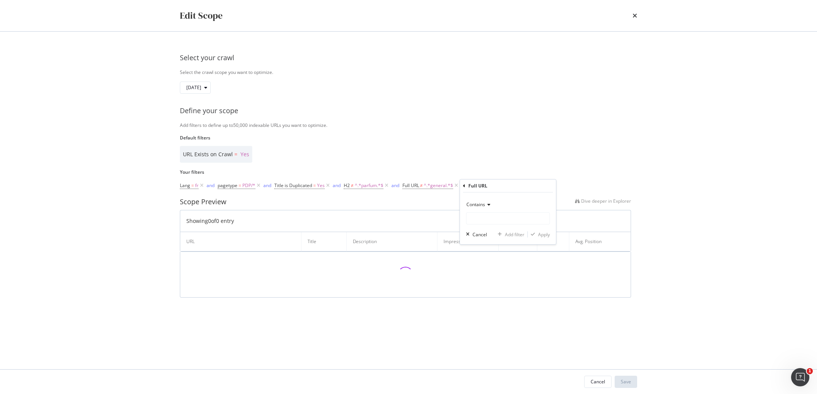
click at [476, 203] on span "Contains" at bounding box center [475, 204] width 19 height 6
click at [489, 287] on span "Doesn't contain" at bounding box center [486, 290] width 33 height 6
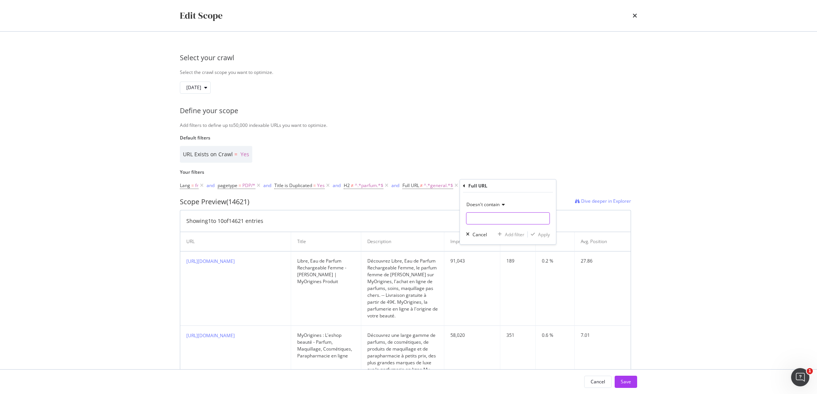
click at [488, 220] on input "Default filters" at bounding box center [507, 218] width 83 height 12
type input "faq"
click at [541, 233] on div "Apply" at bounding box center [544, 234] width 12 height 6
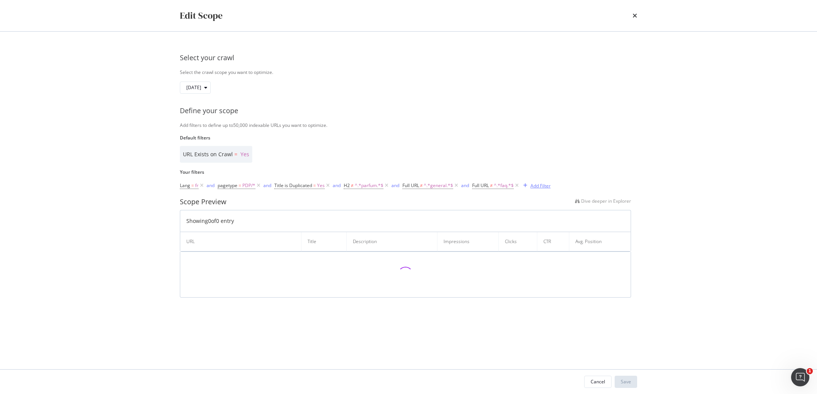
click at [540, 185] on div "Add Filter" at bounding box center [540, 186] width 20 height 6
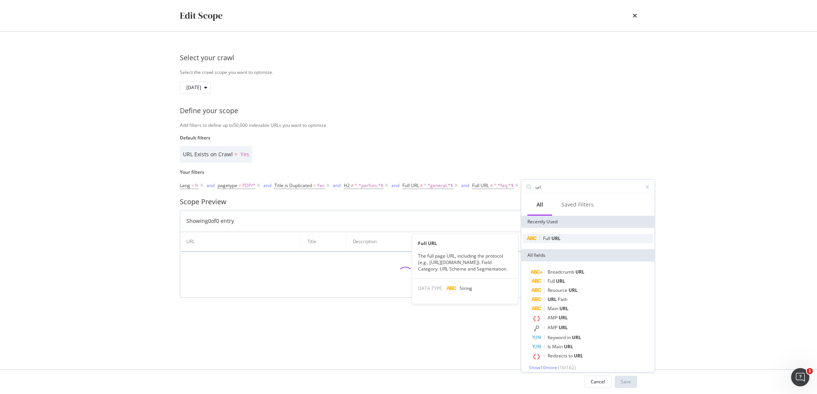
click at [548, 236] on span "Full" at bounding box center [547, 238] width 8 height 6
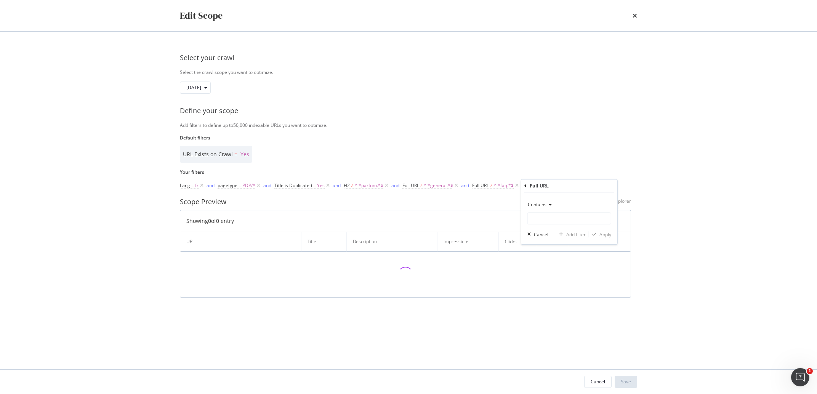
click at [539, 205] on span "Contains" at bounding box center [537, 204] width 19 height 6
click at [541, 291] on span "Doesn't contain" at bounding box center [547, 290] width 33 height 6
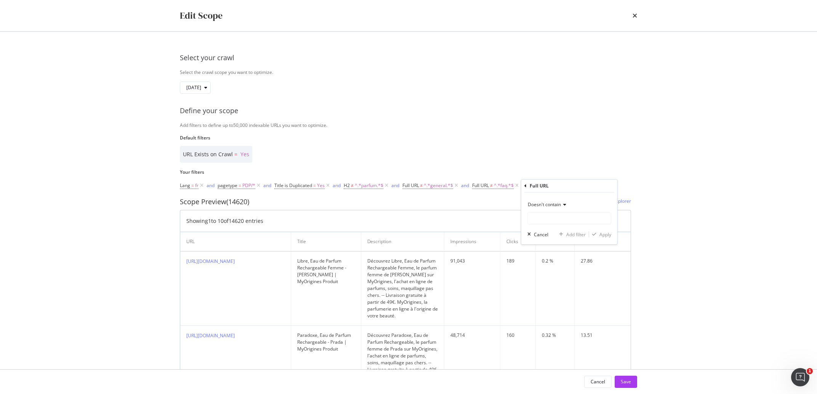
click at [545, 206] on span "Doesn't contain" at bounding box center [544, 204] width 33 height 6
click at [561, 197] on div "Doesn't contain Equal to Not equal to Starts with Doesn't start with Ends with …" at bounding box center [569, 218] width 96 height 52
click at [546, 215] on input "Default filters" at bounding box center [569, 218] width 83 height 12
type input "d"
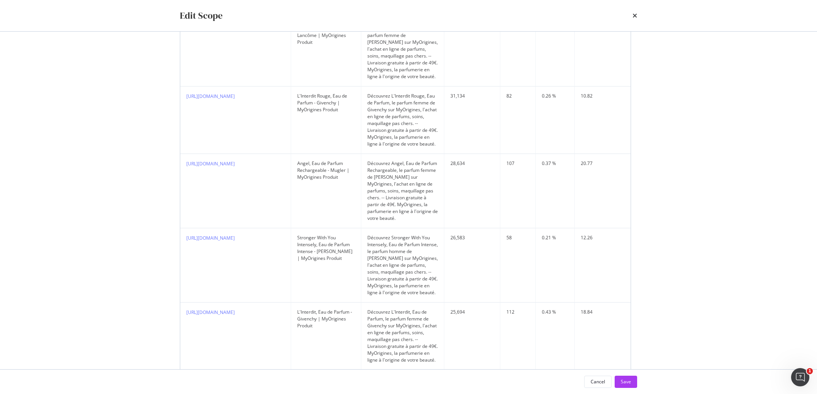
scroll to position [34, 0]
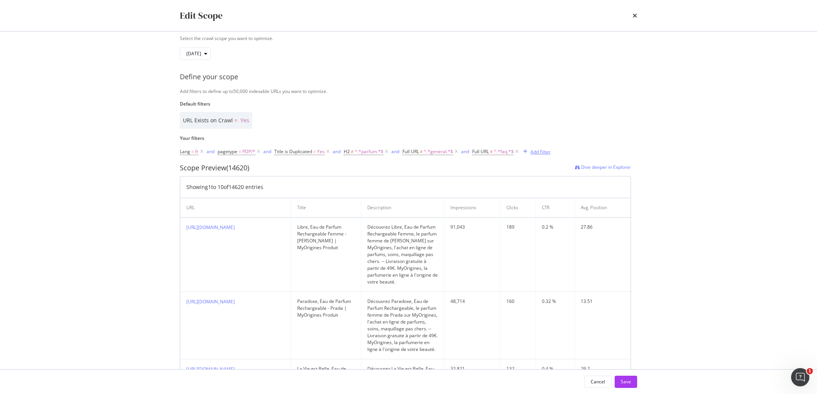
click at [535, 152] on div "Add Filter" at bounding box center [540, 152] width 20 height 6
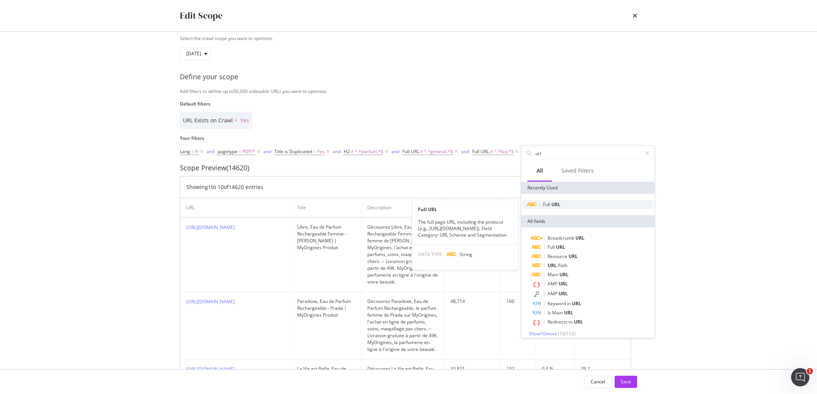
click at [548, 205] on span "Full" at bounding box center [547, 204] width 8 height 6
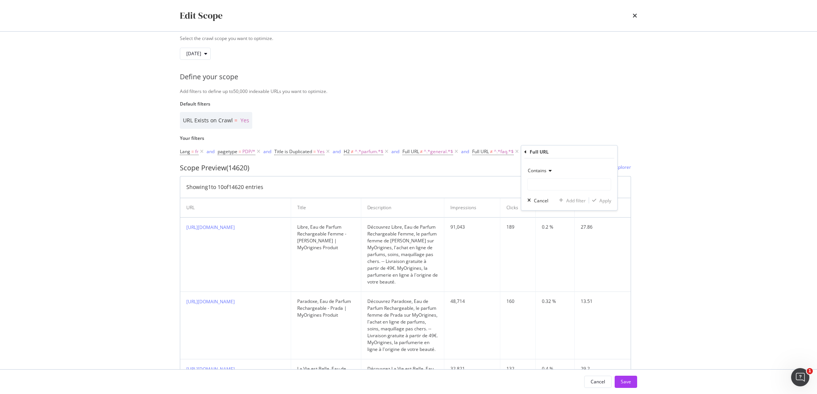
click at [540, 167] on div "Contains" at bounding box center [569, 171] width 84 height 12
drag, startPoint x: 537, startPoint y: 255, endPoint x: 537, endPoint y: 251, distance: 4.2
click at [537, 254] on span "Doesn't contain" at bounding box center [547, 255] width 33 height 6
click at [540, 184] on input "Default filters" at bounding box center [569, 184] width 83 height 12
type input "delivery"
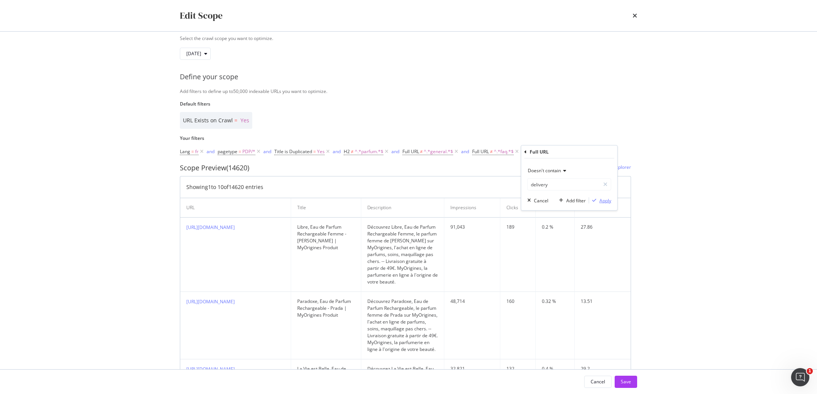
click at [604, 198] on div "Apply" at bounding box center [605, 200] width 12 height 6
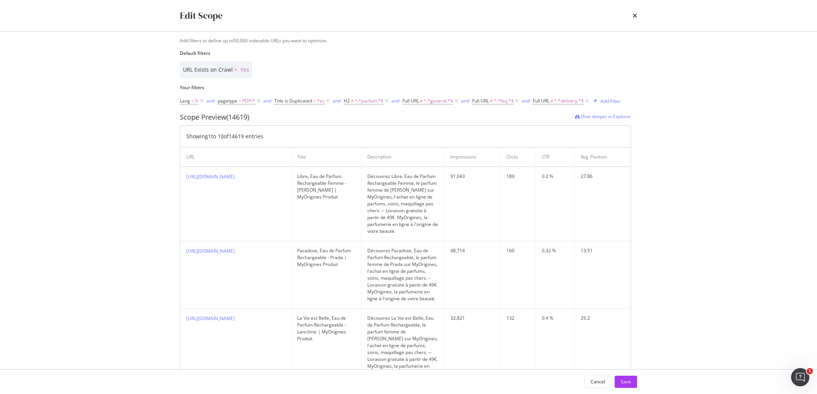
scroll to position [87, 0]
click at [235, 176] on link "https://www.my-origines.com/fr/libre-81413X16.html" at bounding box center [210, 174] width 48 height 6
click at [360, 96] on span "^.*parfum.*$" at bounding box center [369, 99] width 29 height 11
click at [356, 131] on input "parfum" at bounding box center [387, 130] width 72 height 12
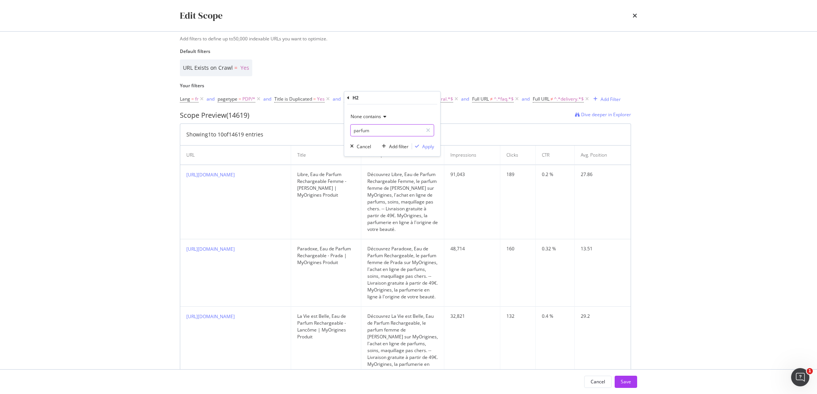
click at [356, 131] on input "parfum" at bounding box center [387, 130] width 72 height 12
click at [355, 131] on input "parfum" at bounding box center [387, 130] width 72 height 12
click at [365, 128] on input "parfum" at bounding box center [387, 130] width 72 height 12
type input "Parfum"
click at [431, 145] on div "Apply" at bounding box center [428, 146] width 12 height 6
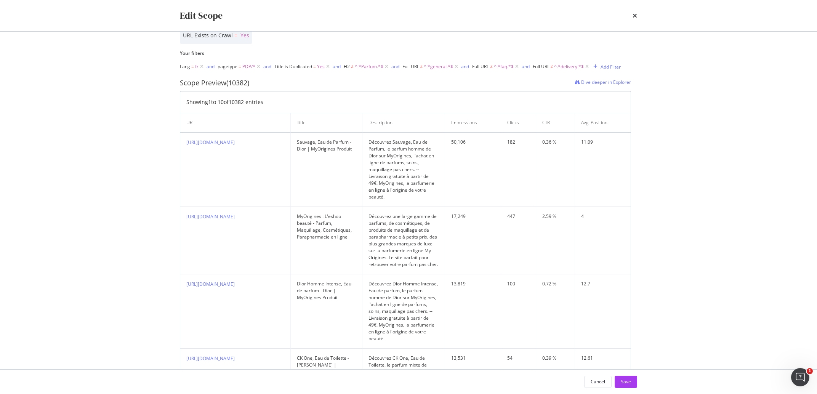
scroll to position [130, 0]
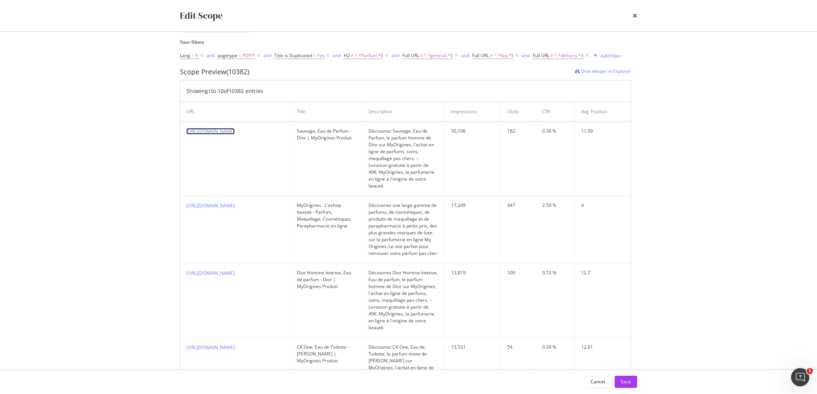
click at [235, 133] on link "https://www.my-origines.com/fr/sauvage-29317X03.html" at bounding box center [210, 131] width 48 height 6
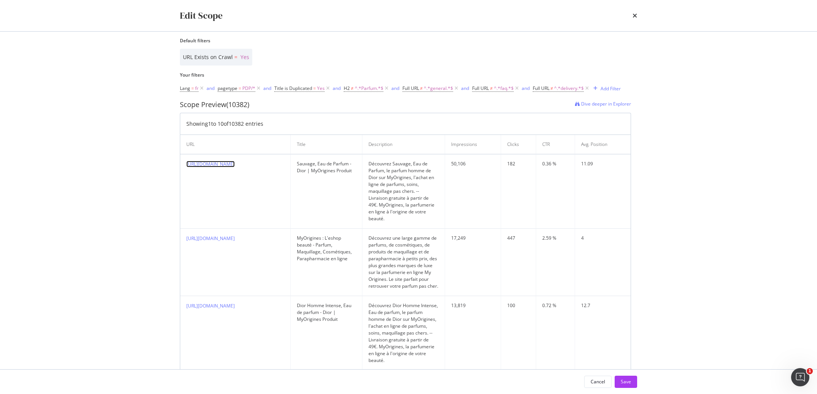
scroll to position [87, 0]
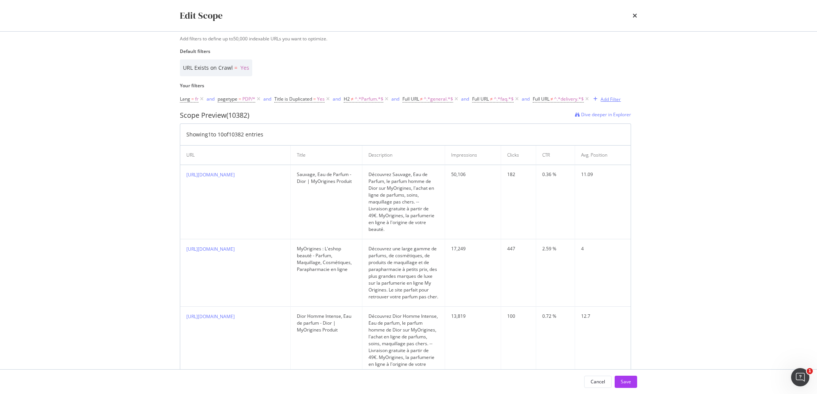
click at [606, 96] on div "Add Filter" at bounding box center [611, 99] width 20 height 6
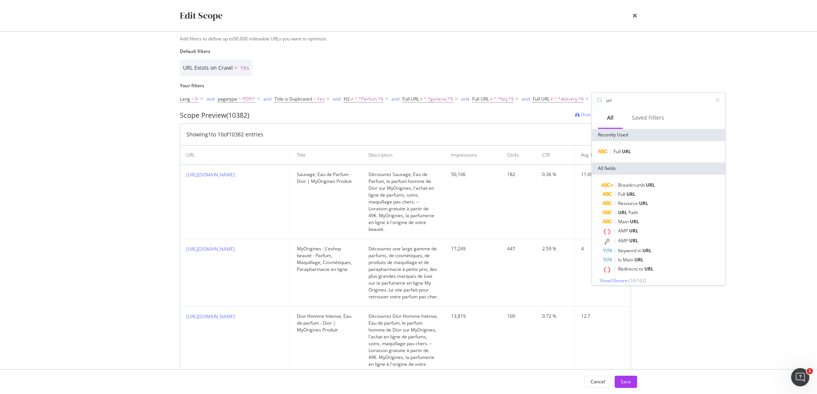
click at [621, 157] on div "Full URL" at bounding box center [658, 151] width 133 height 21
click at [622, 154] on span "Full" at bounding box center [618, 151] width 8 height 6
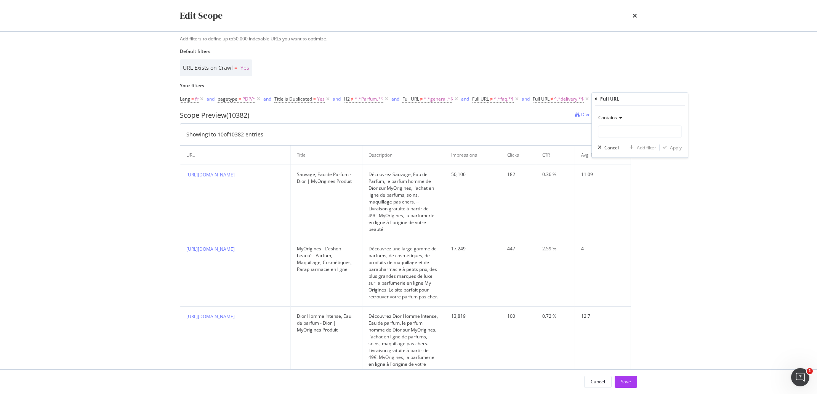
click at [622, 118] on icon "modal" at bounding box center [619, 117] width 5 height 5
click at [627, 200] on span "Doesn't contain" at bounding box center [618, 203] width 33 height 6
click at [613, 136] on input "Default filters" at bounding box center [639, 131] width 83 height 12
type input "p"
type input "parfum"
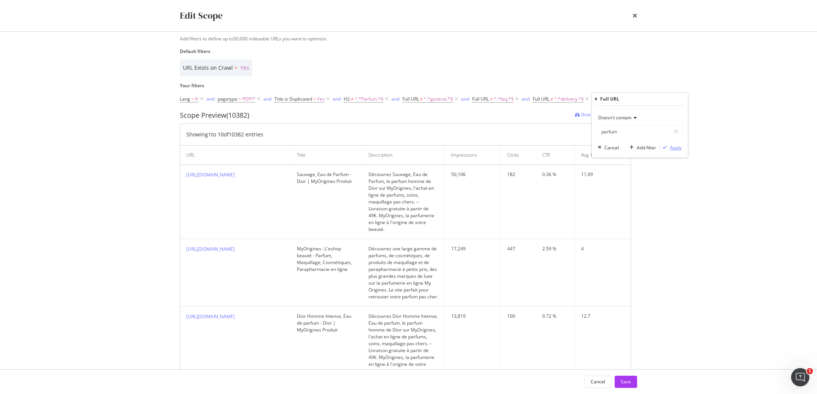
click at [672, 149] on div "Apply" at bounding box center [676, 147] width 12 height 6
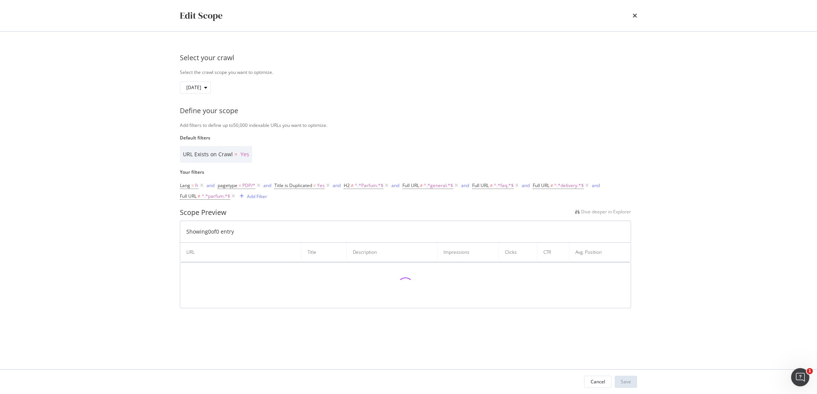
scroll to position [0, 0]
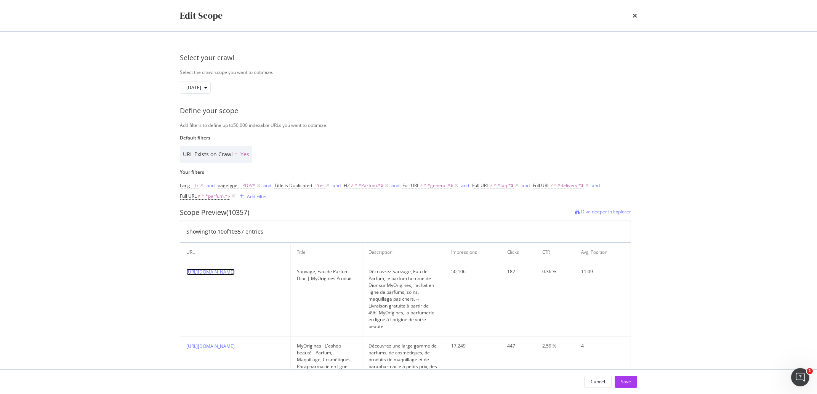
click at [235, 272] on link "https://www.my-origines.com/fr/sauvage-29317X03.html" at bounding box center [210, 272] width 48 height 6
click at [265, 193] on div "Add Filter" at bounding box center [257, 196] width 20 height 6
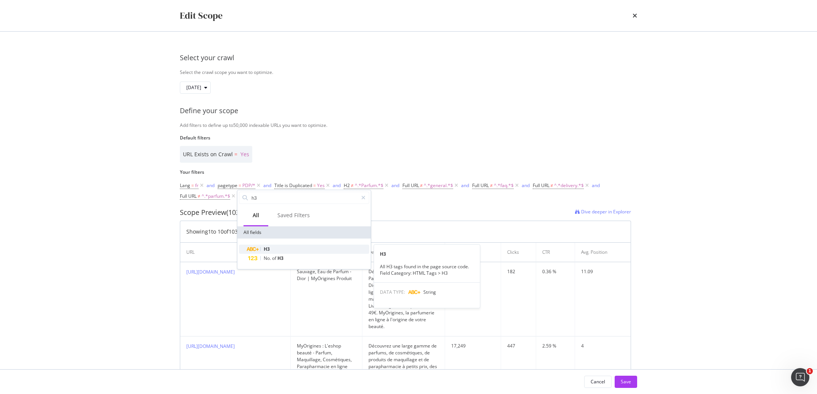
type input "h3"
click at [269, 245] on div "H3" at bounding box center [308, 249] width 121 height 9
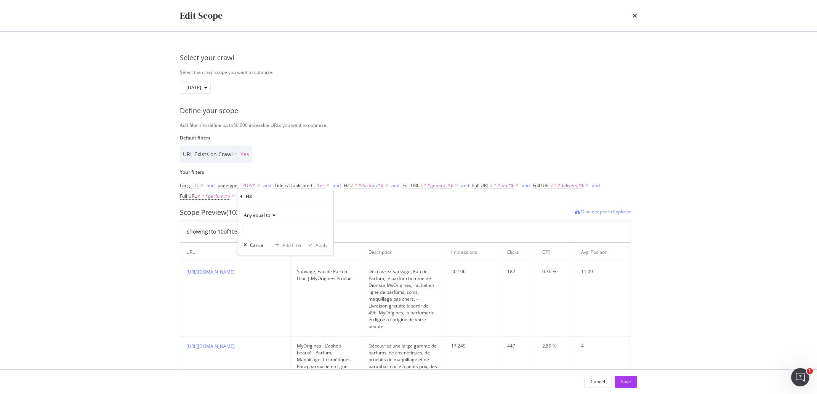
click at [267, 218] on span "Any equal to" at bounding box center [257, 215] width 26 height 6
click at [261, 299] on span "None contains" at bounding box center [262, 300] width 30 height 6
click at [258, 234] on input "Default filters" at bounding box center [285, 229] width 83 height 12
type input "parfum"
click at [325, 244] on div "Apply" at bounding box center [322, 245] width 12 height 6
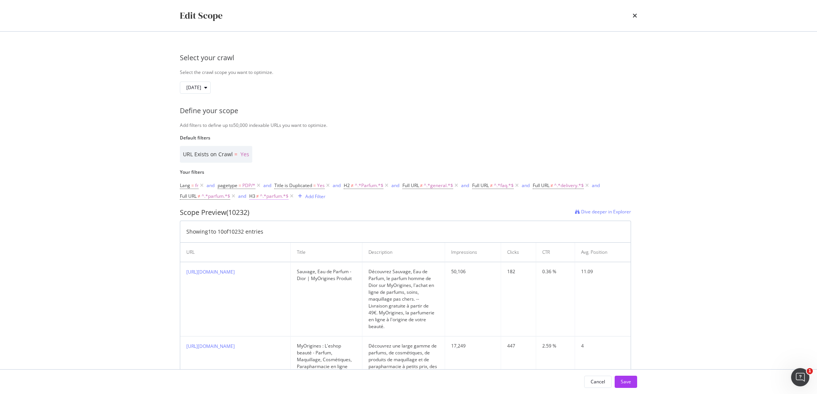
click at [277, 195] on span "^.*parfum.*$" at bounding box center [274, 196] width 29 height 11
click at [261, 229] on input "parfum" at bounding box center [292, 228] width 72 height 12
click at [263, 229] on input "parfum" at bounding box center [292, 228] width 72 height 12
type input "Parfum"
click at [328, 245] on div "modal" at bounding box center [323, 244] width 10 height 5
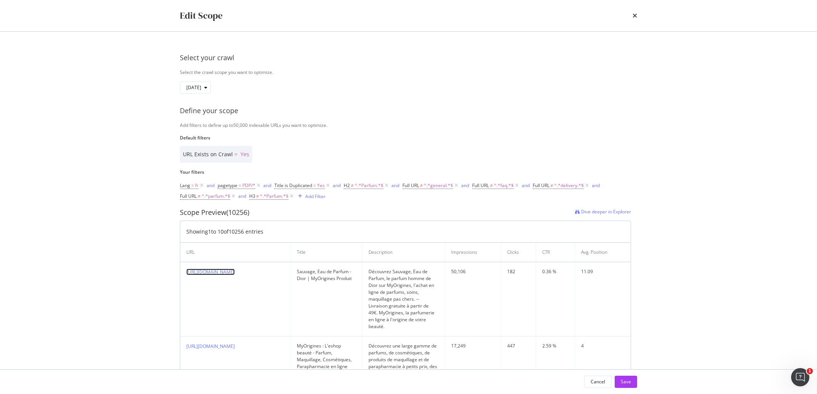
click at [235, 270] on link "https://www.my-origines.com/fr/sauvage-29317X03.html" at bounding box center [210, 272] width 48 height 6
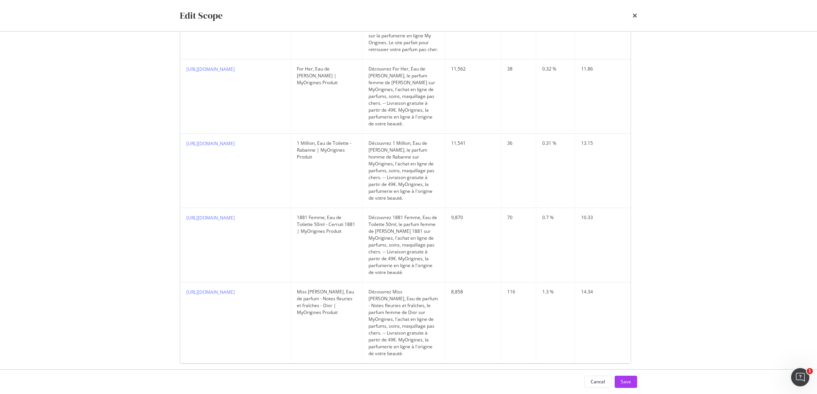
scroll to position [638, 0]
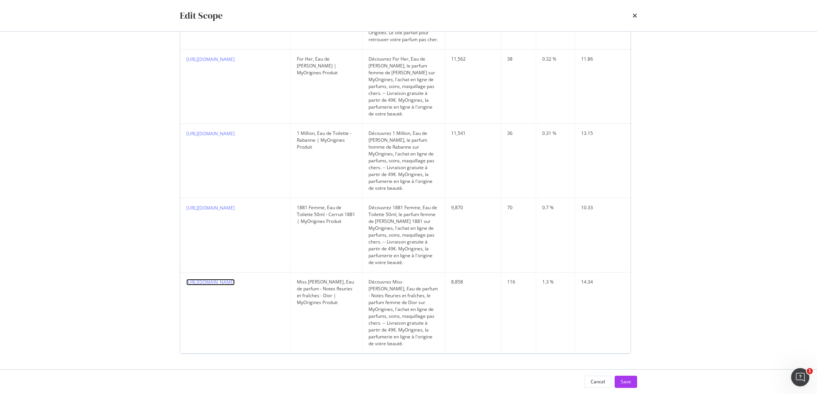
click at [235, 283] on link "https://www.my-origines.com/fr/miss-dior-29313X17.html" at bounding box center [210, 282] width 48 height 6
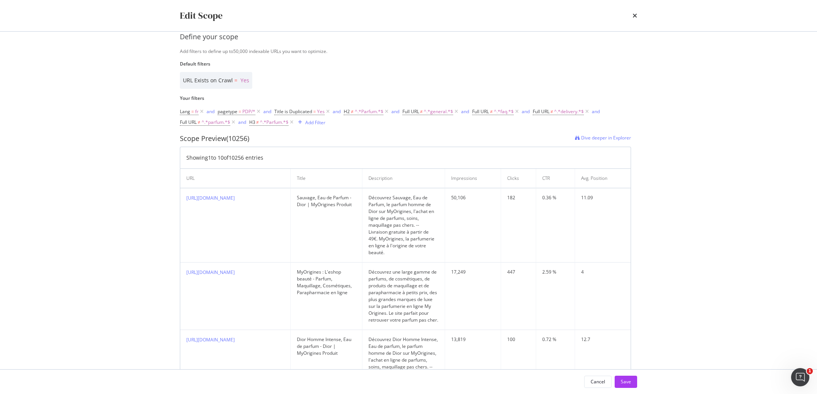
scroll to position [0, 0]
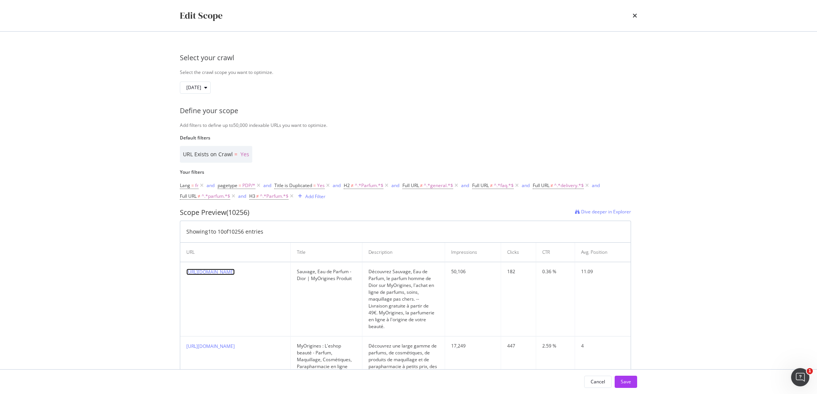
click at [235, 270] on link "https://www.my-origines.com/fr/sauvage-29317X03.html" at bounding box center [210, 272] width 48 height 6
click at [318, 196] on div "Add Filter" at bounding box center [315, 196] width 20 height 6
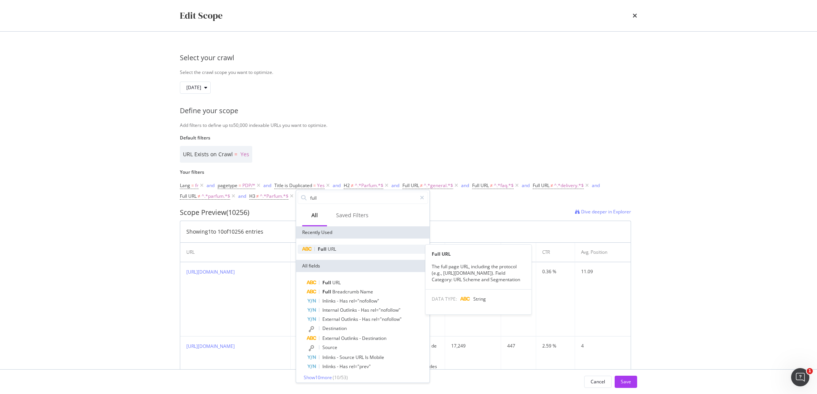
type input "full"
click at [318, 246] on div "Full URL" at bounding box center [363, 249] width 130 height 9
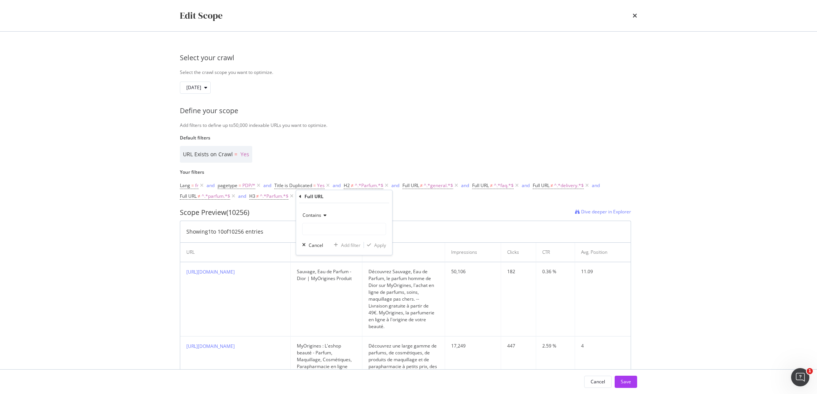
click at [325, 214] on icon "modal" at bounding box center [323, 215] width 5 height 5
drag, startPoint x: 338, startPoint y: 300, endPoint x: 328, endPoint y: 256, distance: 44.5
click at [338, 297] on div "Doesn't contain" at bounding box center [345, 300] width 82 height 10
click at [325, 226] on input "Default filters" at bounding box center [344, 229] width 83 height 12
type input "parfum"
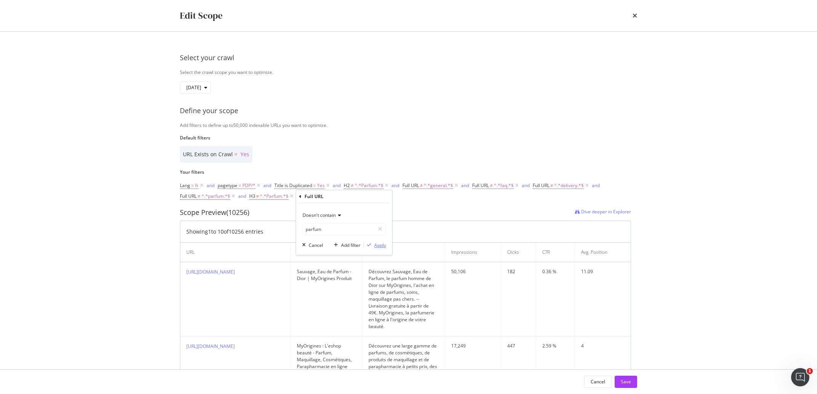
click at [378, 247] on div "Apply" at bounding box center [380, 245] width 12 height 6
click at [384, 194] on div "Add Filter" at bounding box center [385, 196] width 20 height 6
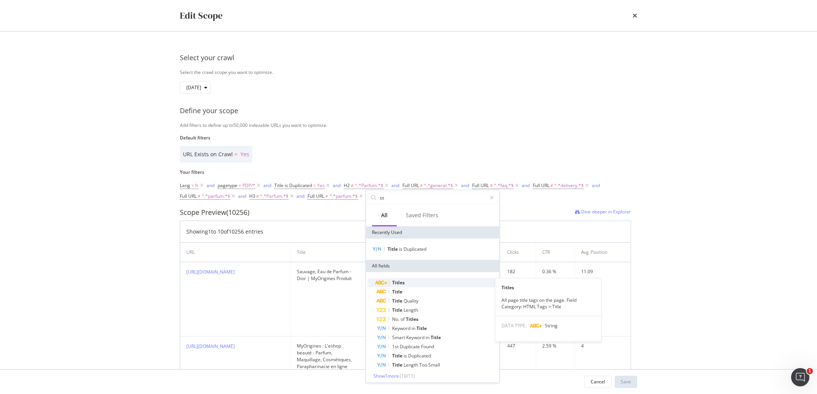
type input "tit"
click at [390, 279] on div "Titles" at bounding box center [437, 282] width 121 height 9
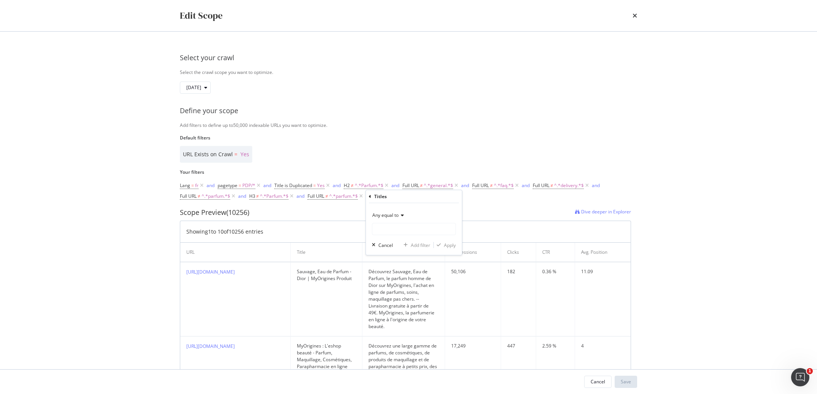
click at [395, 216] on span "Any equal to" at bounding box center [385, 215] width 26 height 6
click at [405, 296] on div "None contains" at bounding box center [415, 300] width 82 height 10
click at [390, 225] on input "Default filters" at bounding box center [413, 229] width 83 height 12
type input "parfum"
click at [453, 244] on div "Apply" at bounding box center [450, 245] width 12 height 6
